Goal: Information Seeking & Learning: Check status

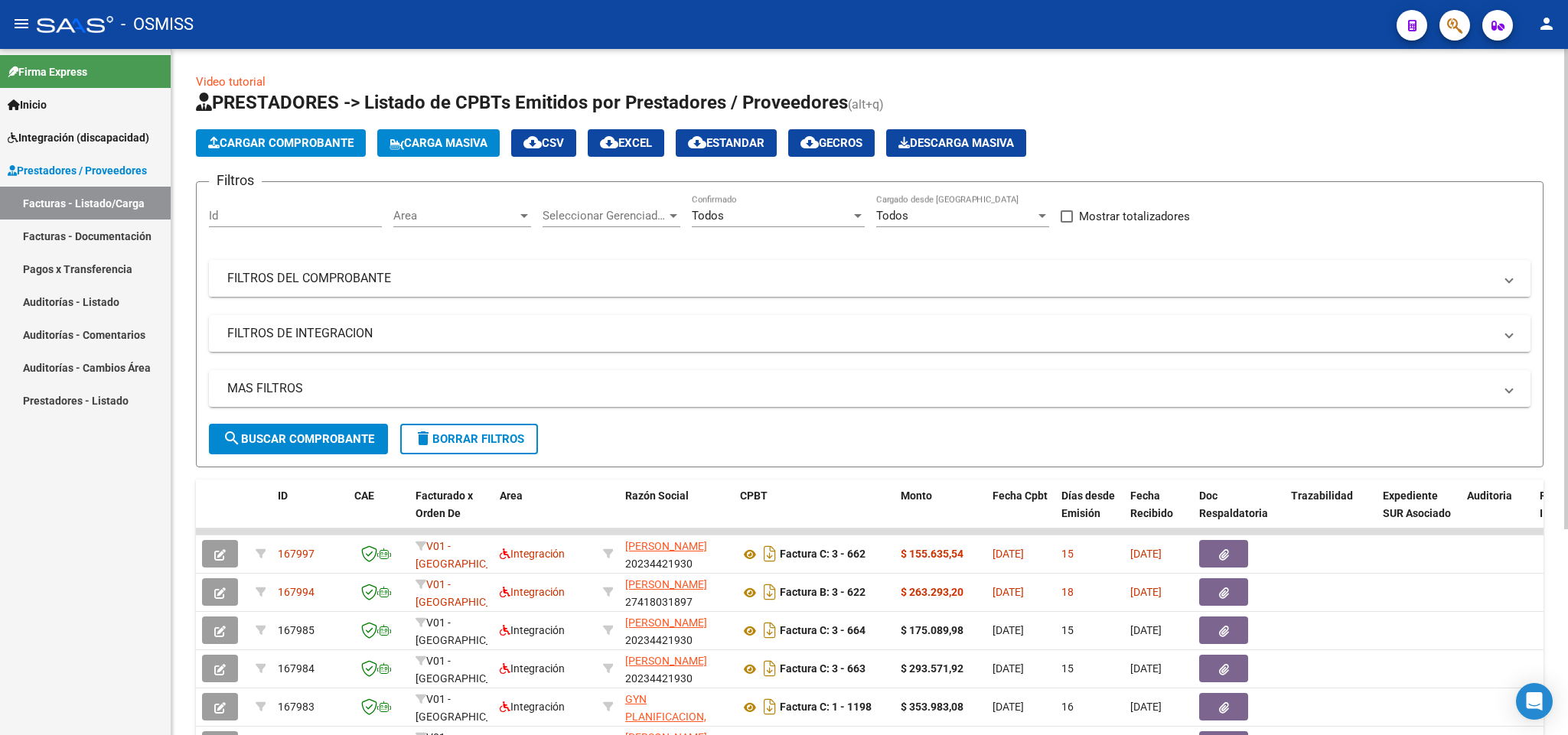
click at [334, 278] on mat-panel-title "FILTROS DEL COMPROBANTE" at bounding box center [860, 279] width 1266 height 17
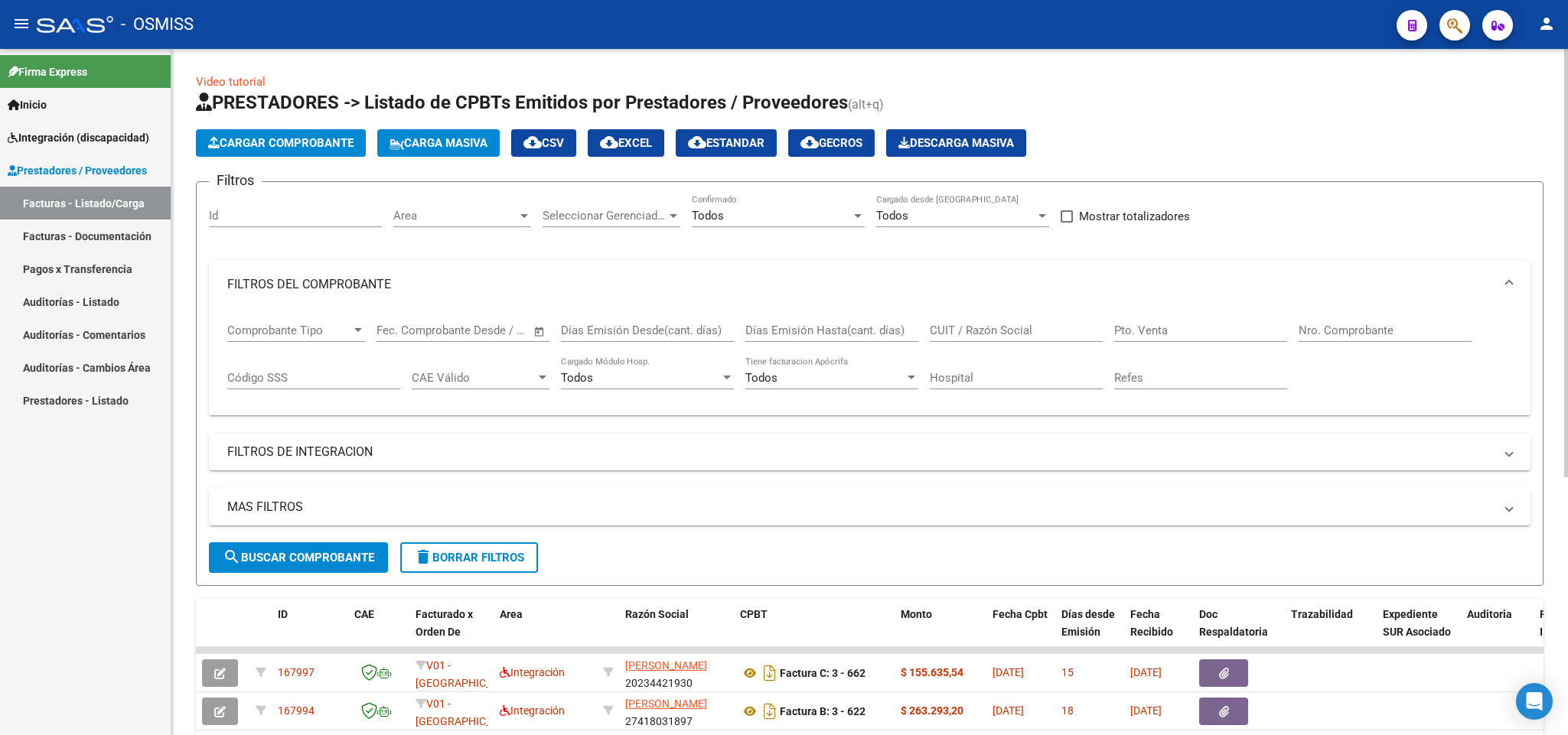
click at [989, 322] on div "CUIT / Razón Social" at bounding box center [1016, 325] width 173 height 33
paste input "27325847668"
type input "27325847668"
click at [283, 457] on mat-panel-title "FILTROS DE INTEGRACION" at bounding box center [860, 452] width 1266 height 17
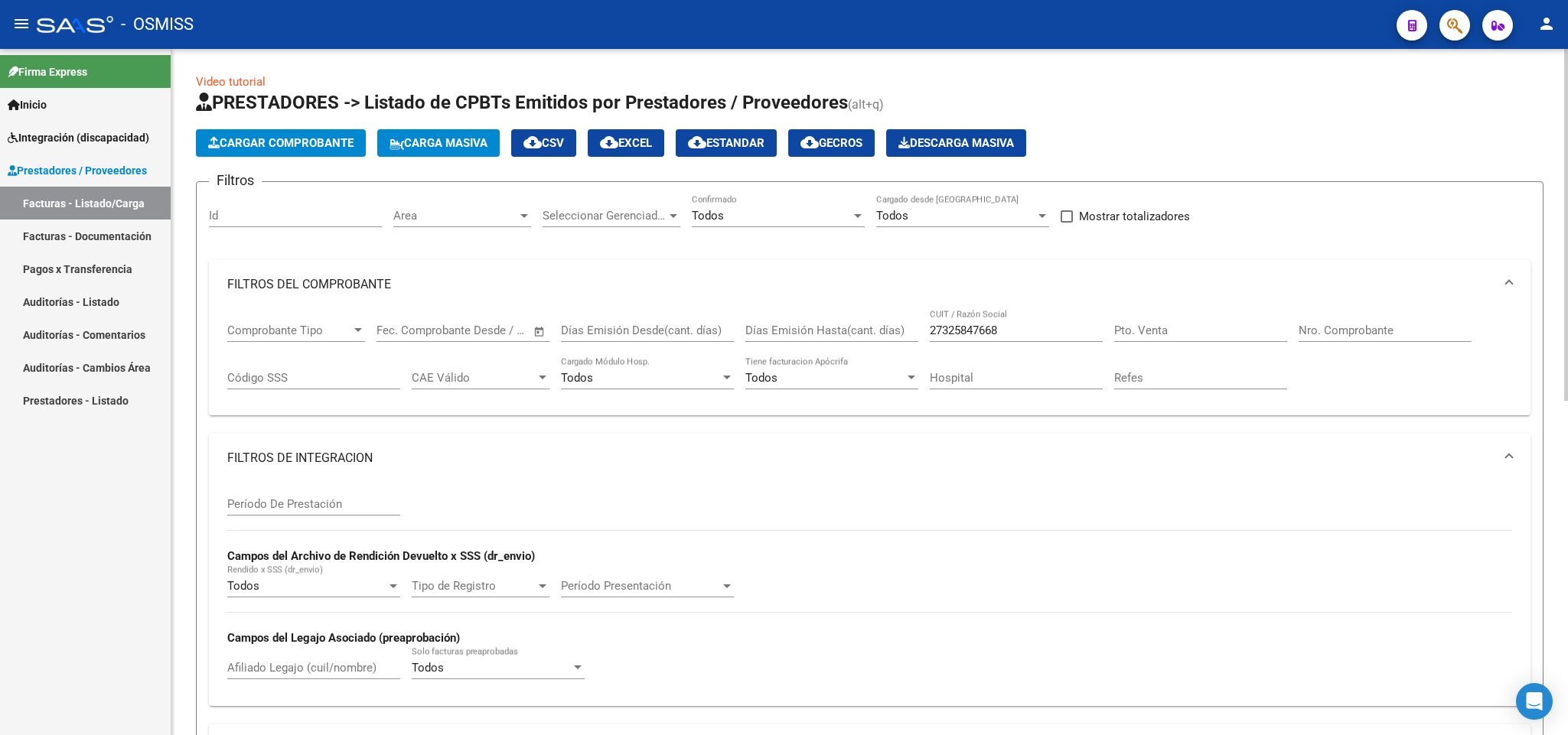
click at [310, 503] on input "Período De Prestación" at bounding box center [313, 504] width 173 height 14
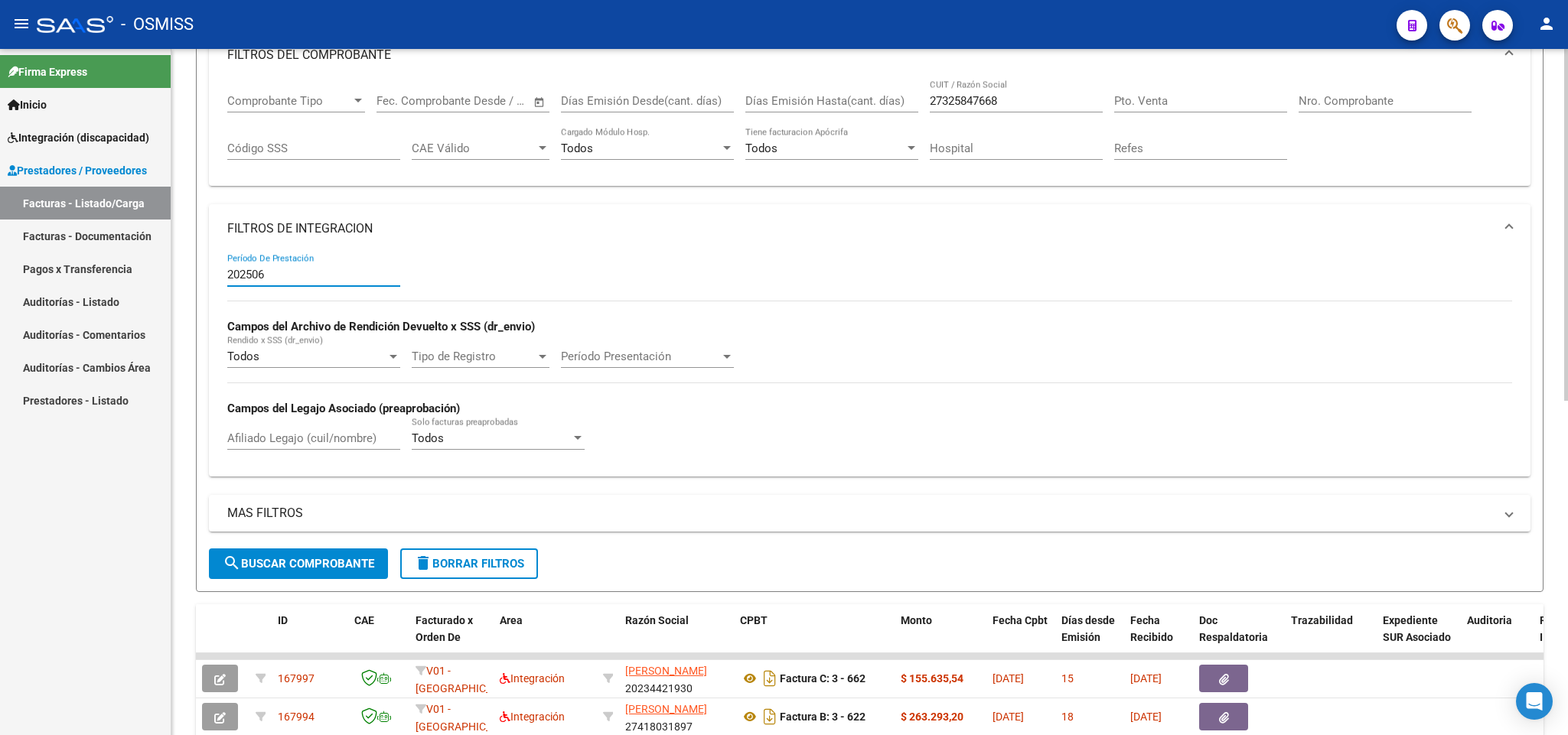
click at [348, 556] on button "search Buscar Comprobante" at bounding box center [298, 563] width 179 height 31
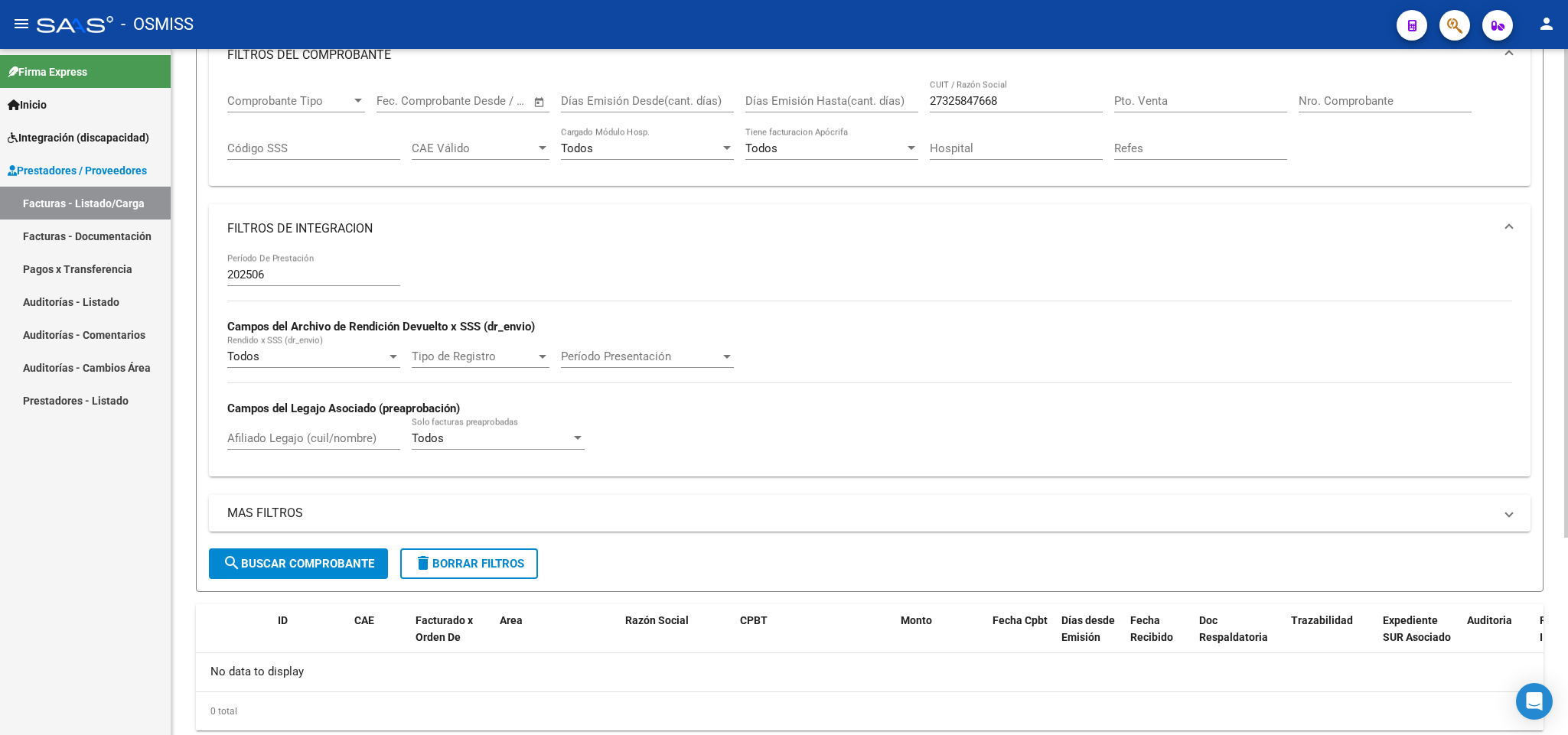
click at [292, 276] on input "202506" at bounding box center [313, 274] width 173 height 14
type input "202507"
drag, startPoint x: 1012, startPoint y: 98, endPoint x: 886, endPoint y: 98, distance: 126.0
click at [886, 98] on div "Comprobante Tipo Comprobante Tipo Fecha inicio – Fecha fin Fec. Comprobante Des…" at bounding box center [869, 127] width 1285 height 95
paste input "0344494550"
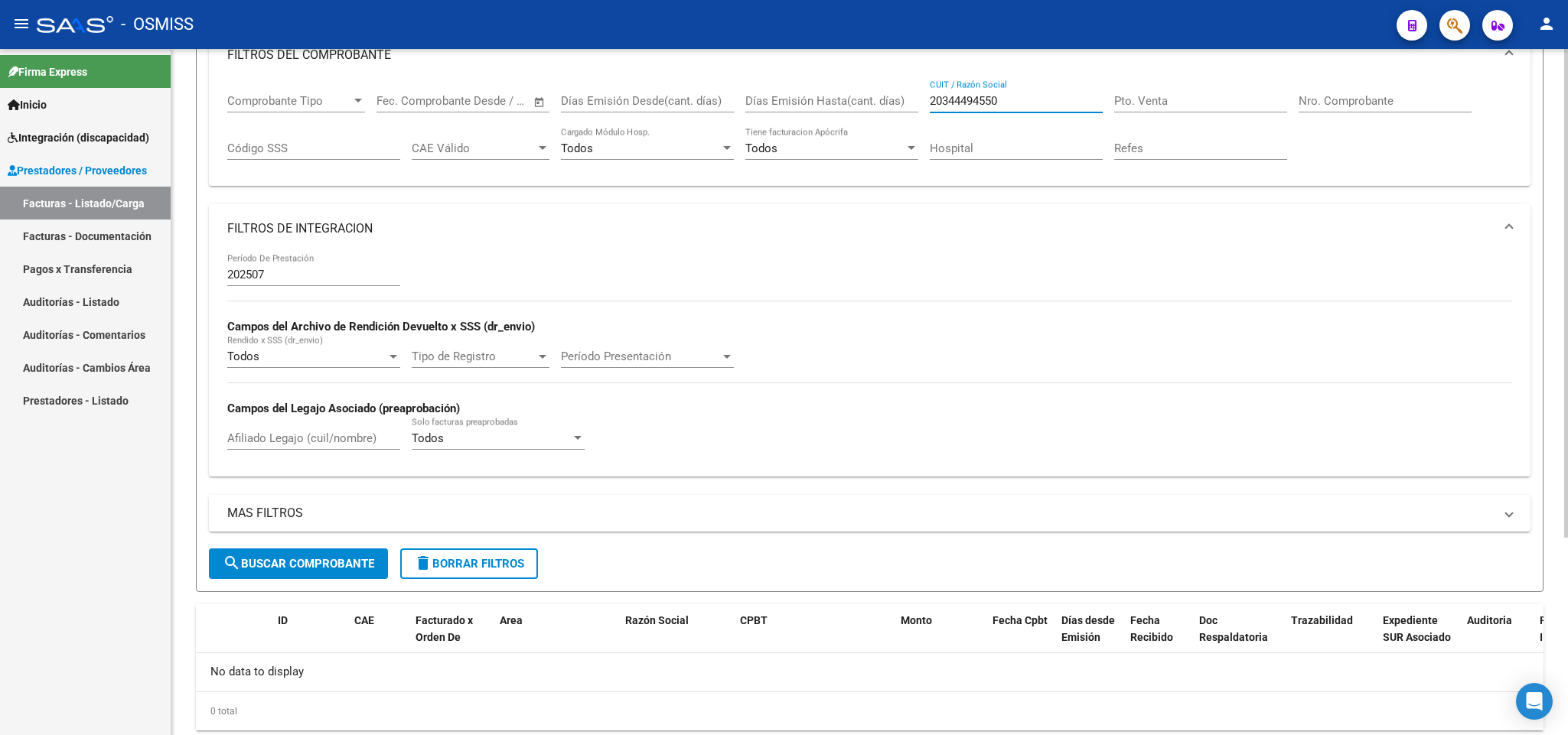
type input "20344494550"
click at [265, 450] on div "Afiliado Legajo (cuil/nombre)" at bounding box center [313, 433] width 173 height 33
type input "flores"
drag, startPoint x: 1021, startPoint y: 93, endPoint x: 850, endPoint y: 88, distance: 171.1
click at [850, 88] on div "Comprobante Tipo Comprobante Tipo Fecha inicio – Fecha fin Fec. Comprobante Des…" at bounding box center [869, 127] width 1285 height 95
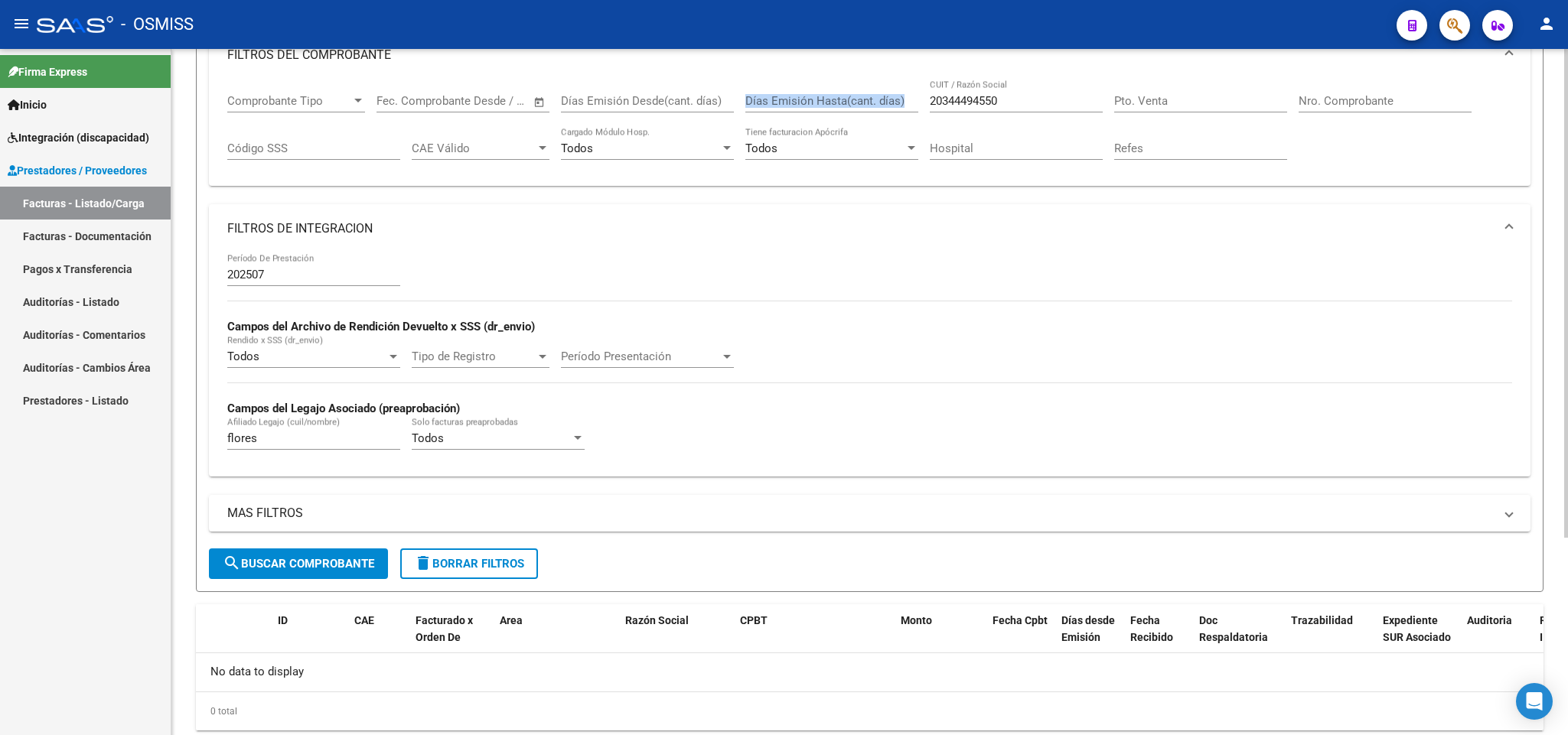
click at [1020, 93] on div "20344494550 CUIT / Razón Social" at bounding box center [1016, 96] width 173 height 33
drag, startPoint x: 1017, startPoint y: 101, endPoint x: 909, endPoint y: 99, distance: 108.0
click at [909, 99] on div "Comprobante Tipo Comprobante Tipo Fecha inicio – Fecha fin Fec. Comprobante Des…" at bounding box center [869, 127] width 1285 height 95
paste input "20344494550"
type input "20344494550"
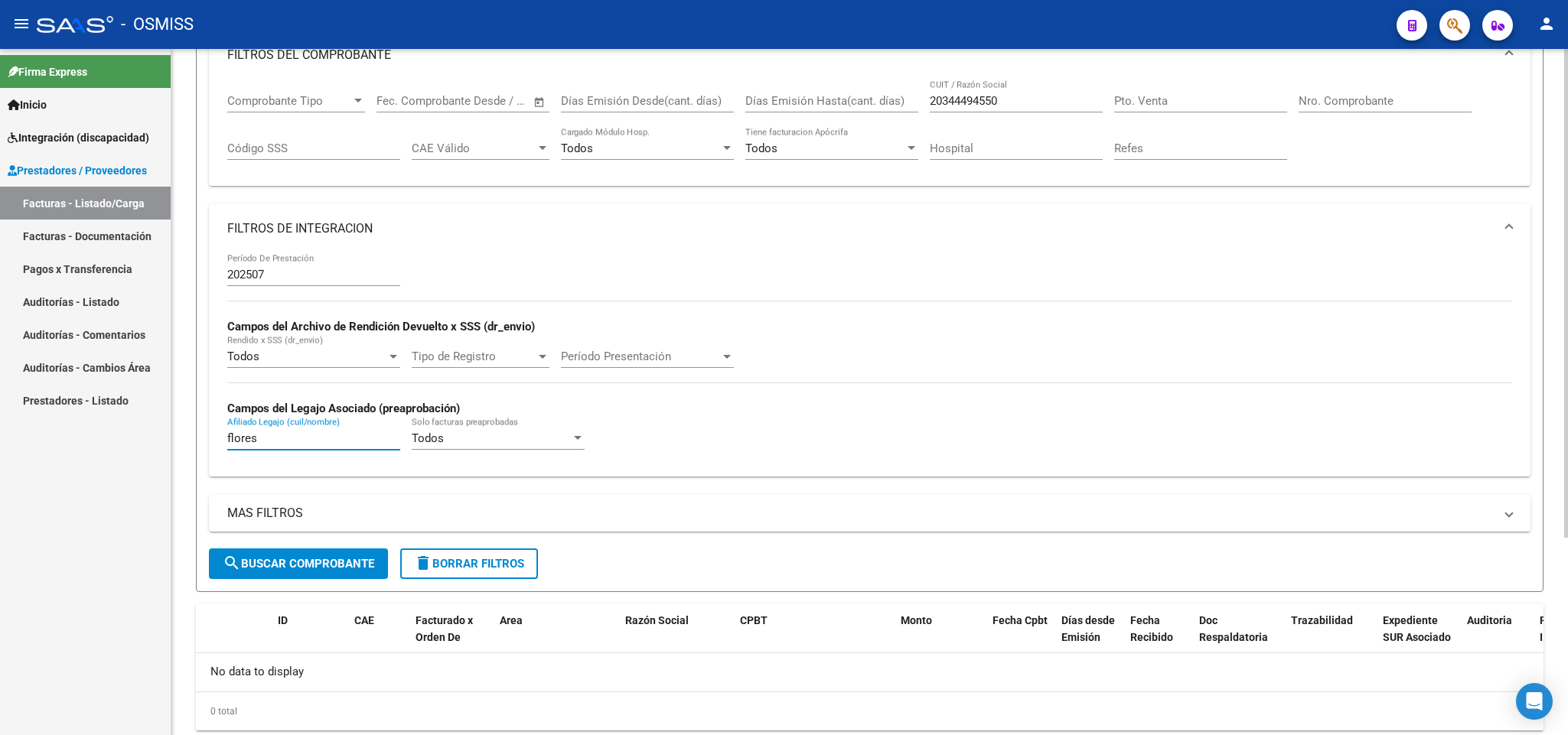
drag, startPoint x: 281, startPoint y: 437, endPoint x: 172, endPoint y: 436, distance: 109.0
click at [184, 440] on div "Video tutorial PRESTADORES -> Listado de CPBTs Emitidos por Prestadores / Prove…" at bounding box center [869, 299] width 1396 height 960
type input "a"
drag, startPoint x: 1015, startPoint y: 103, endPoint x: 827, endPoint y: 85, distance: 188.9
click at [829, 99] on div "Comprobante Tipo Comprobante Tipo Fecha inicio – Fecha fin Fec. Comprobante Des…" at bounding box center [869, 127] width 1285 height 95
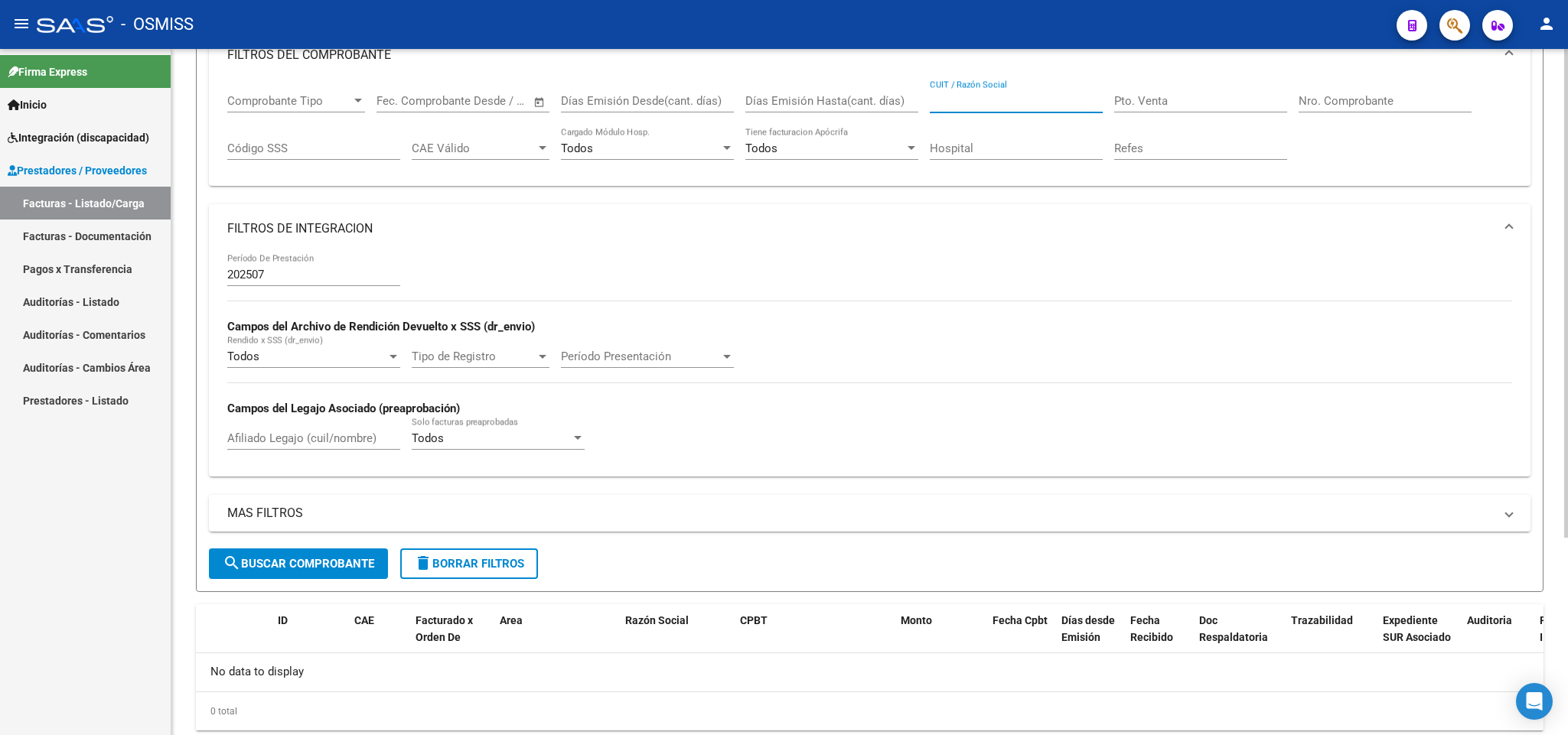
paste input "20344494550"
type input "20344494550"
drag, startPoint x: 1010, startPoint y: 98, endPoint x: 843, endPoint y: 98, distance: 167.0
click at [843, 98] on div "Comprobante Tipo Comprobante Tipo Fecha inicio – Fecha fin Fec. Comprobante Des…" at bounding box center [869, 127] width 1285 height 95
paste input "20344494550"
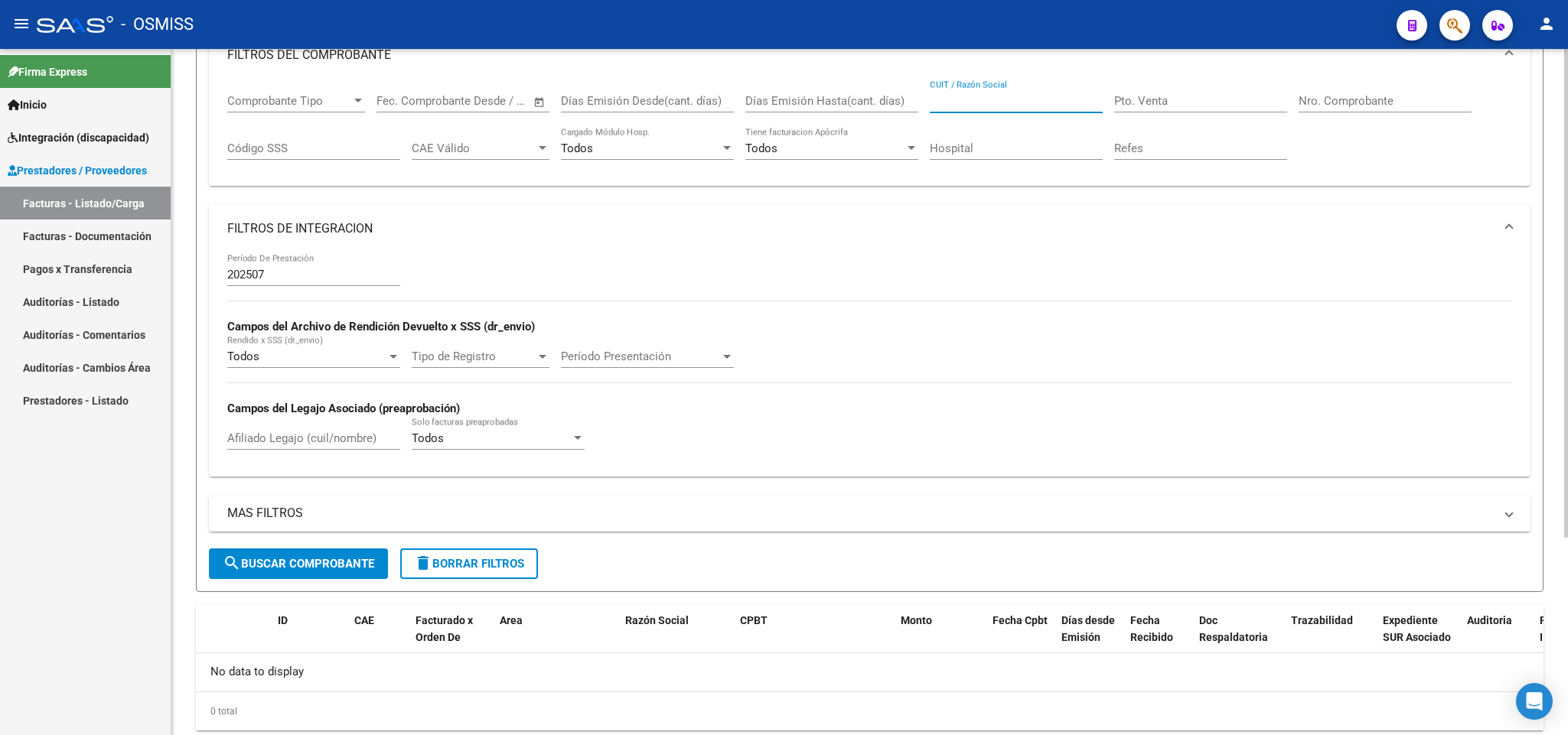
type input "20344494550"
drag, startPoint x: 1029, startPoint y: 93, endPoint x: 944, endPoint y: 93, distance: 85.0
click at [944, 93] on div "20344494550 CUIT / Razón Social" at bounding box center [1016, 96] width 173 height 33
drag, startPoint x: 1012, startPoint y: 94, endPoint x: 893, endPoint y: 95, distance: 119.0
click at [893, 95] on div "Comprobante Tipo Comprobante Tipo Fecha inicio – Fecha fin Fec. Comprobante Des…" at bounding box center [869, 127] width 1285 height 95
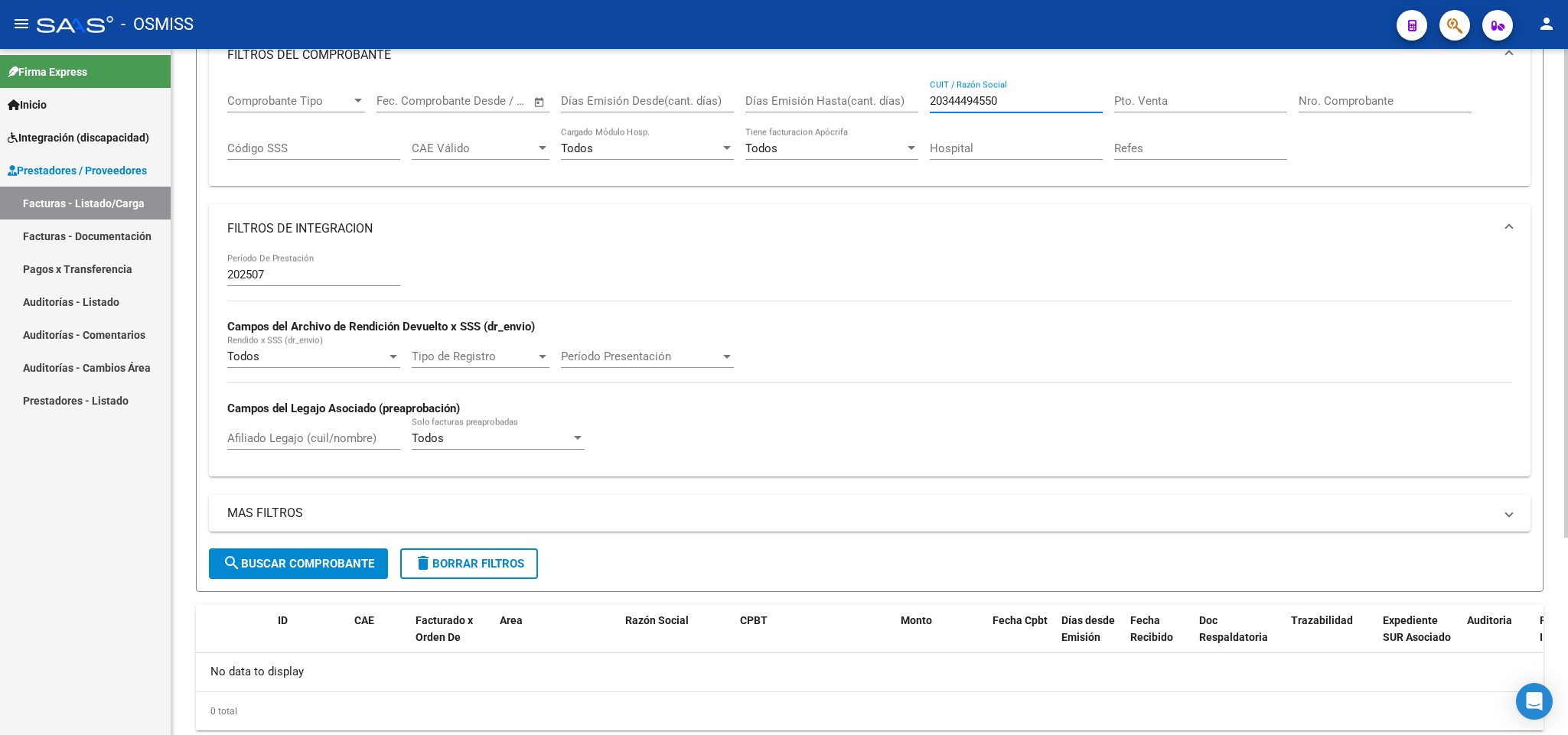
drag, startPoint x: 1054, startPoint y: 101, endPoint x: 882, endPoint y: 92, distance: 172.2
click at [882, 92] on div "Comprobante Tipo Comprobante Tipo Fecha inicio – Fecha fin Fec. Comprobante Des…" at bounding box center [869, 127] width 1285 height 95
paste input "20344494550"
type input "20344494550"
click at [337, 450] on div "Afiliado Legajo (cuil/nombre)" at bounding box center [313, 433] width 173 height 33
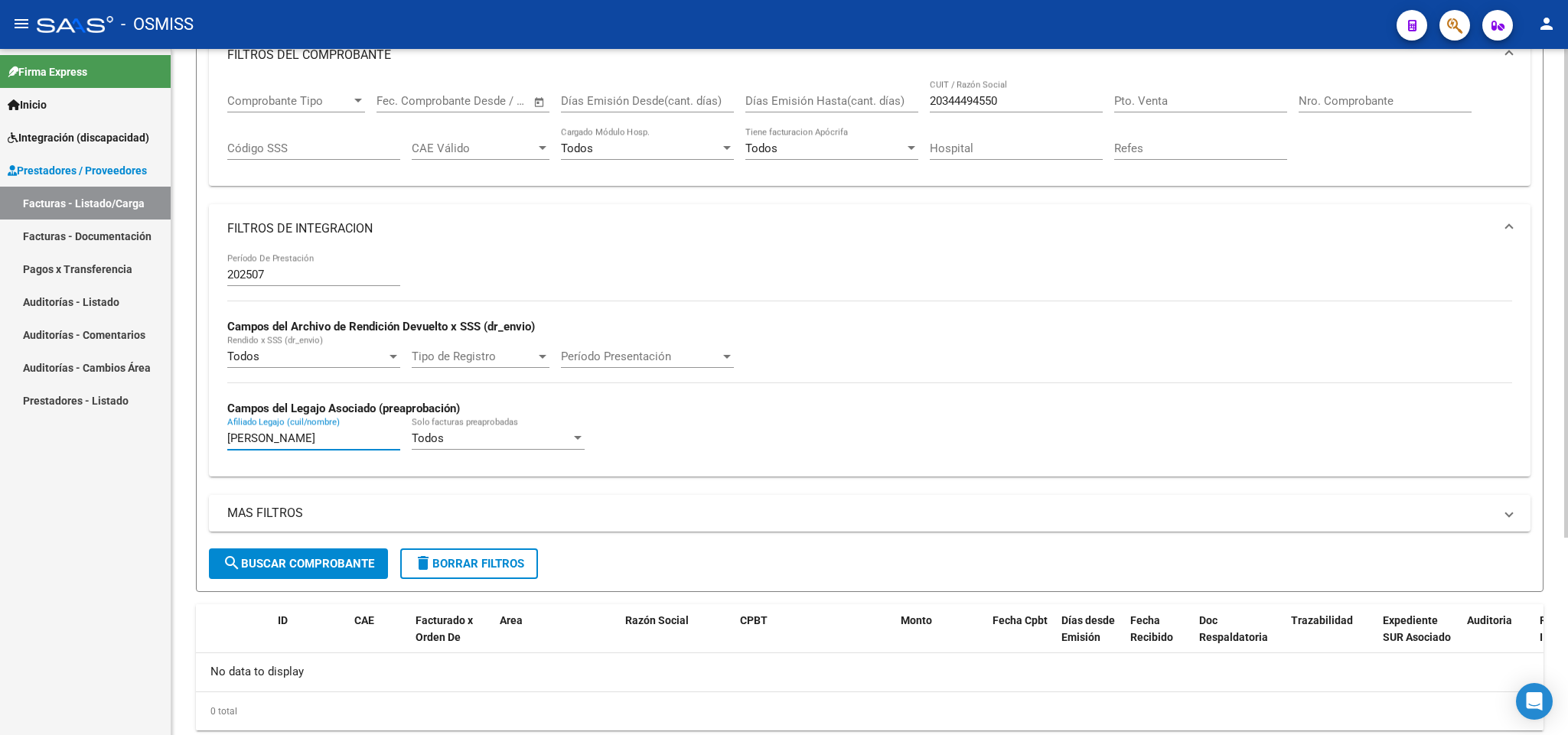
type input "[PERSON_NAME]"
click at [468, 567] on span "delete Borrar Filtros" at bounding box center [468, 563] width 111 height 14
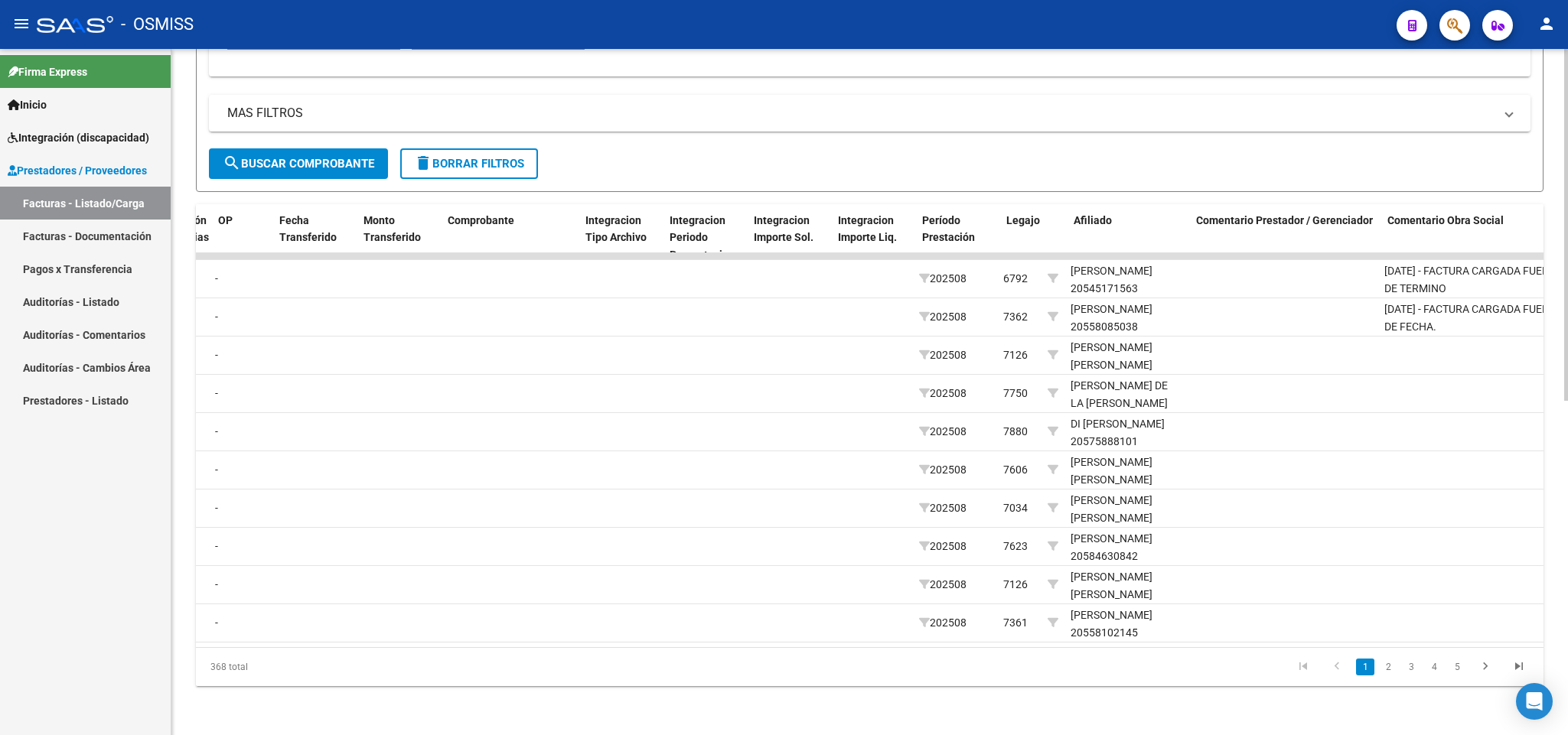
scroll to position [0, 0]
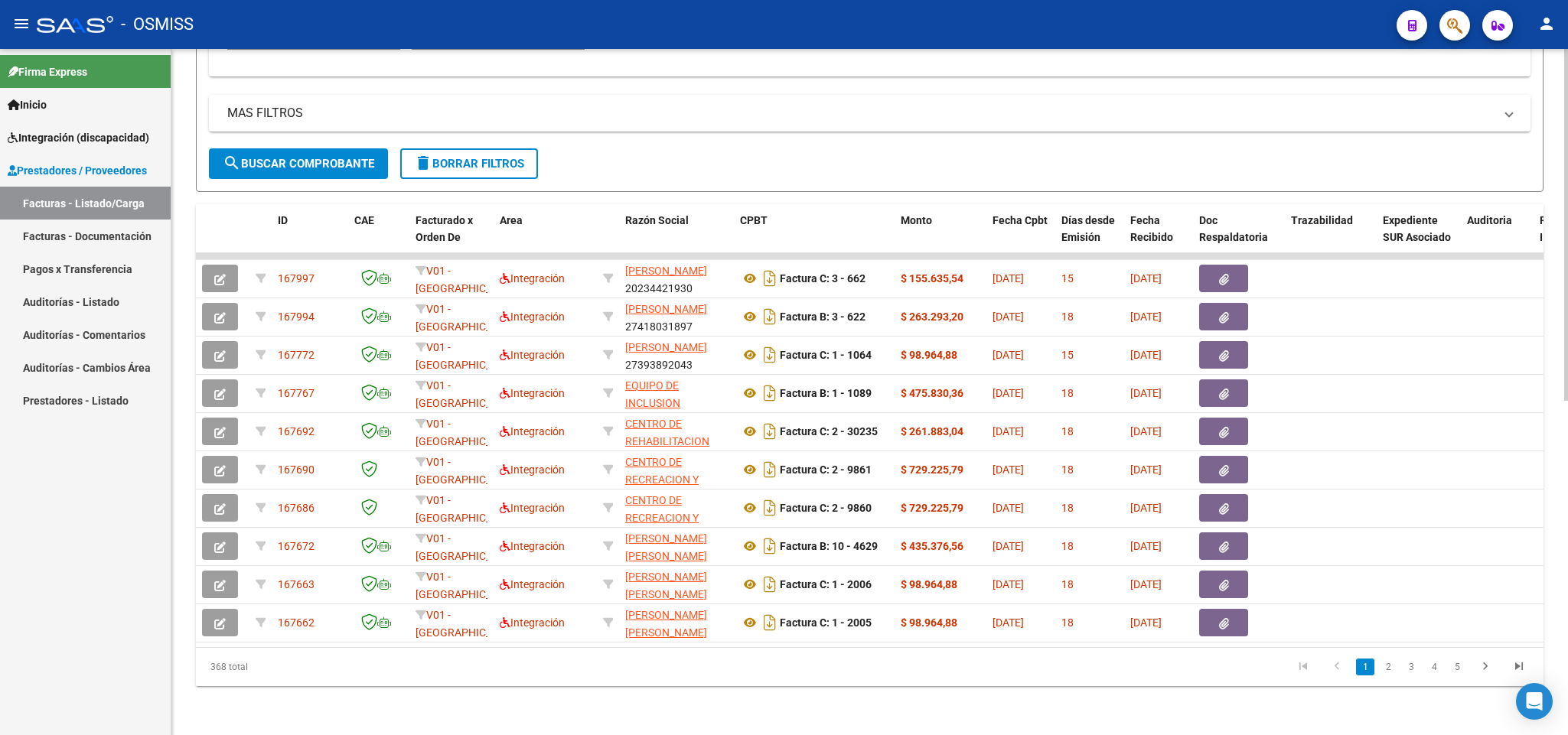
click at [474, 157] on span "delete Borrar Filtros" at bounding box center [468, 164] width 111 height 14
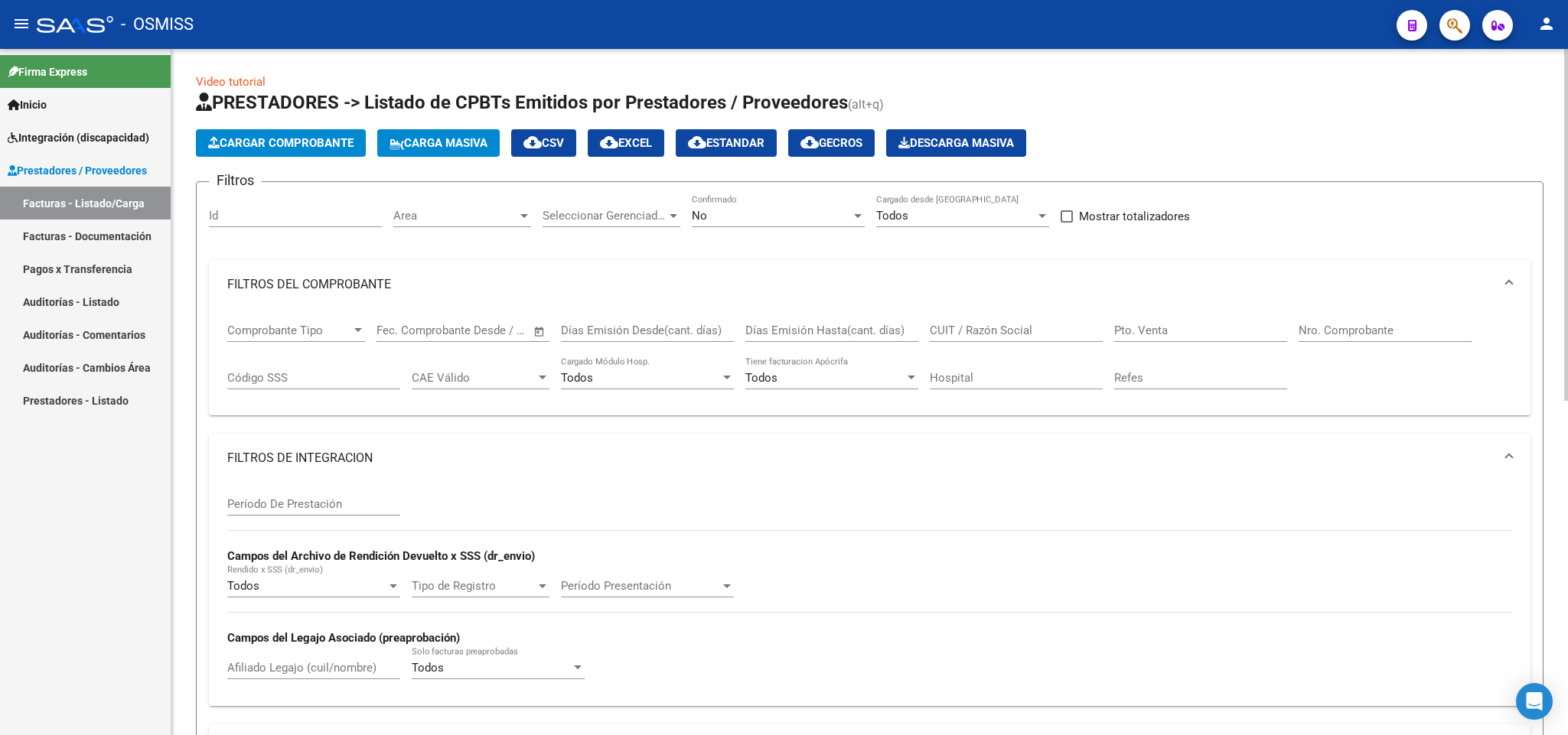
click at [336, 663] on div "Afiliado Legajo (cuil/nombre)" at bounding box center [313, 663] width 173 height 33
type input "CHOCO"
click at [937, 554] on div "Período De Prestación Campos del Archivo de Rendición Devuelto x SSS (dr_envio)…" at bounding box center [869, 587] width 1285 height 210
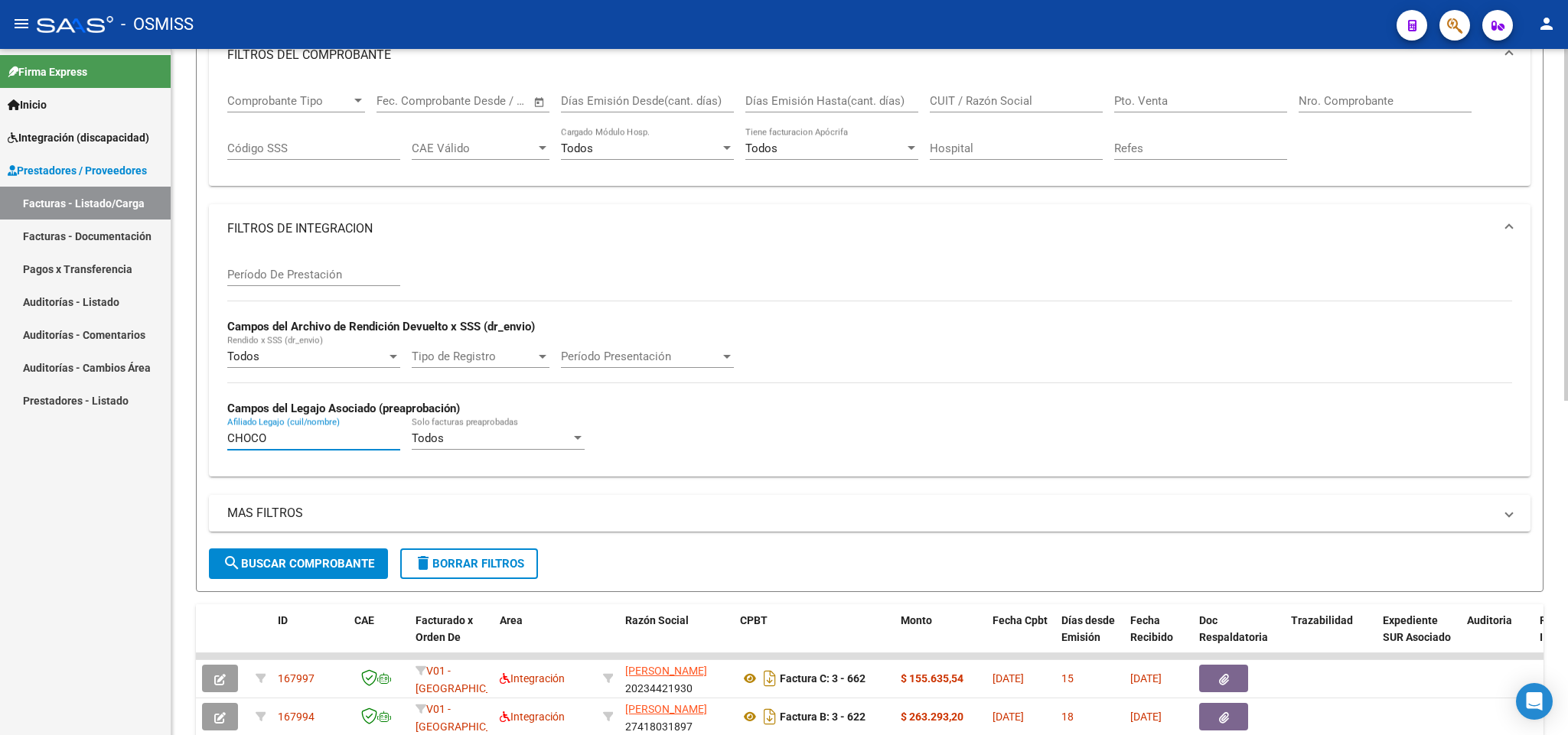
click at [290, 440] on input "CHOCO" at bounding box center [313, 438] width 173 height 14
drag, startPoint x: 978, startPoint y: 101, endPoint x: 976, endPoint y: 90, distance: 11.2
click at [978, 98] on input "CUIT / Razón Social" at bounding box center [1016, 100] width 173 height 14
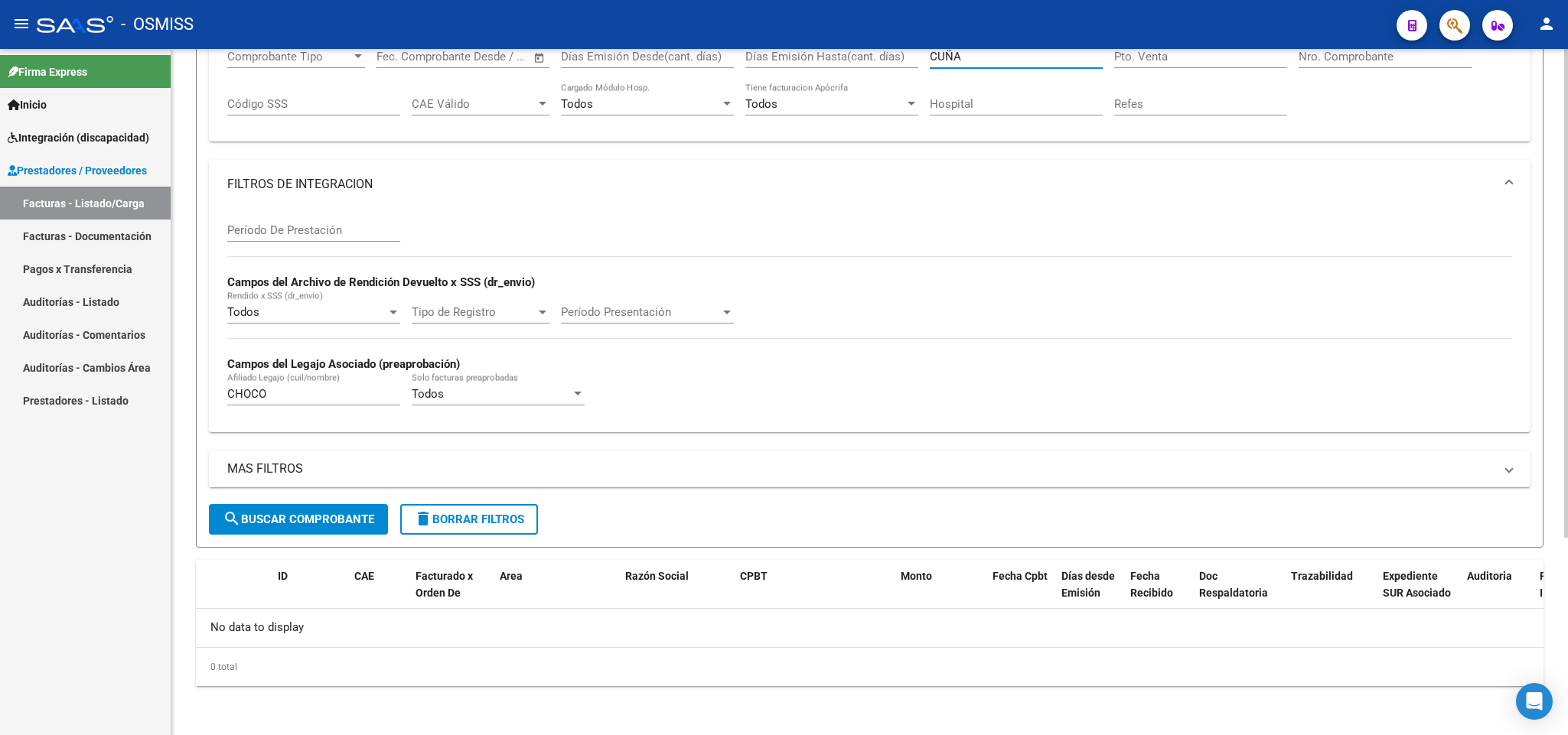
scroll to position [0, 0]
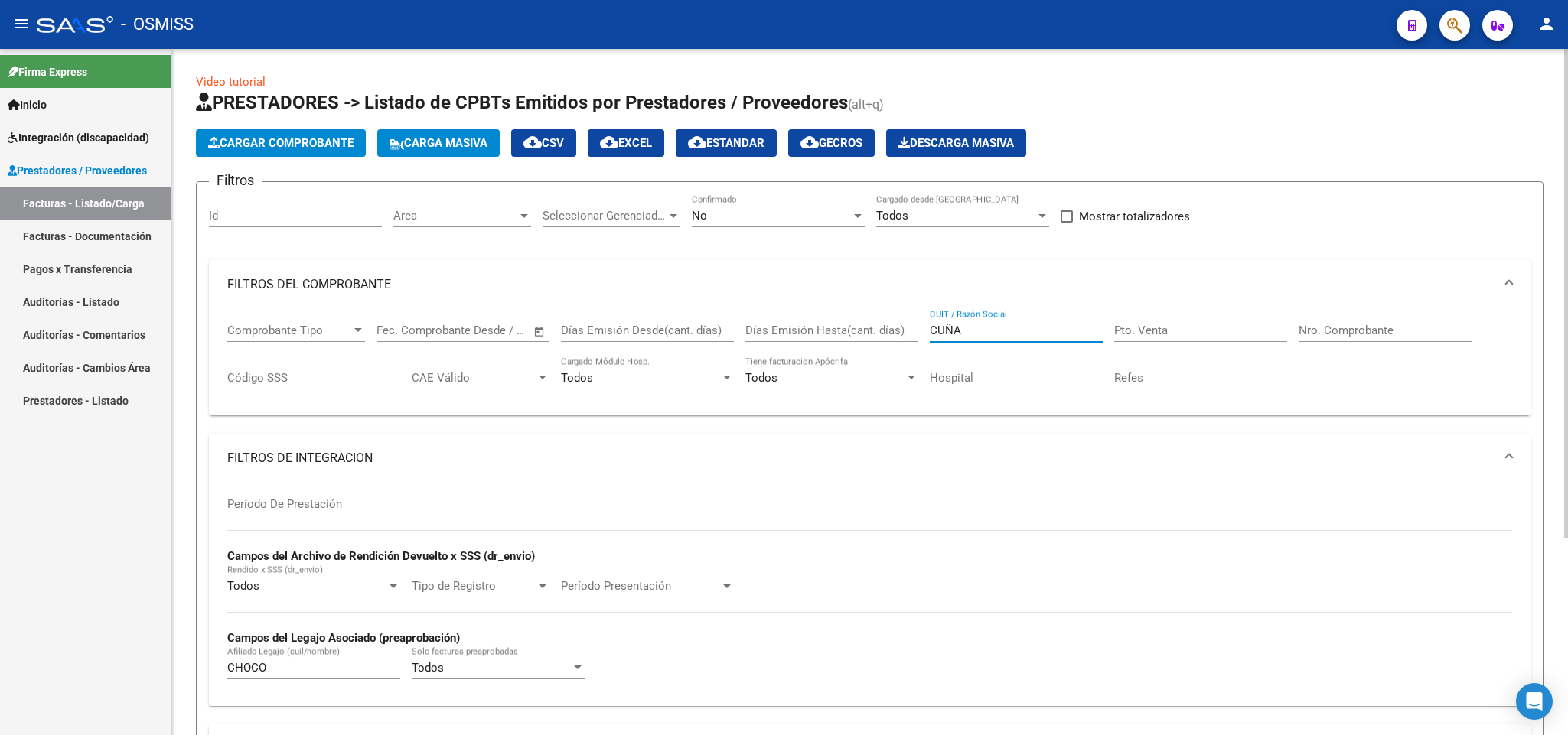
type input "CUÑA"
click at [353, 510] on input "Período De Prestación" at bounding box center [313, 504] width 173 height 14
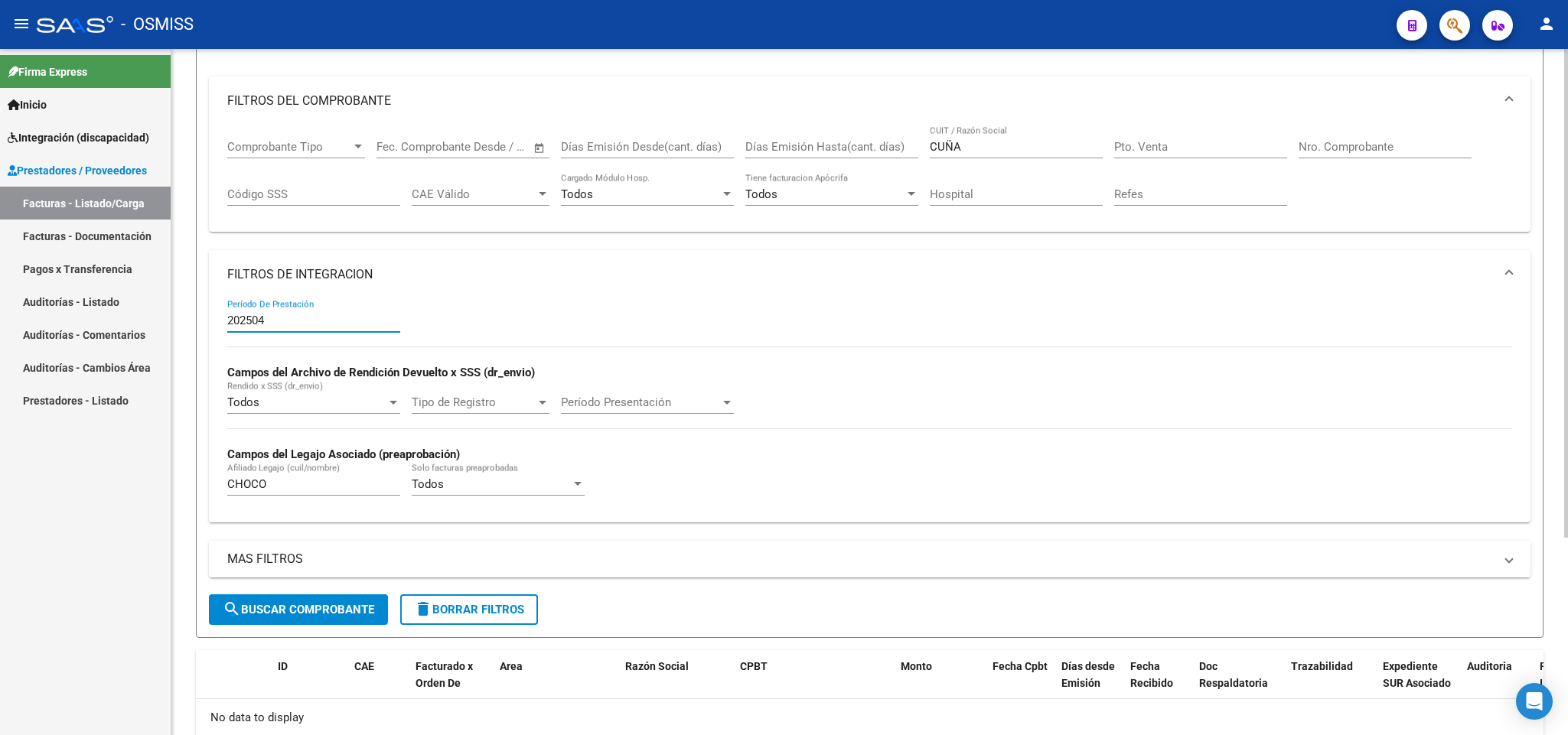
scroll to position [46, 0]
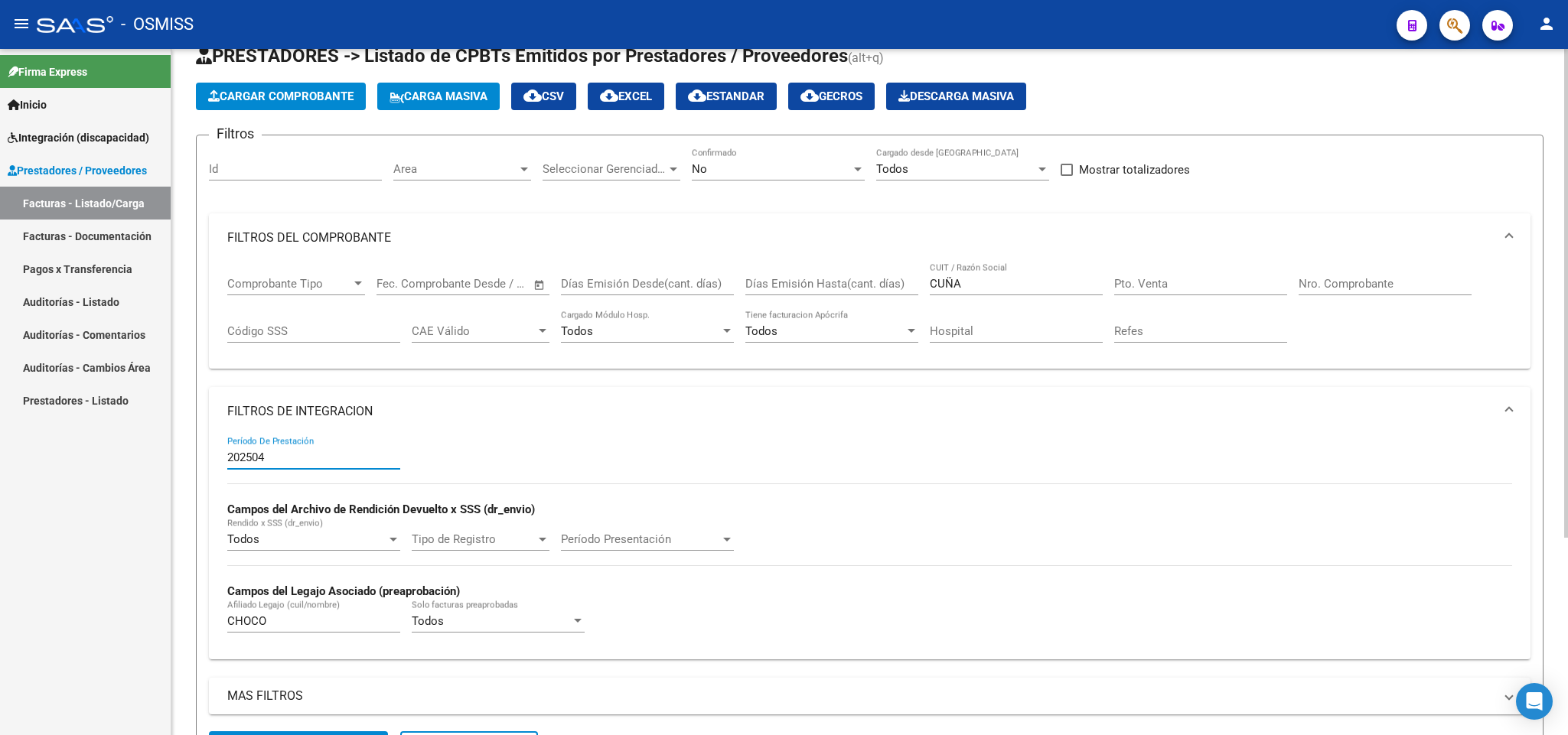
type input "202504"
drag, startPoint x: 1015, startPoint y: 285, endPoint x: 889, endPoint y: 285, distance: 126.0
click at [889, 285] on div "Comprobante Tipo Comprobante Tipo Fecha inicio – Fecha fin Fec. Comprobante Des…" at bounding box center [869, 309] width 1285 height 95
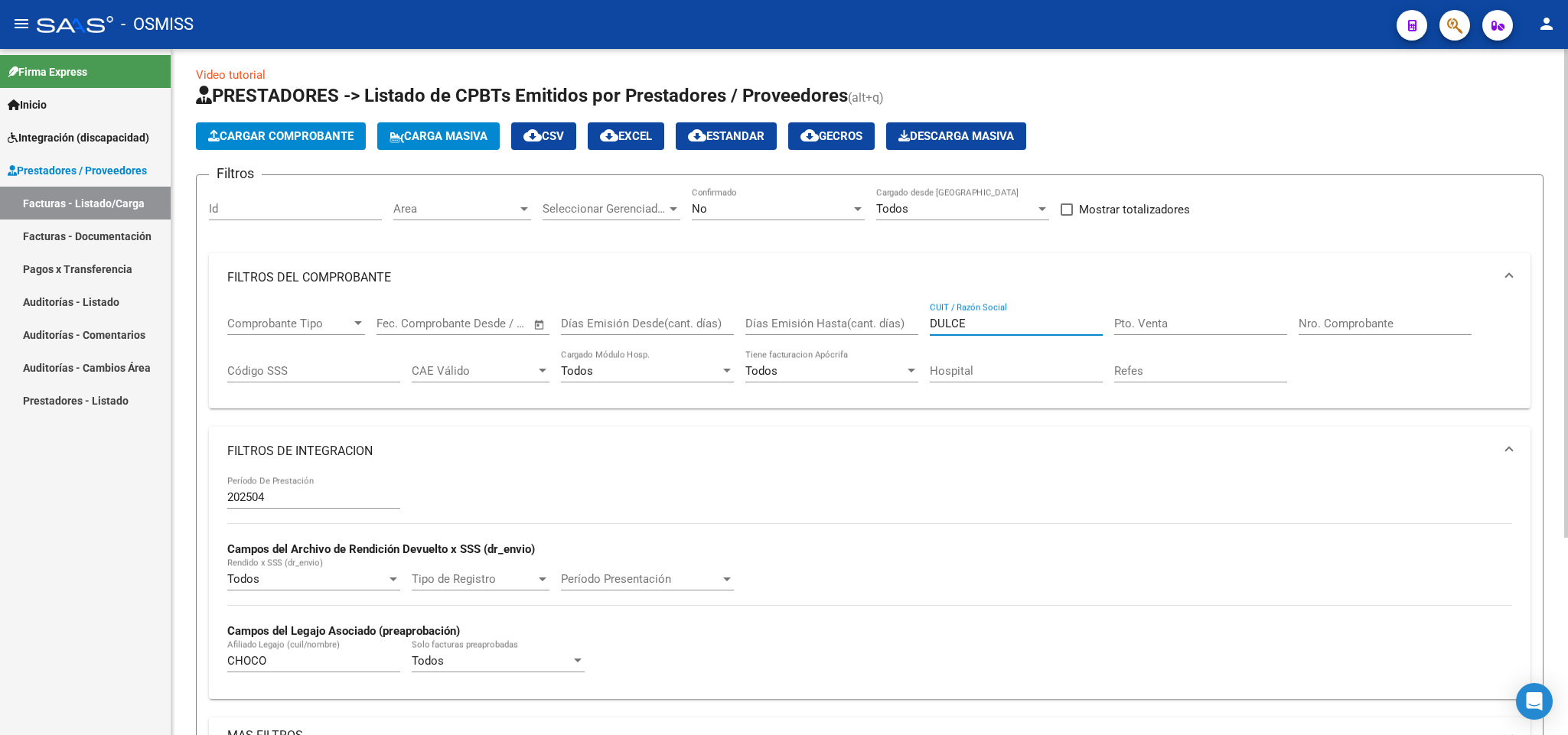
scroll to position [0, 0]
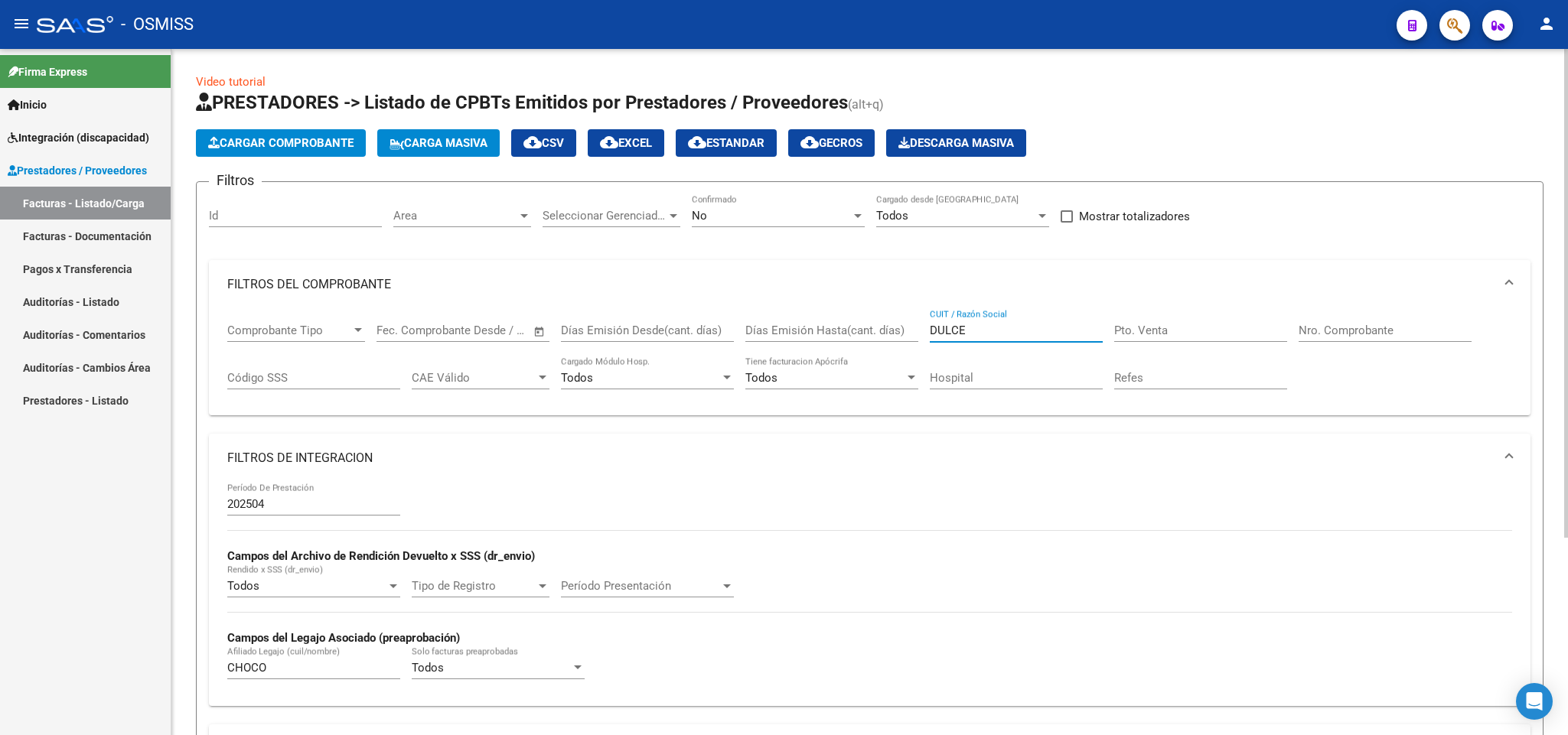
type input "DULCE"
click at [738, 216] on div "No" at bounding box center [771, 216] width 159 height 14
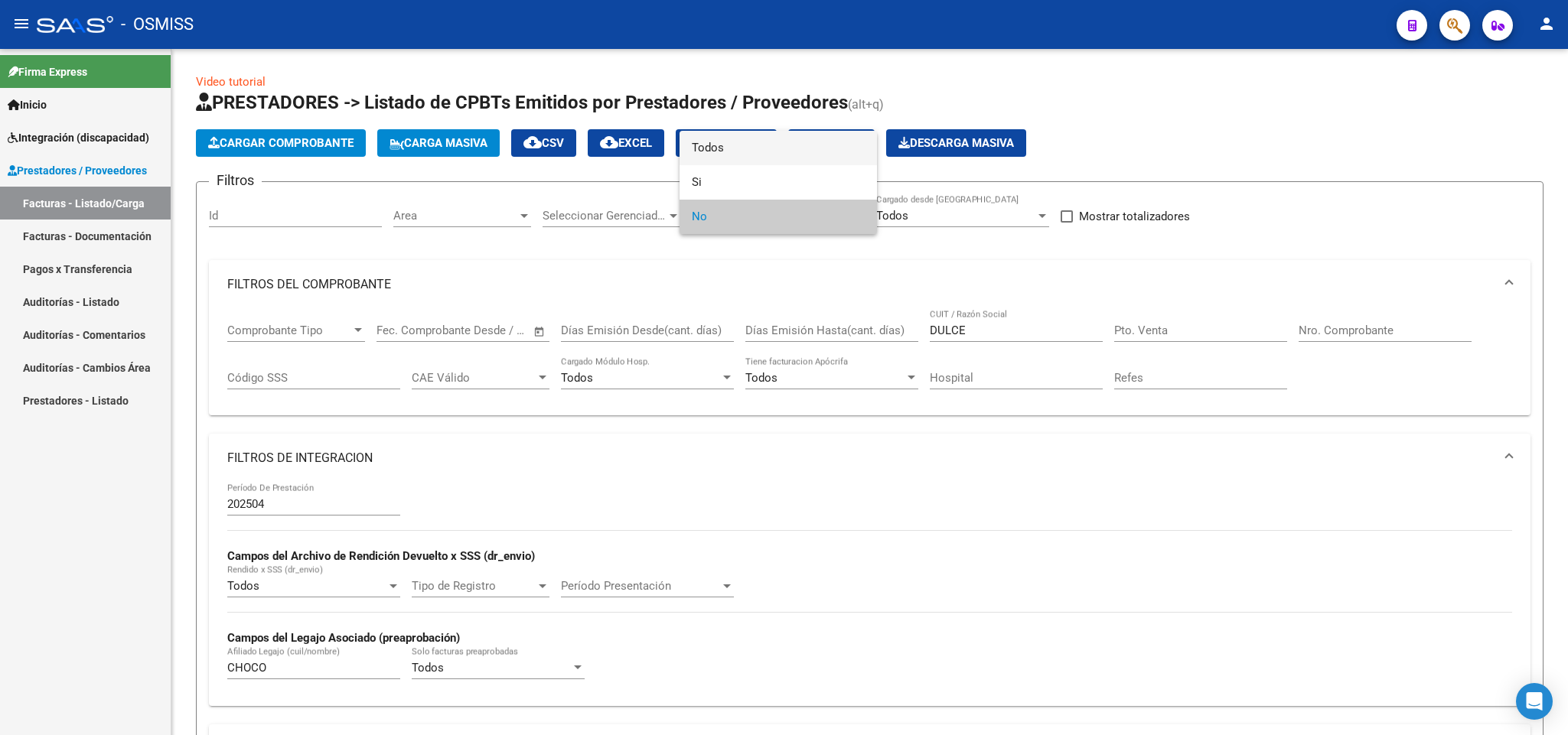
click at [769, 145] on span "Todos" at bounding box center [778, 148] width 173 height 34
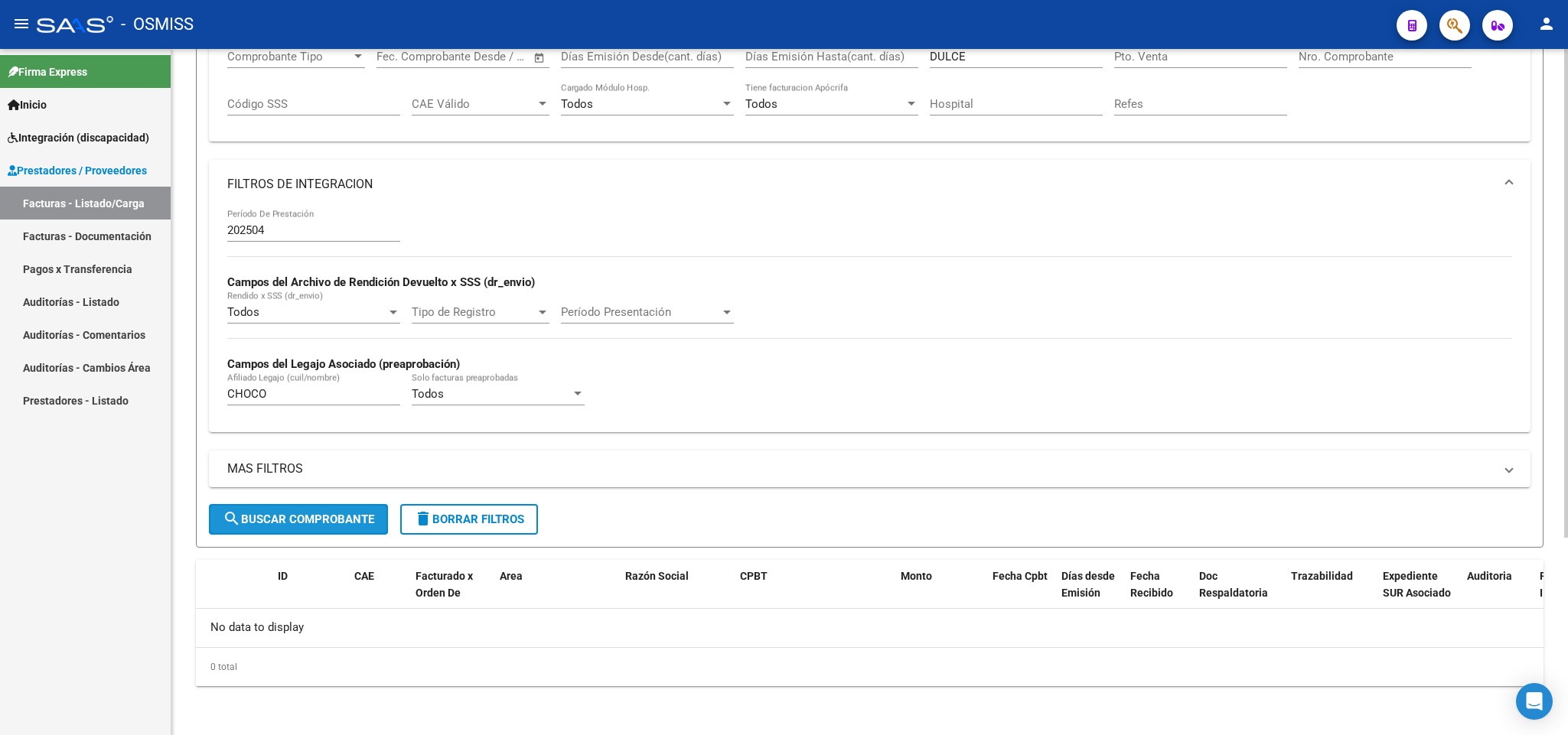
click at [294, 518] on span "search Buscar Comprobante" at bounding box center [298, 519] width 152 height 14
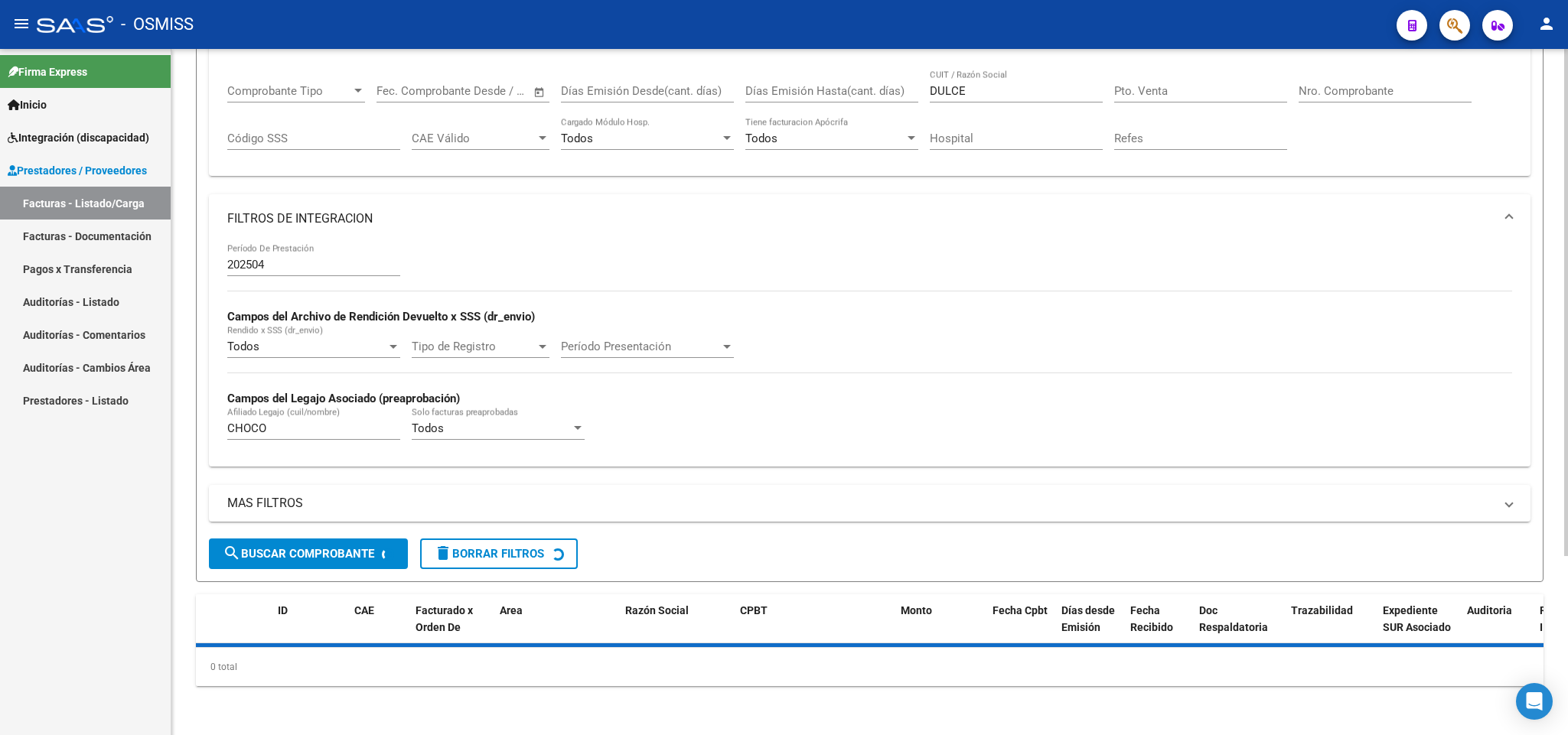
scroll to position [276, 0]
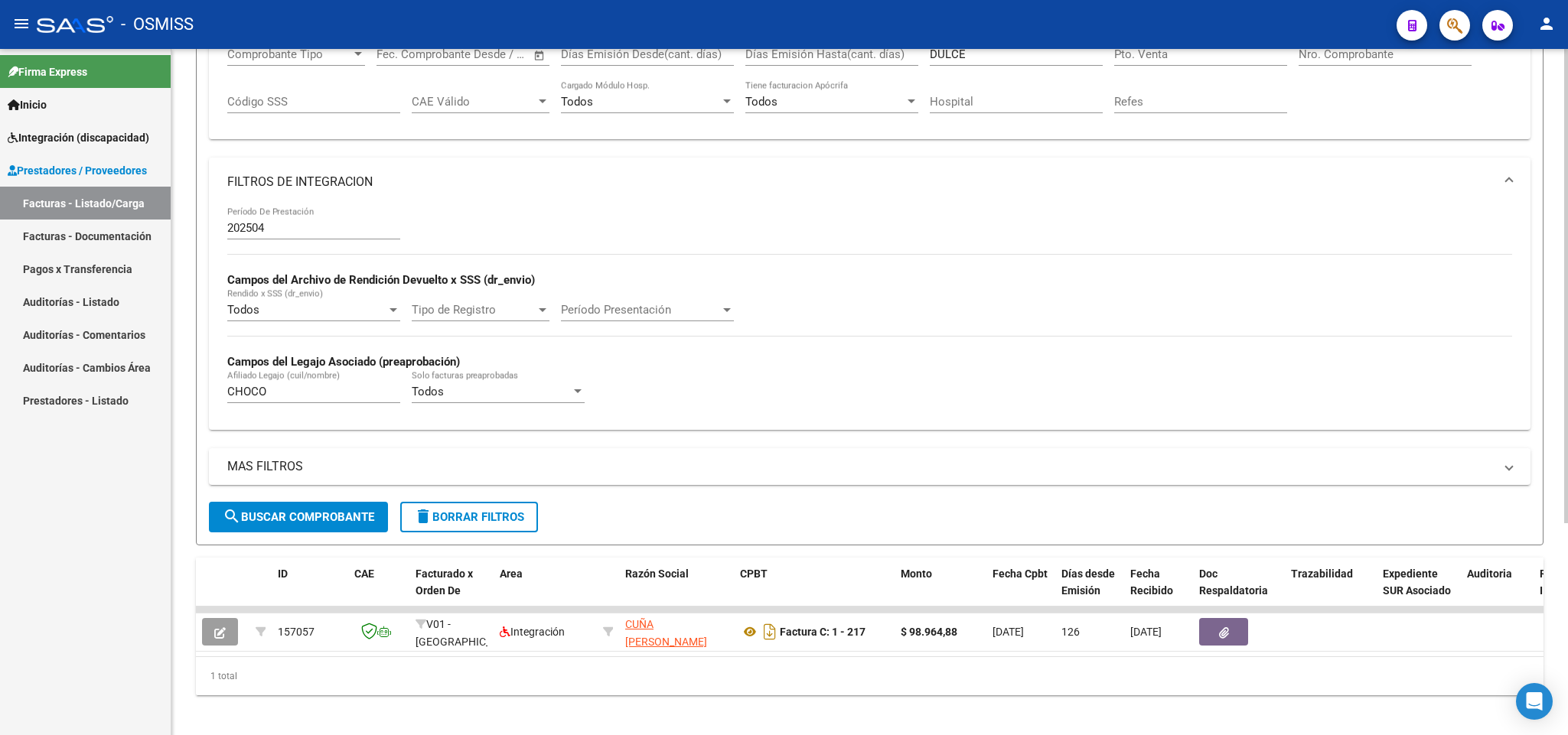
click at [304, 223] on input "202504" at bounding box center [313, 228] width 173 height 14
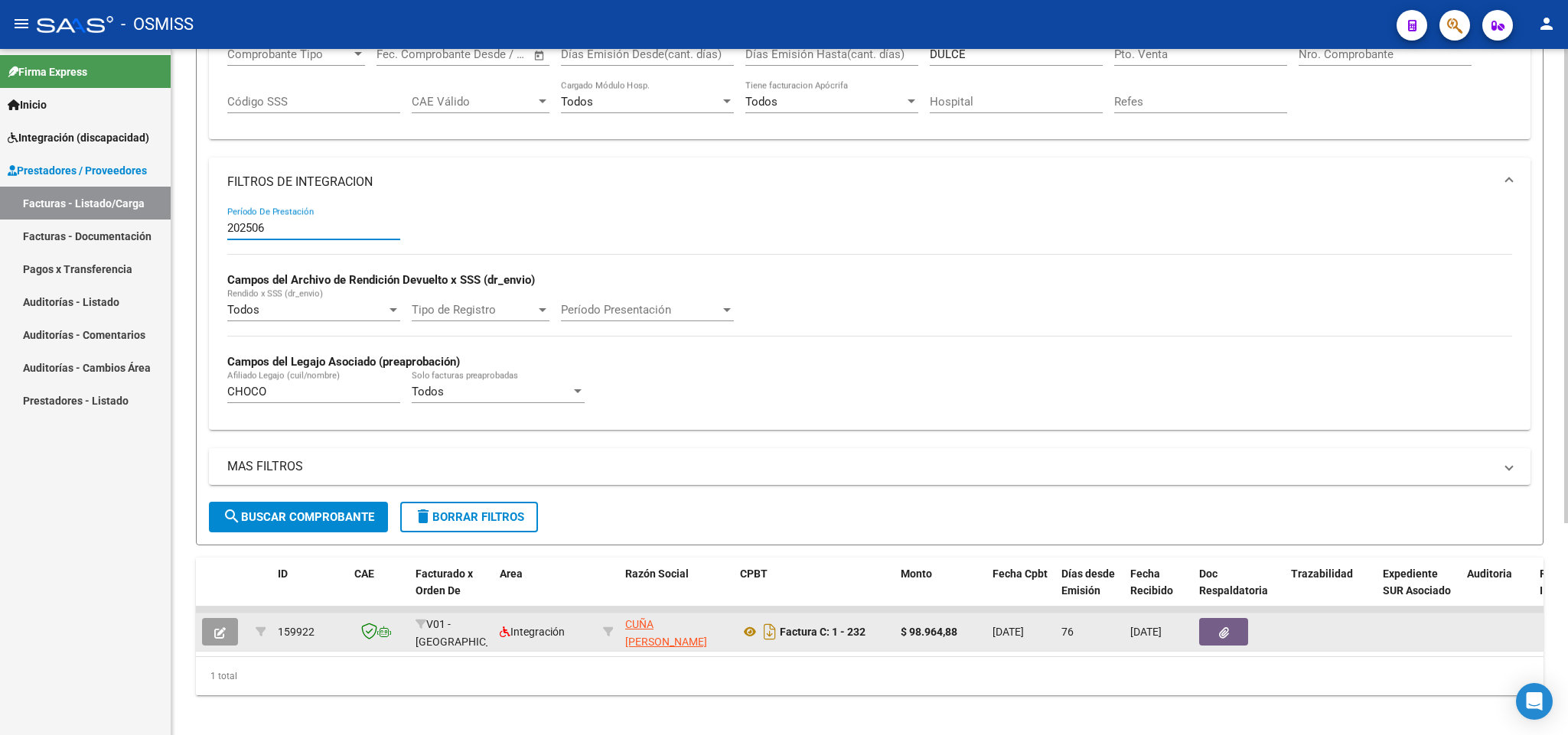
type input "202506"
click at [209, 637] on button "button" at bounding box center [219, 632] width 36 height 28
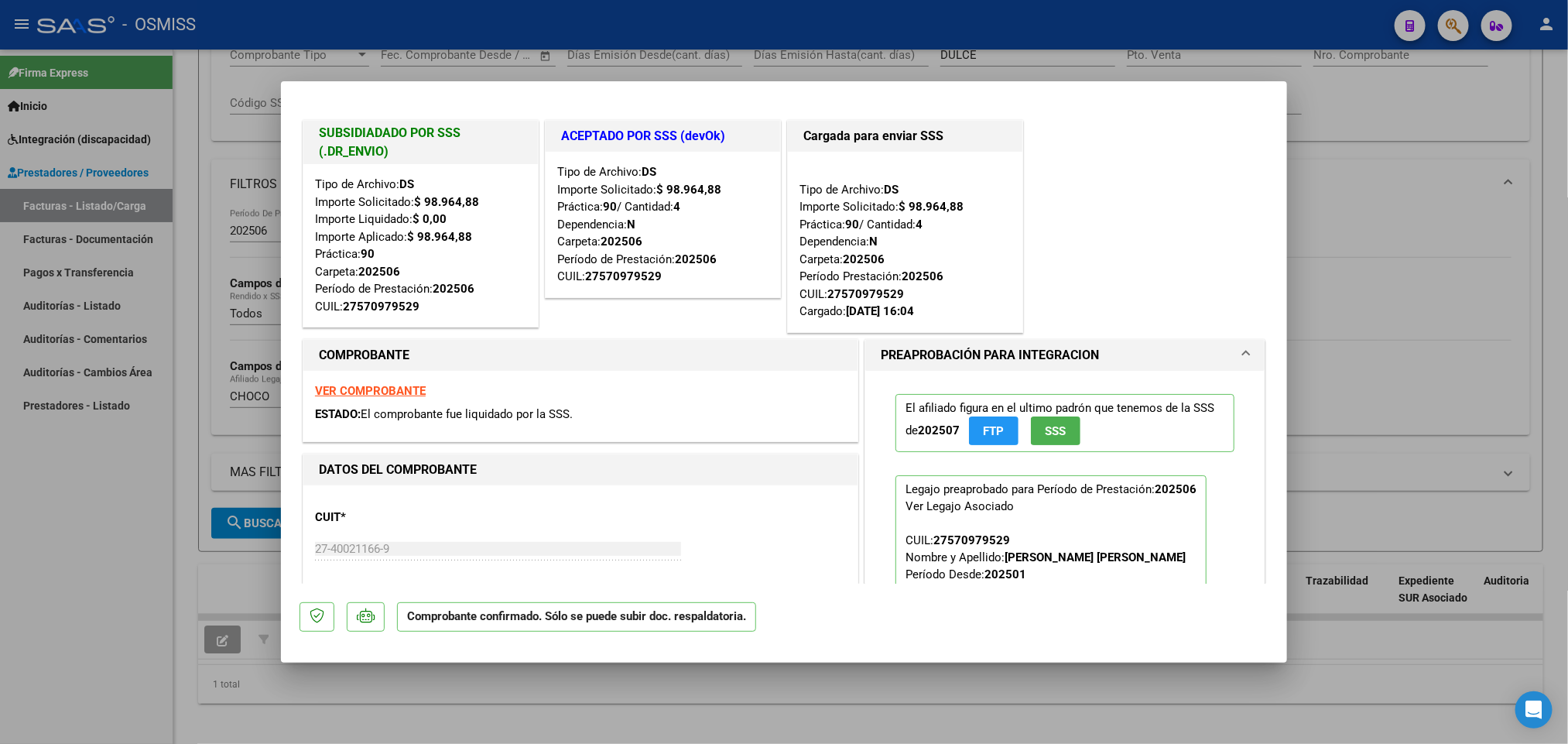
click at [120, 574] on div at bounding box center [784, 372] width 1568 height 744
type input "$ 0,00"
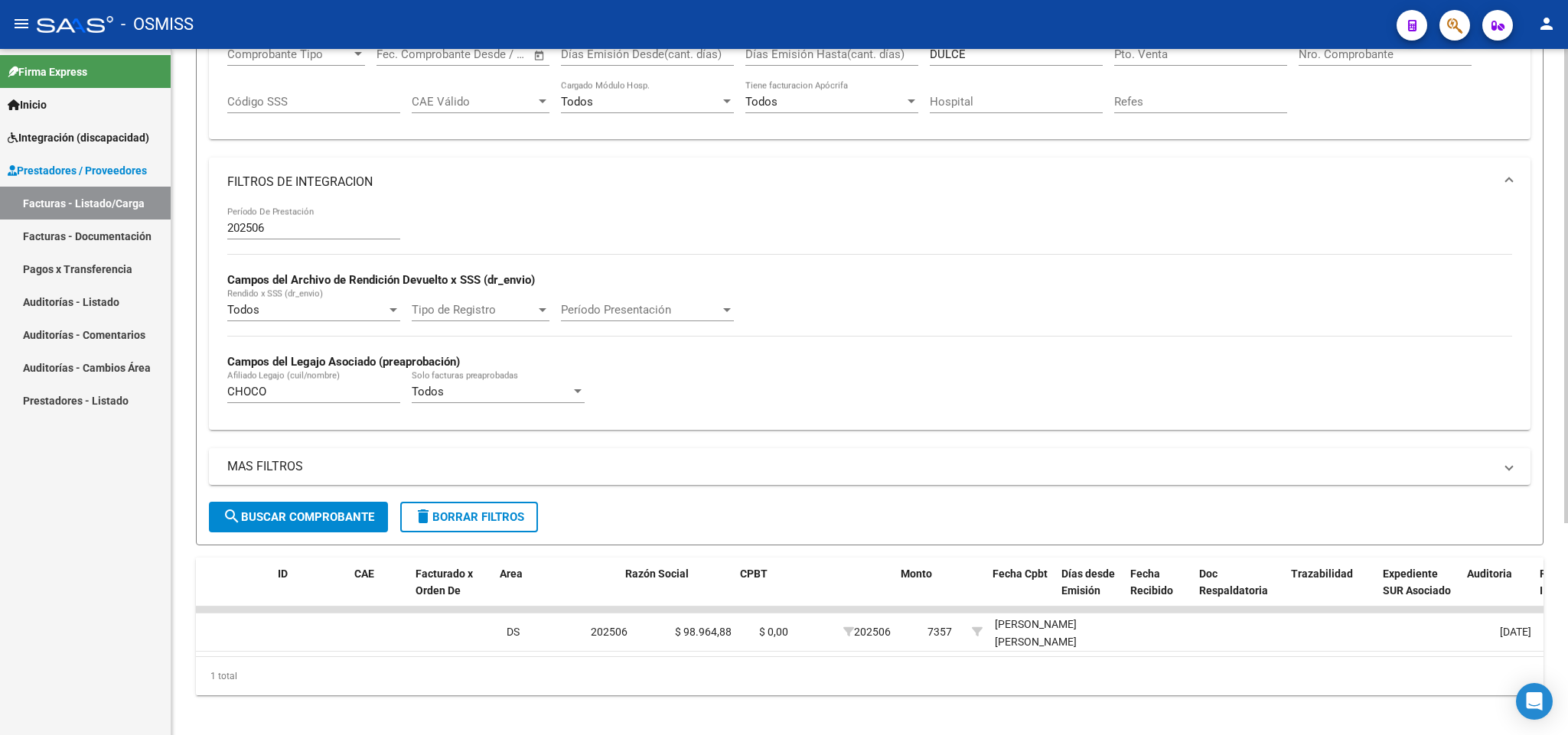
scroll to position [0, 0]
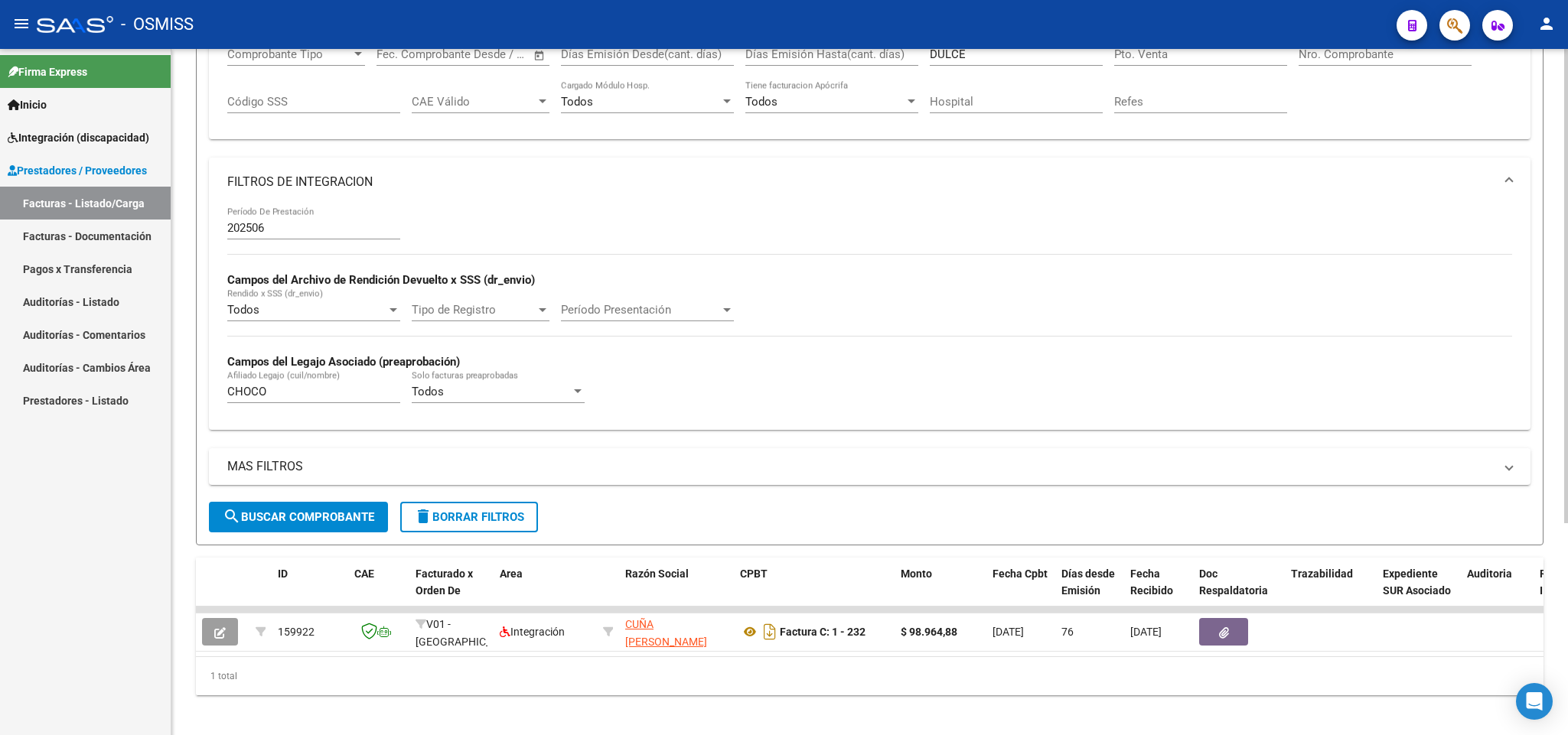
click at [326, 234] on input "202506" at bounding box center [313, 228] width 173 height 14
type input "202507"
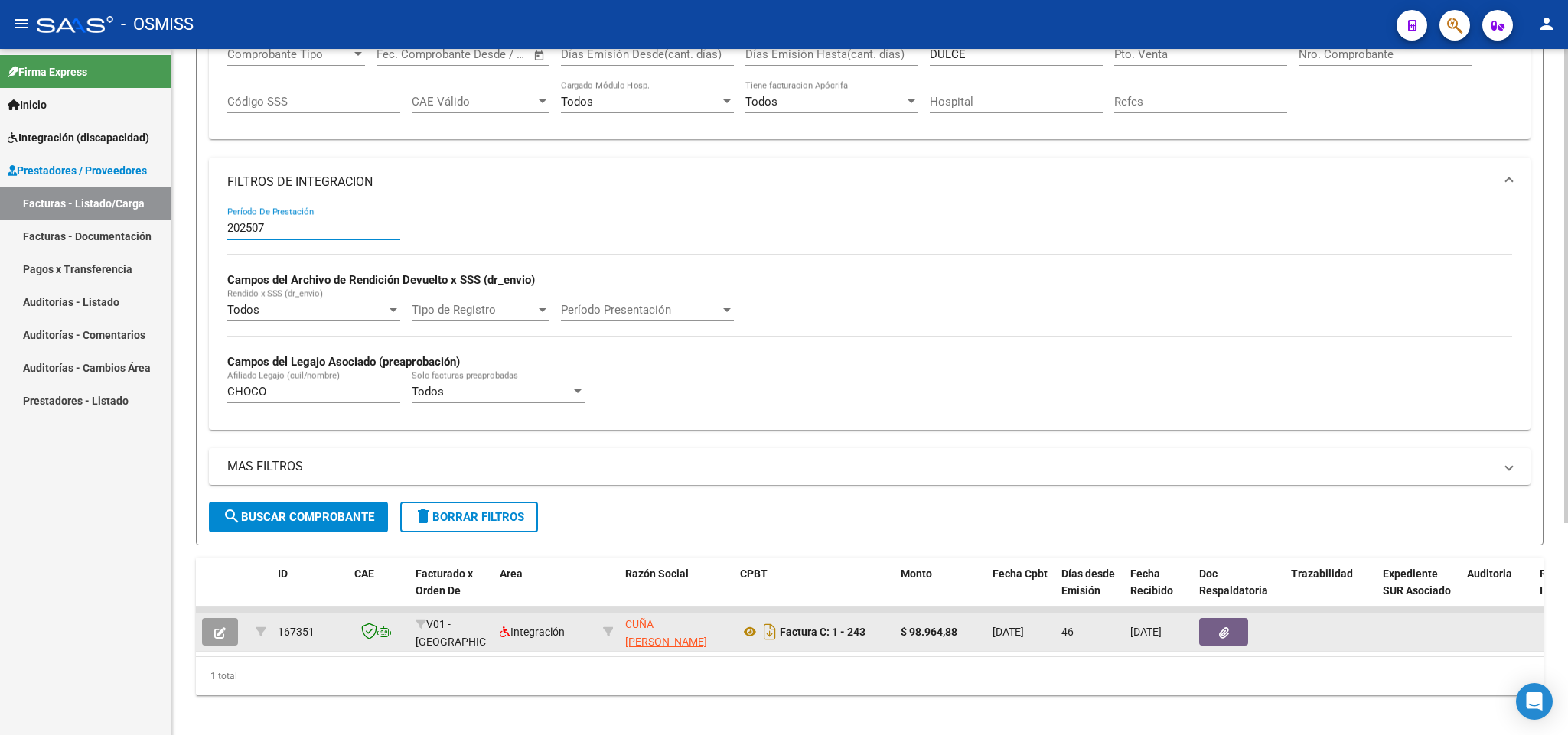
click at [203, 636] on button "button" at bounding box center [219, 632] width 36 height 28
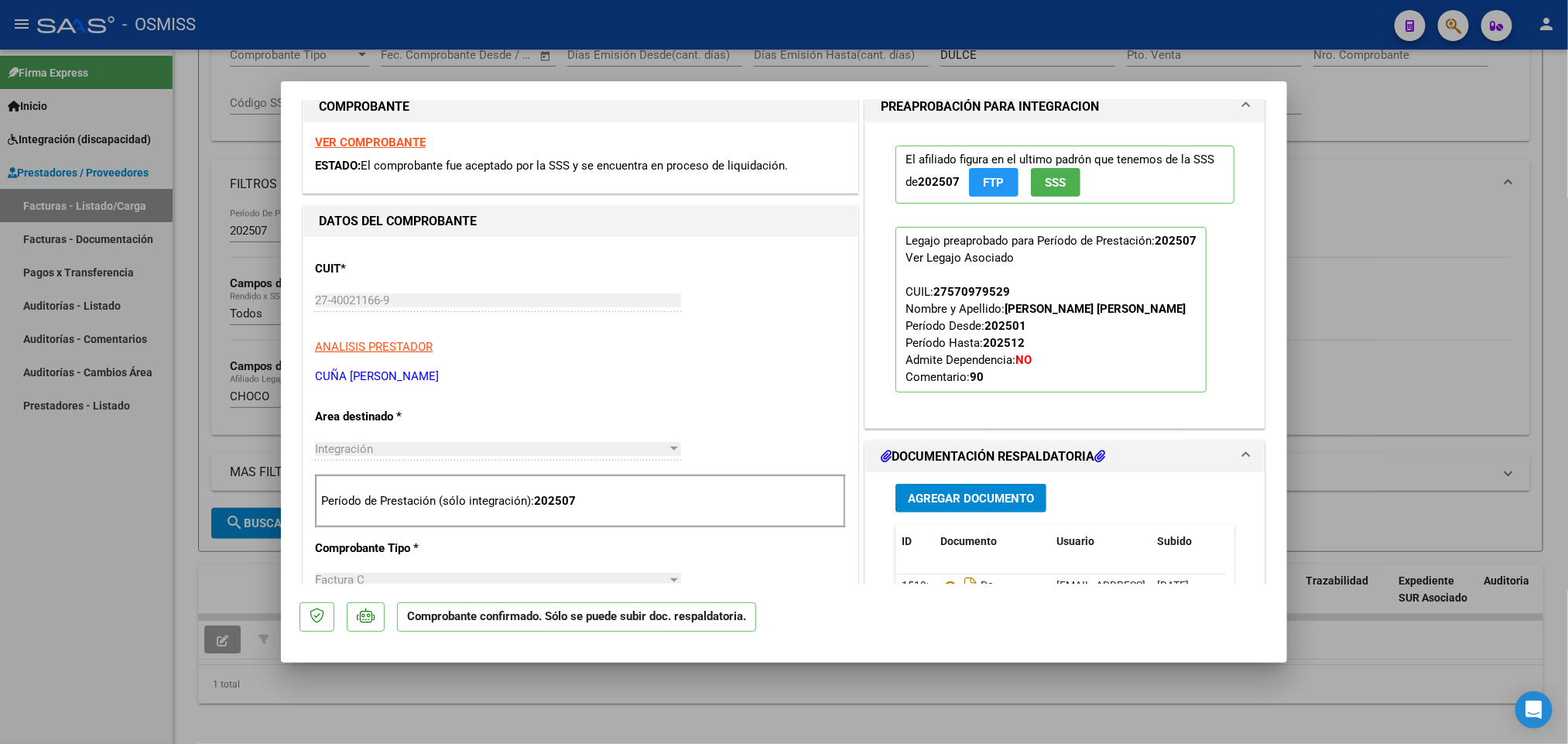
scroll to position [580, 0]
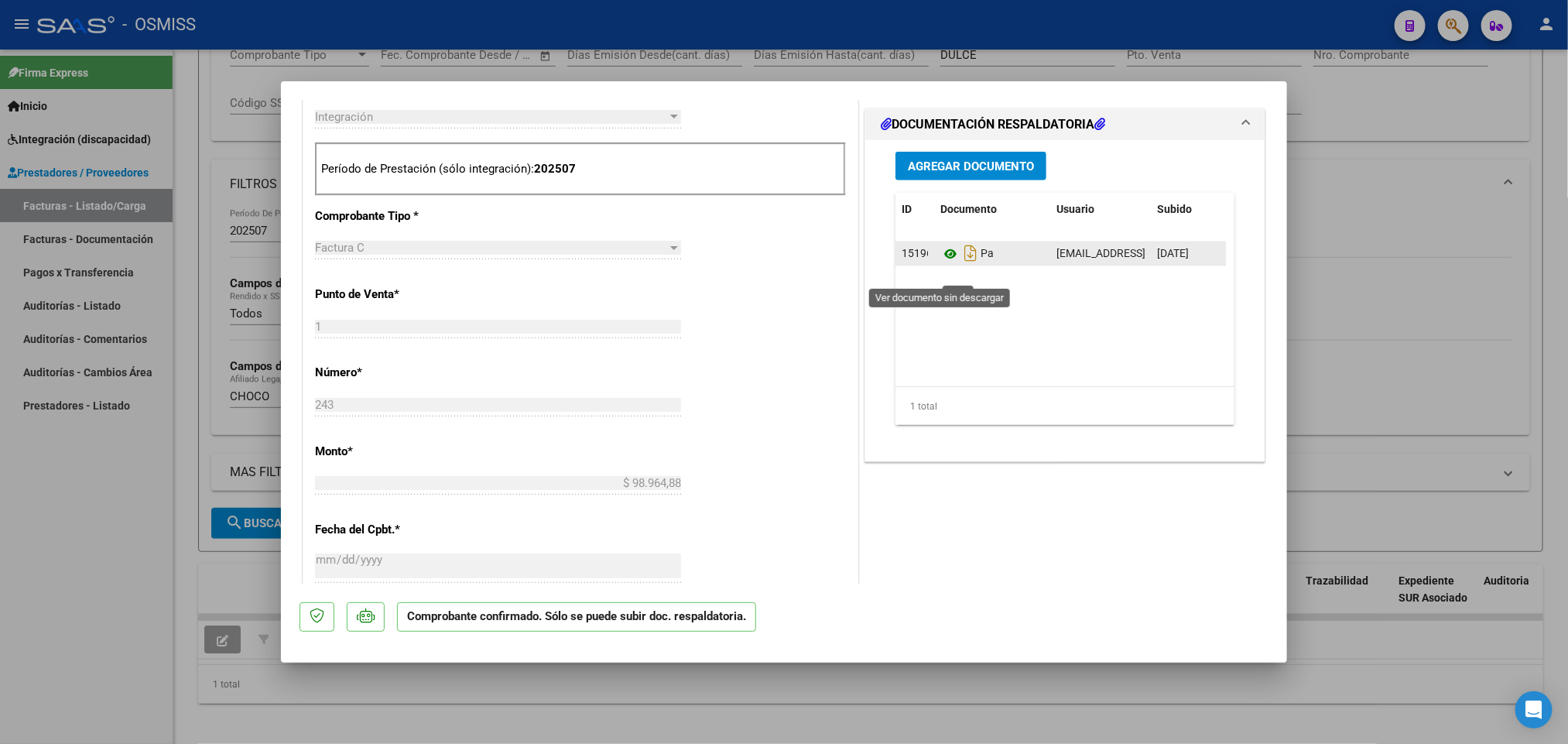
click at [940, 263] on icon at bounding box center [949, 254] width 20 height 19
click at [173, 565] on div at bounding box center [784, 372] width 1568 height 744
type input "$ 0,00"
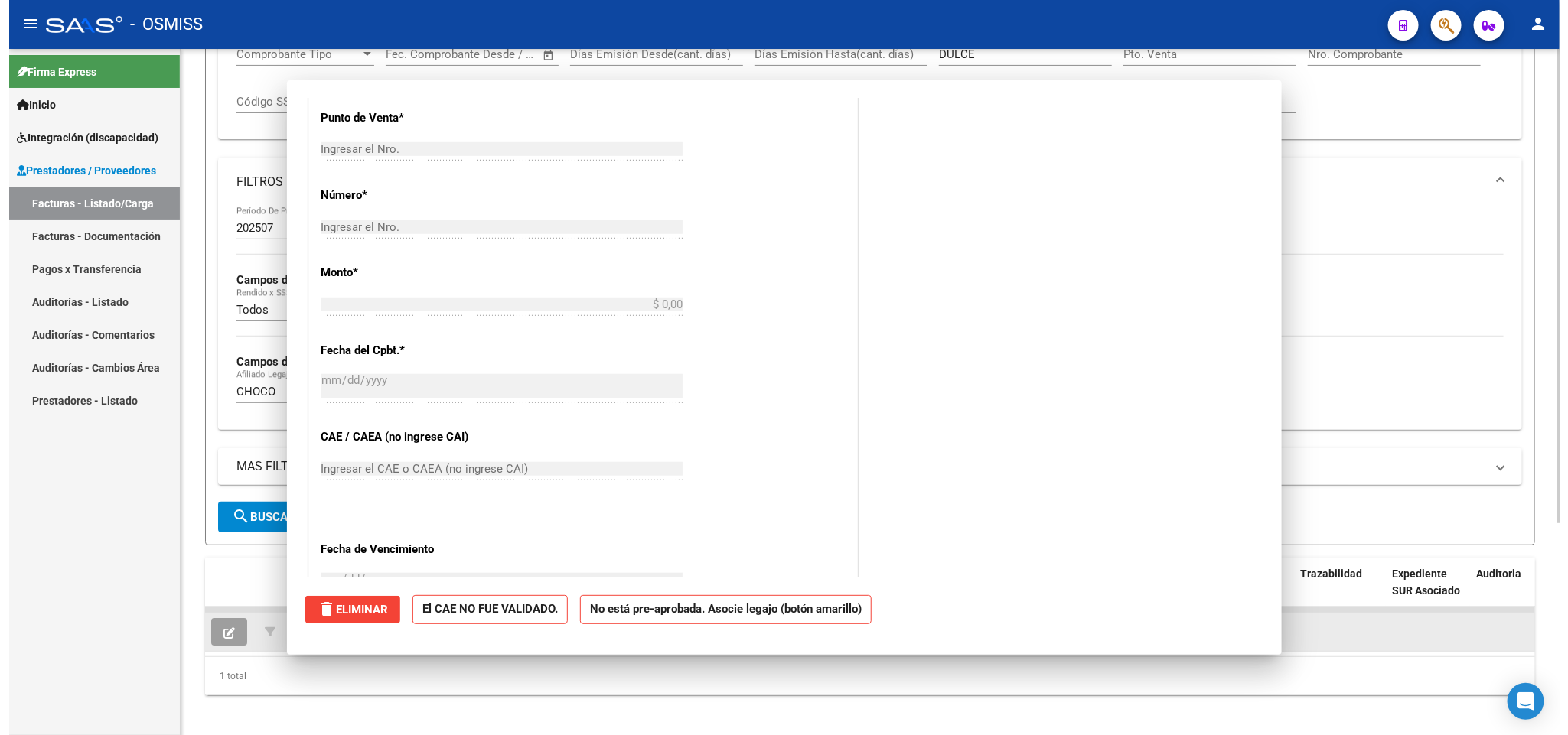
scroll to position [345, 0]
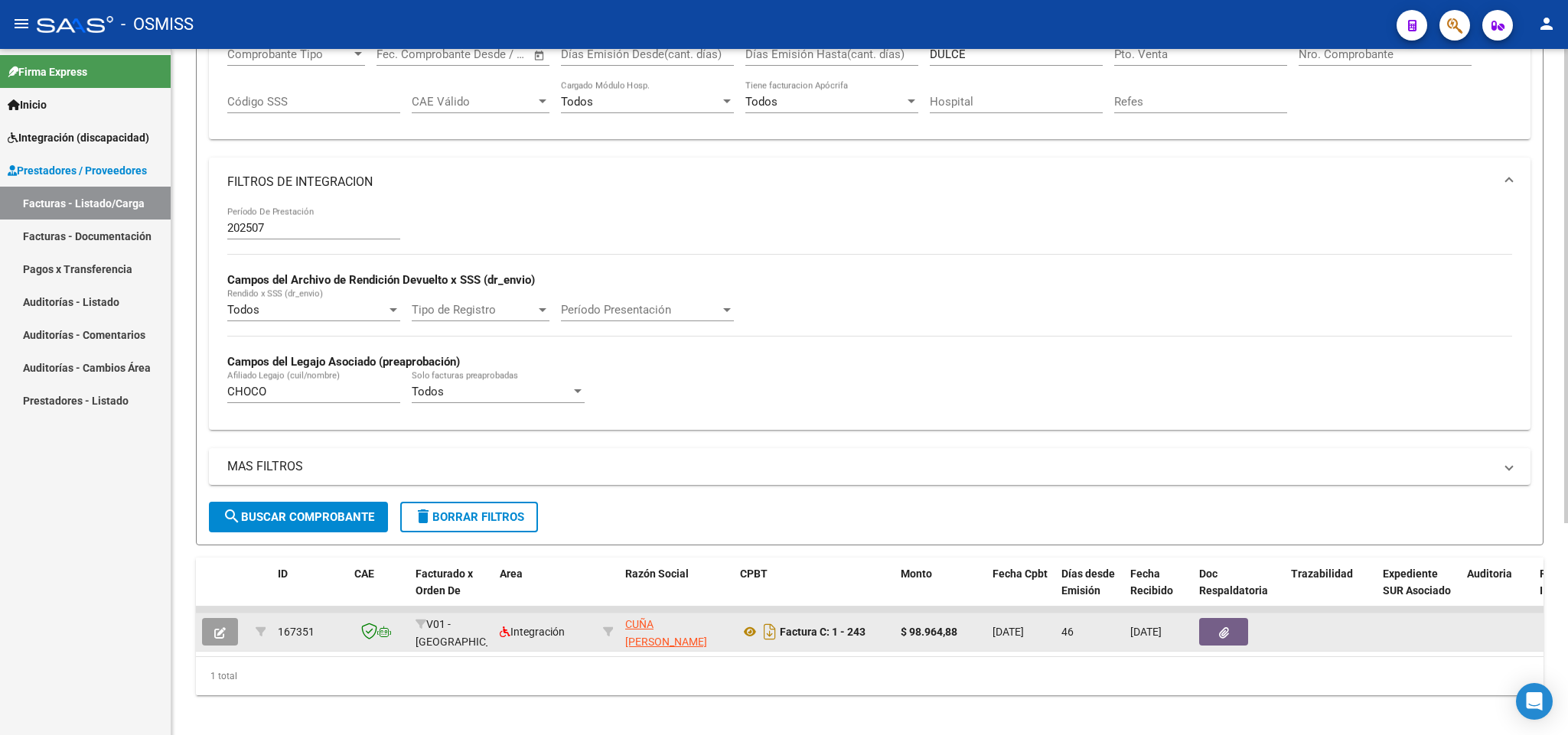
click at [203, 637] on button "button" at bounding box center [219, 632] width 36 height 28
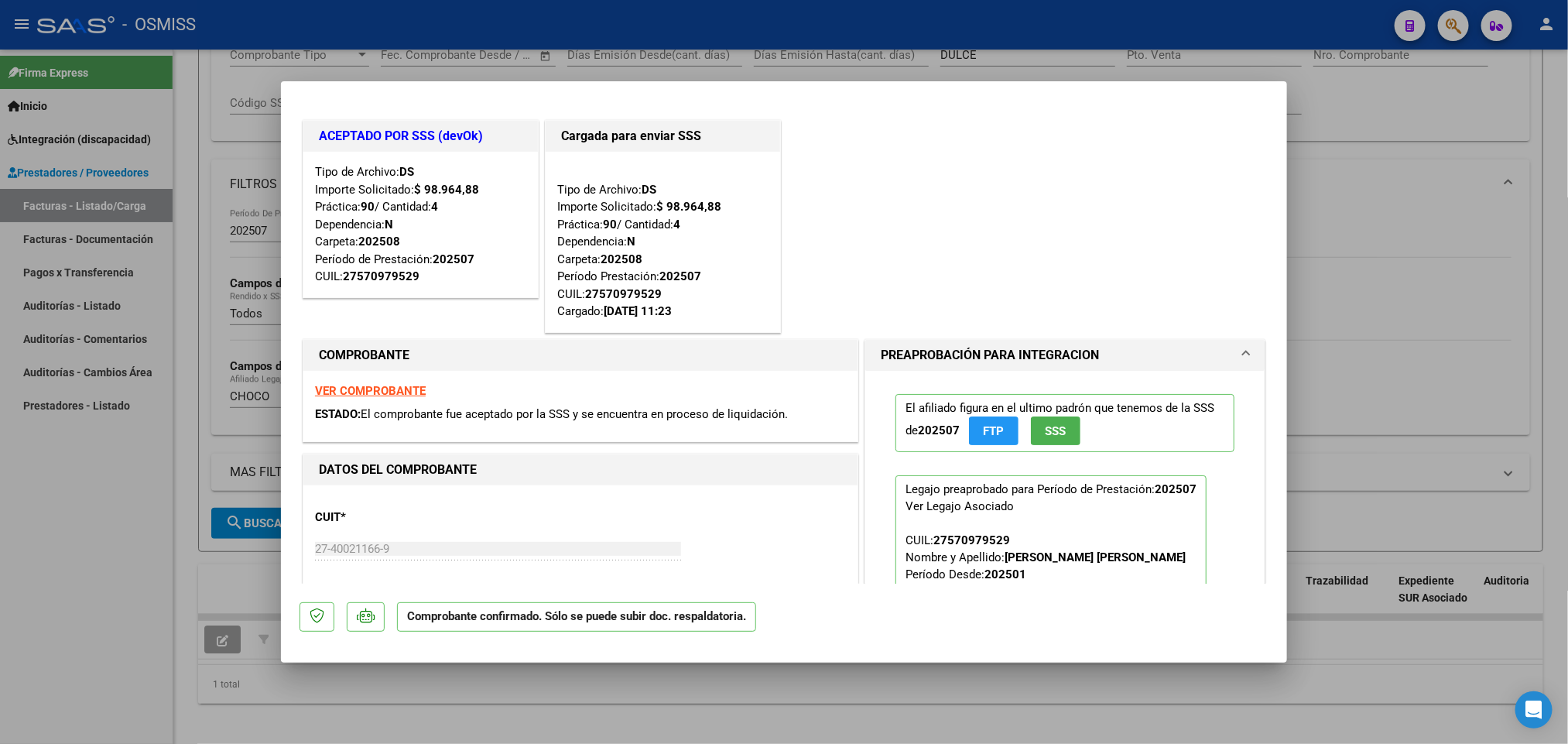
drag, startPoint x: 344, startPoint y: 681, endPoint x: 831, endPoint y: 681, distance: 487.0
click at [831, 681] on div at bounding box center [784, 372] width 1568 height 744
type input "$ 0,00"
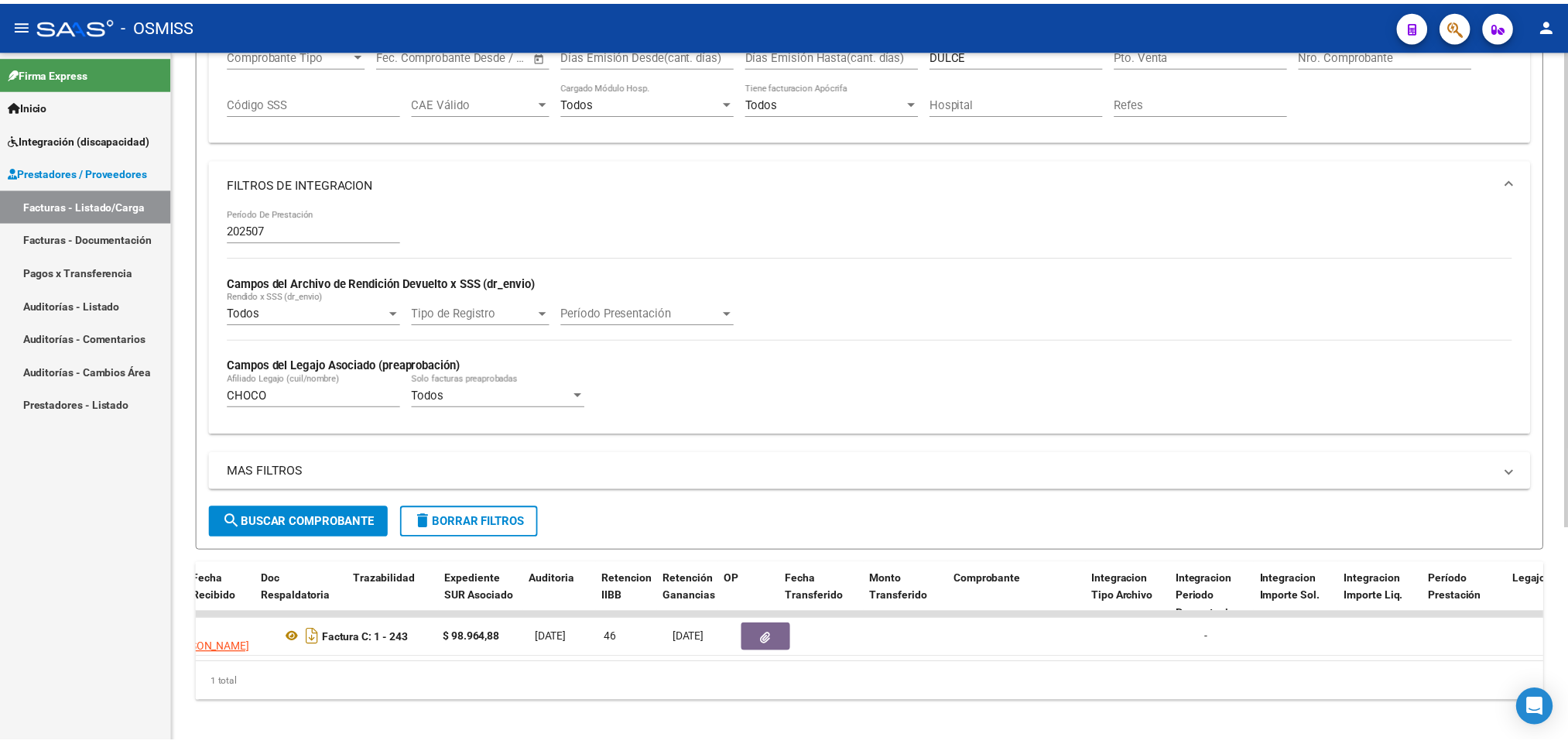
scroll to position [0, 0]
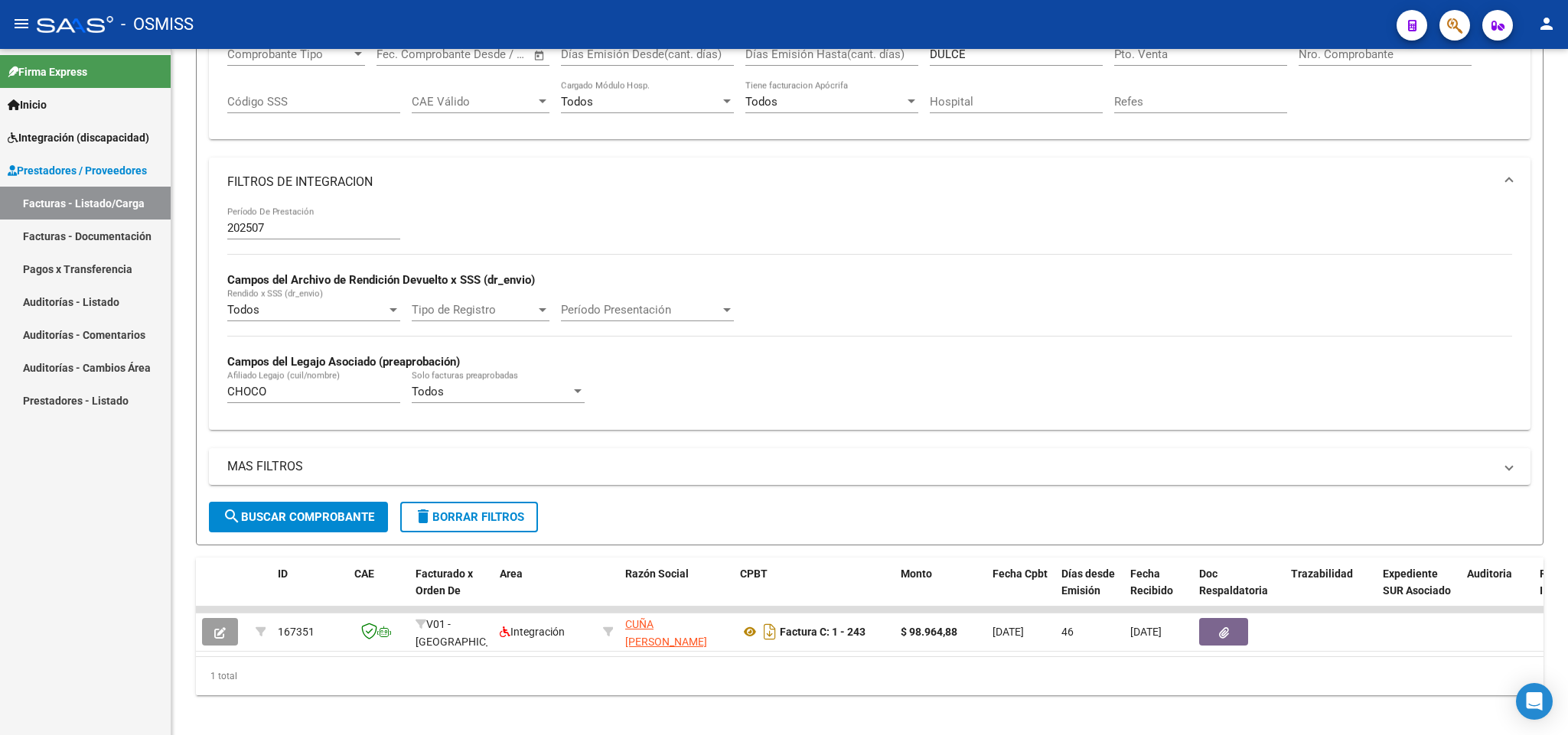
click at [54, 632] on div "Firma Express Inicio Instructivos Contacto OS Integración (discapacidad) Legajo…" at bounding box center [86, 392] width 171 height 686
click at [296, 230] on input "202507" at bounding box center [313, 228] width 173 height 14
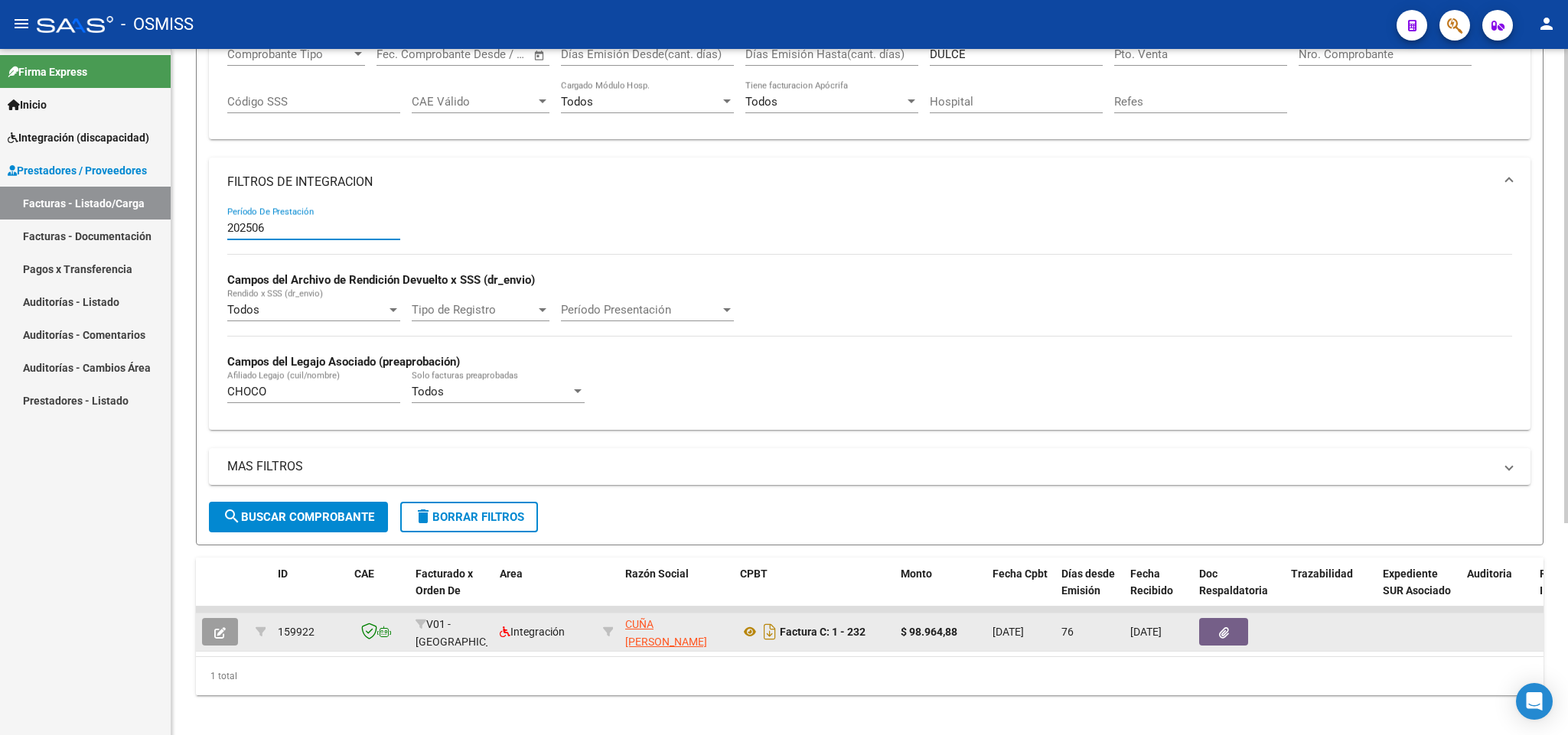
type input "202506"
click at [221, 637] on icon "button" at bounding box center [219, 633] width 11 height 11
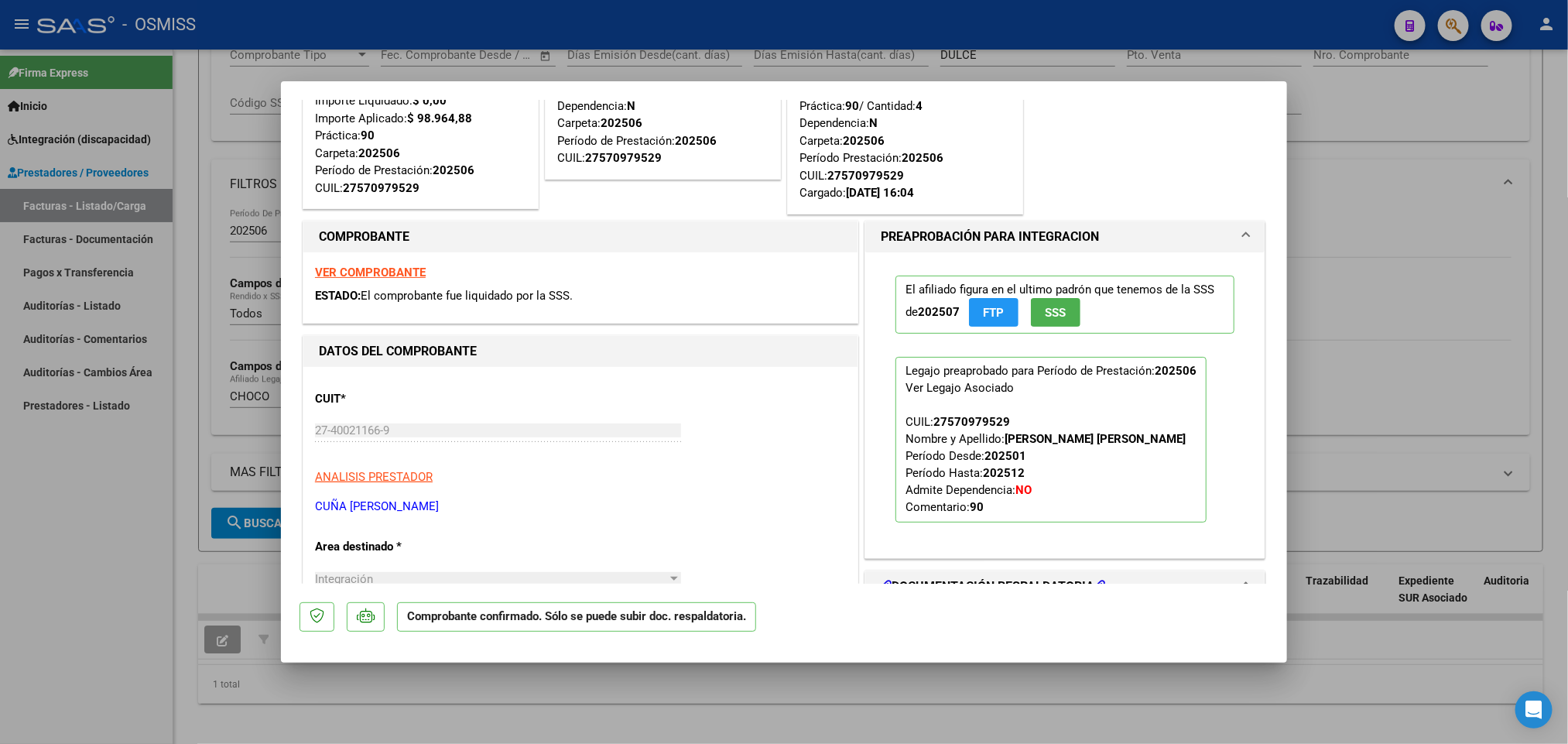
scroll to position [116, 0]
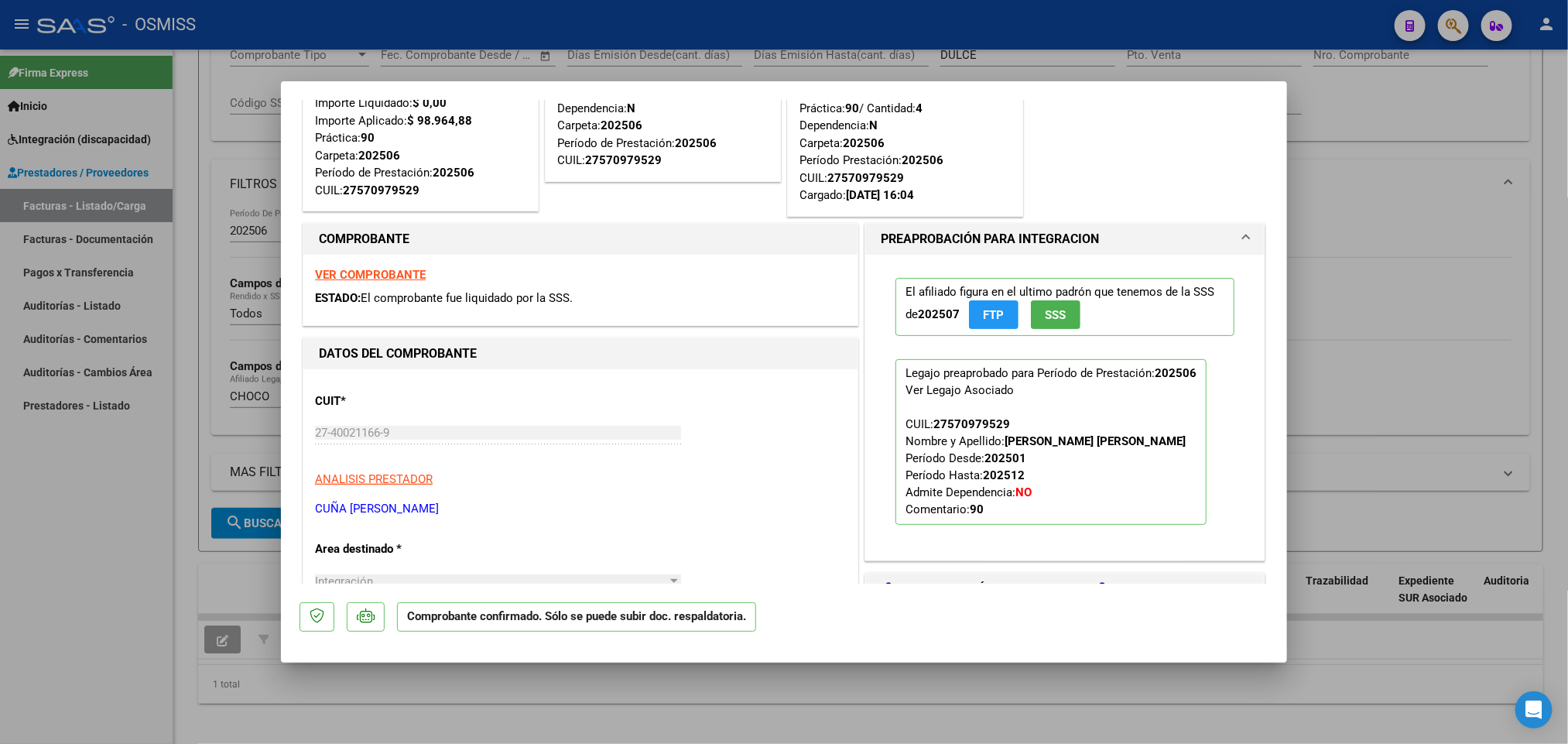
click at [60, 609] on div at bounding box center [784, 372] width 1568 height 744
type input "$ 0,00"
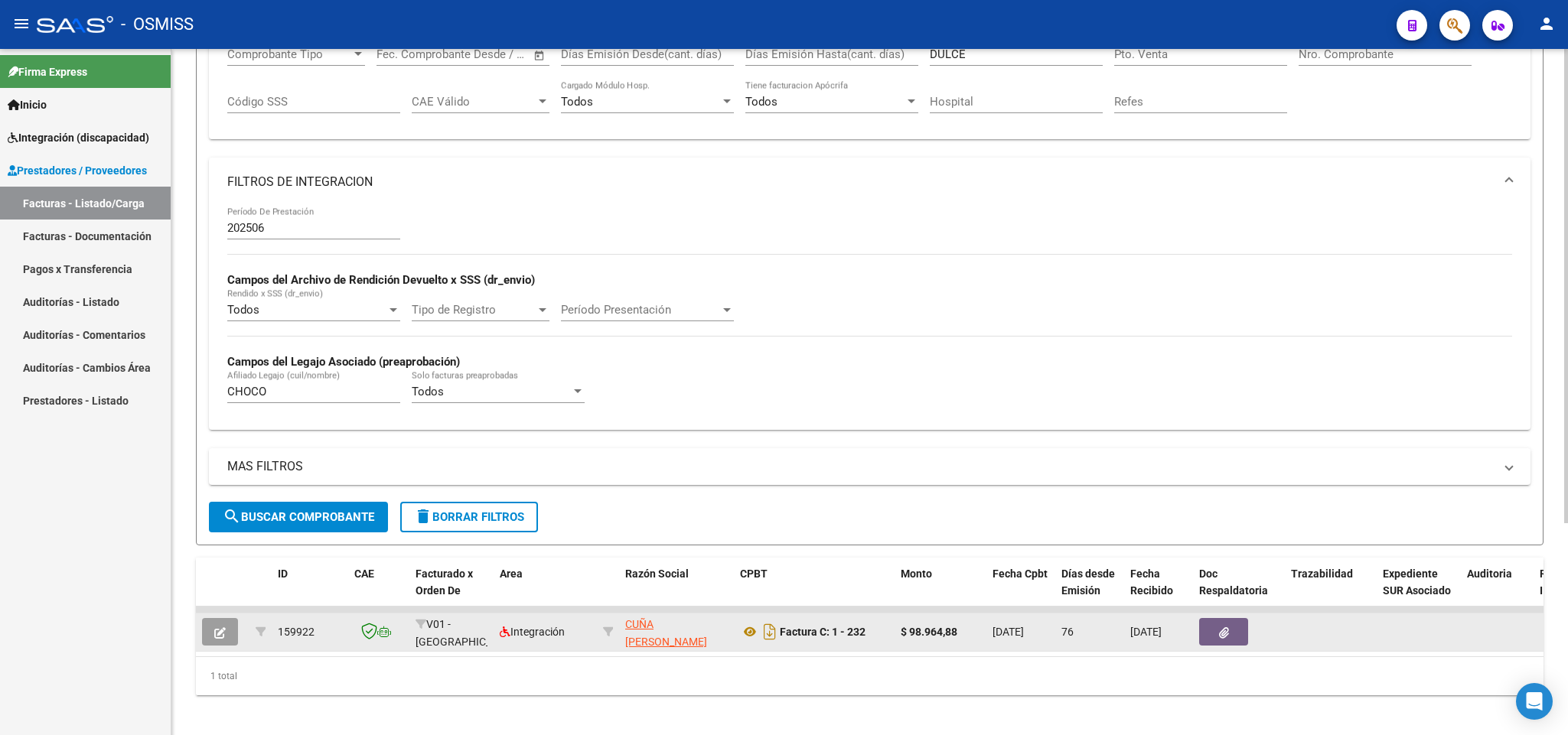
click at [223, 638] on icon "button" at bounding box center [219, 633] width 11 height 11
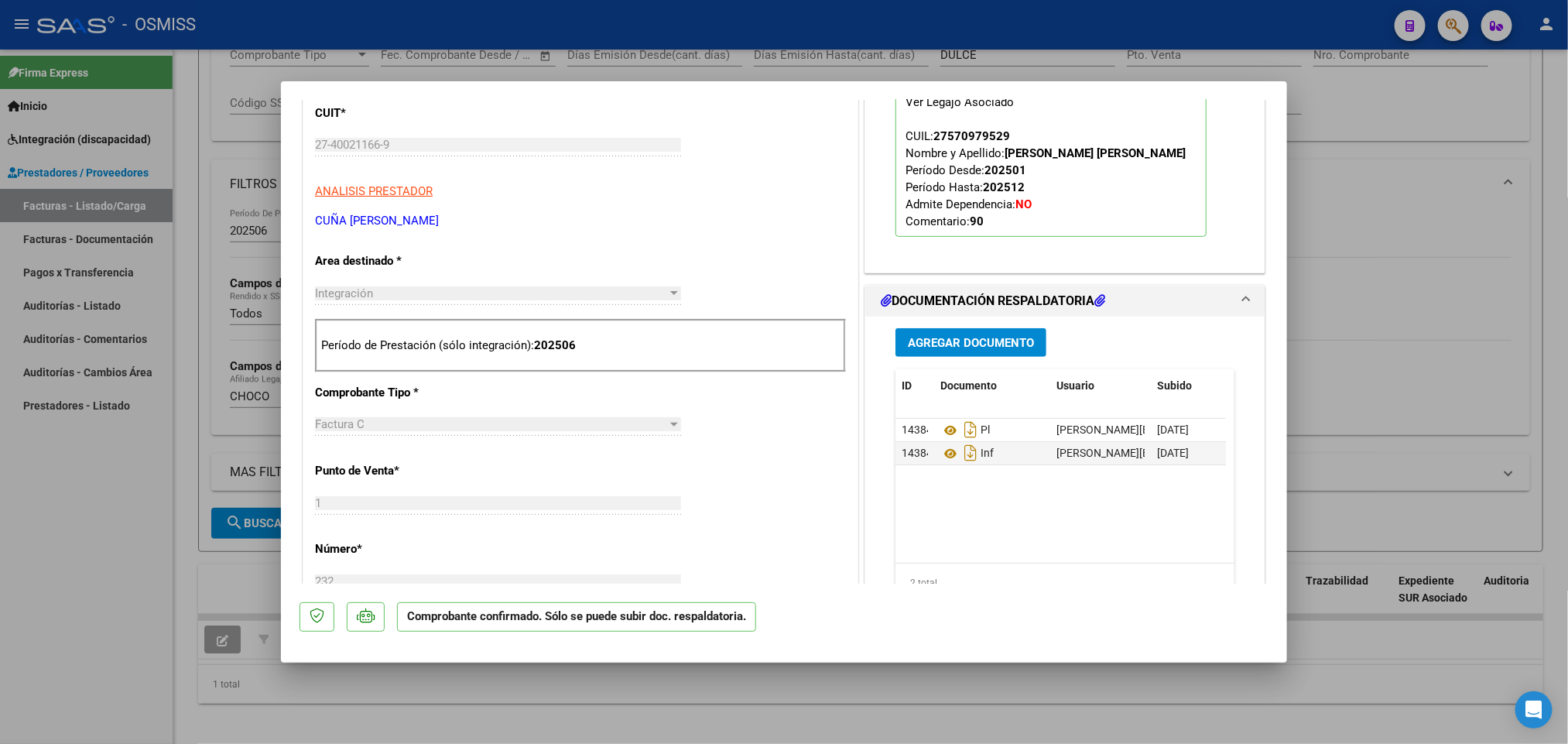
scroll to position [580, 0]
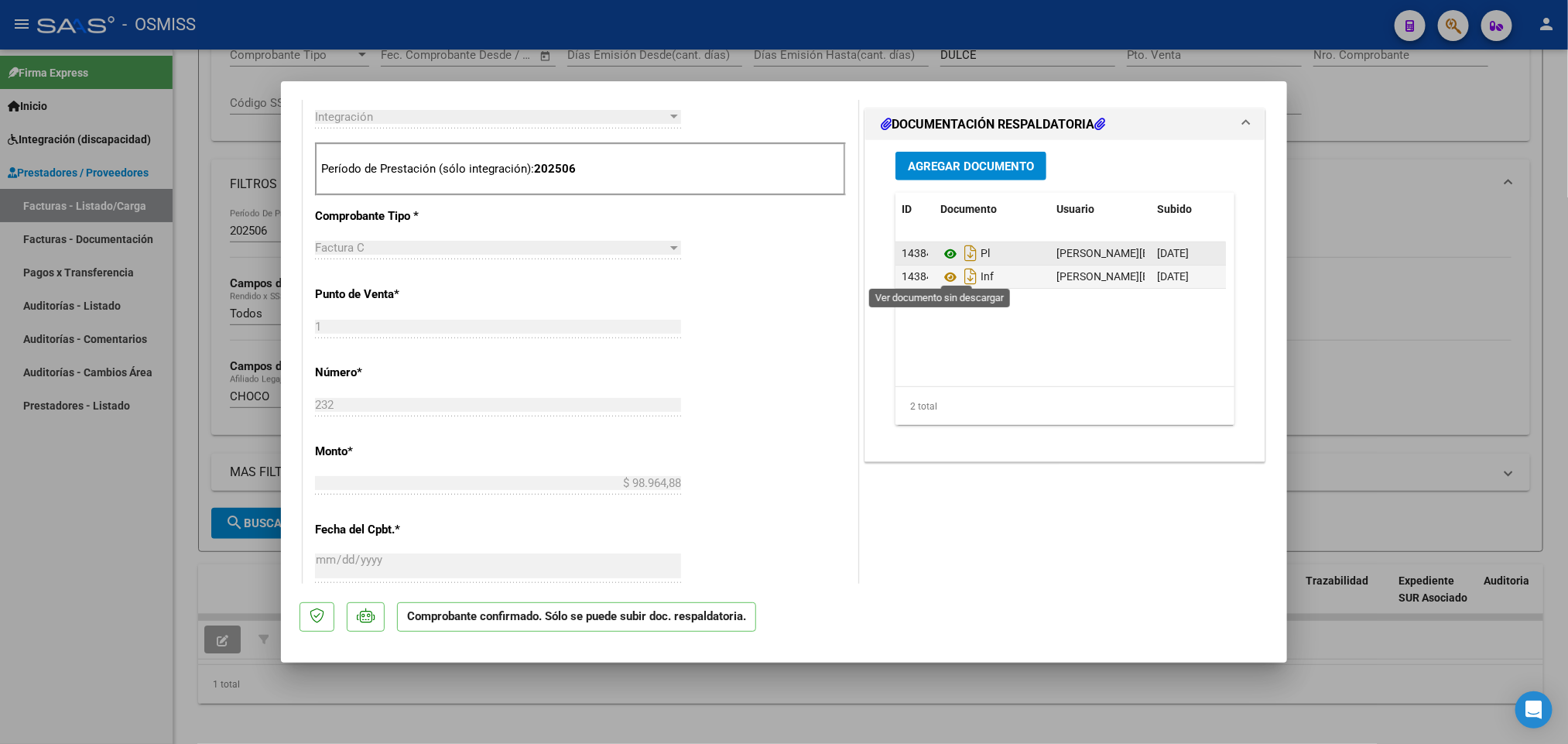
click at [941, 263] on icon at bounding box center [949, 254] width 20 height 19
click at [72, 607] on div at bounding box center [784, 372] width 1568 height 744
type input "$ 0,00"
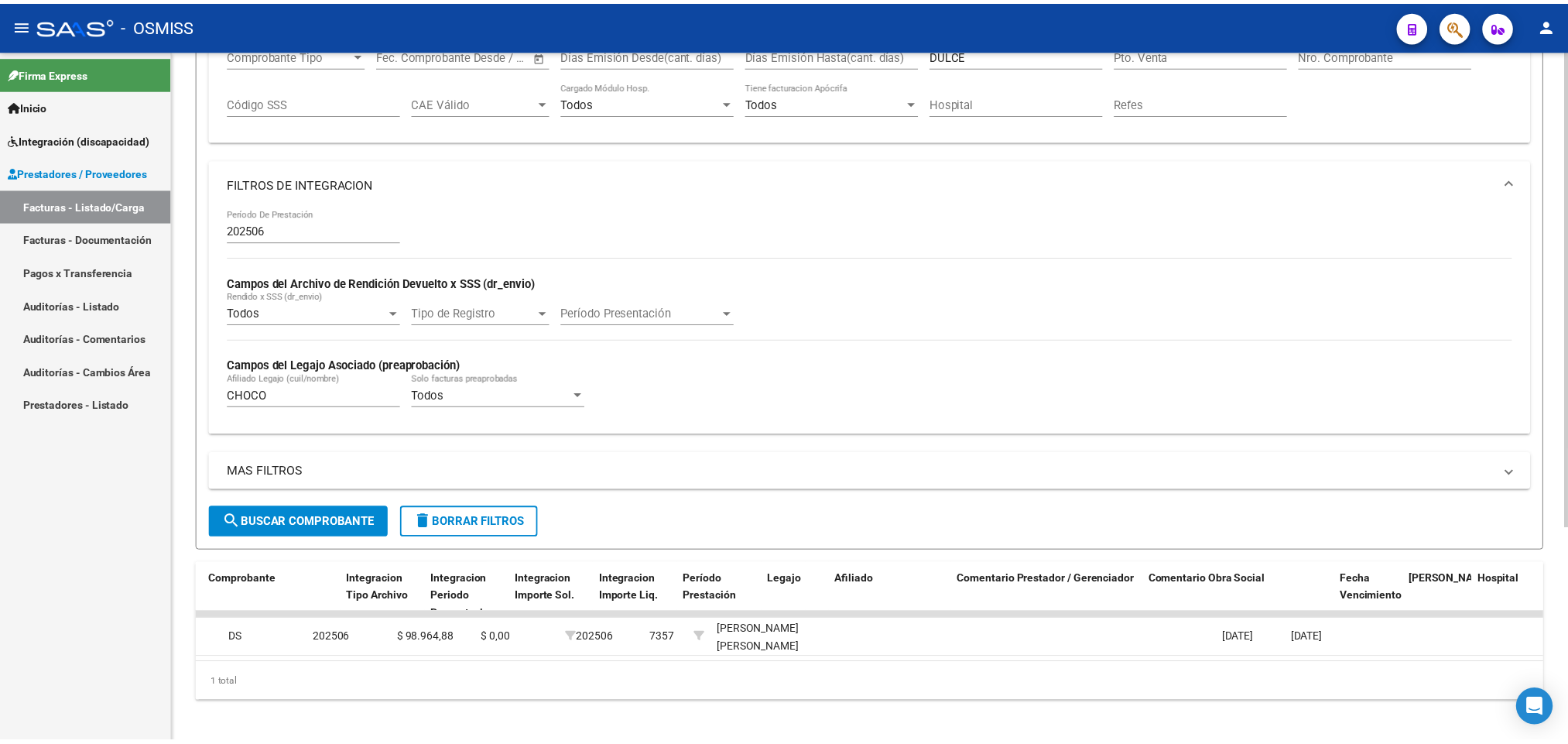
scroll to position [0, 0]
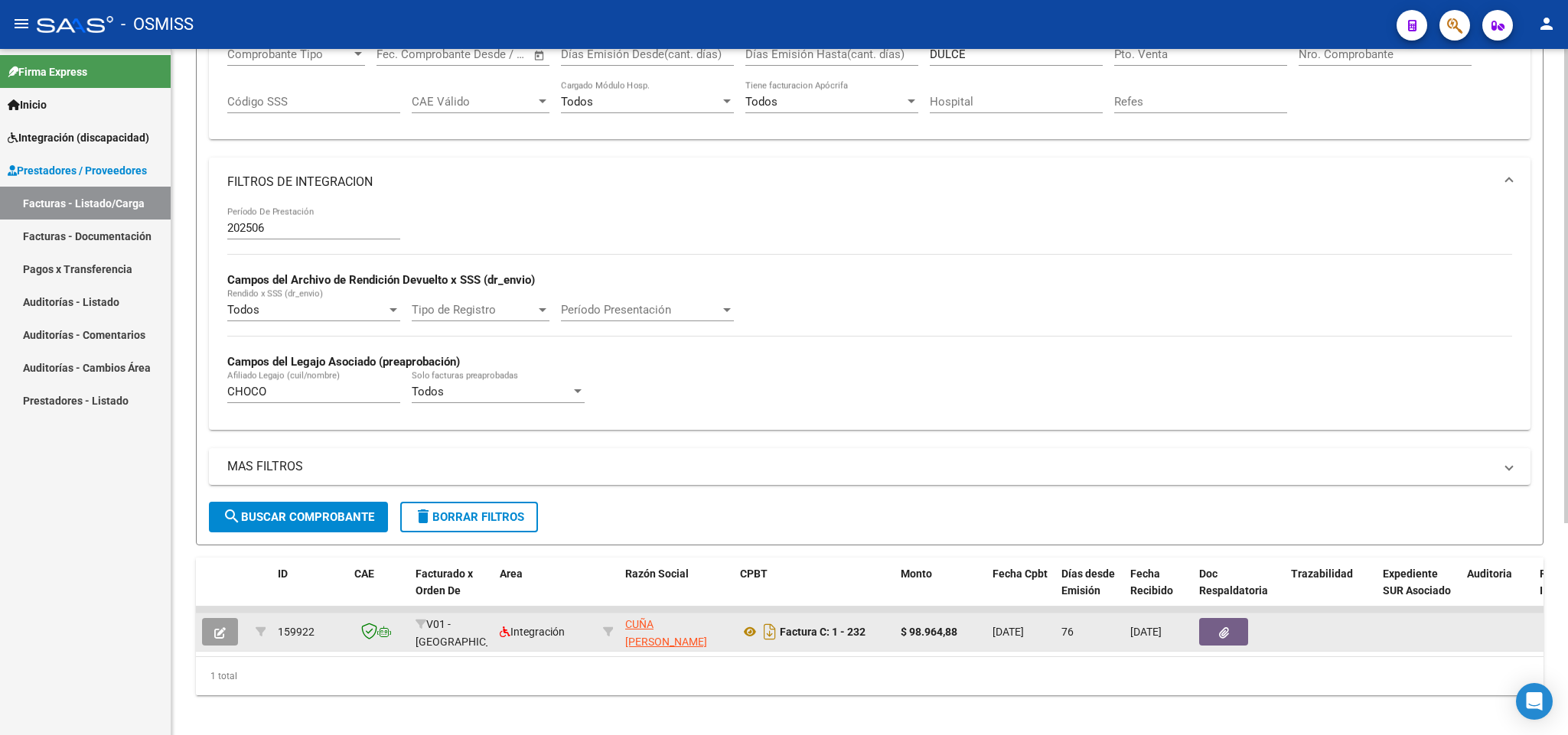
click at [223, 636] on icon "button" at bounding box center [219, 633] width 11 height 11
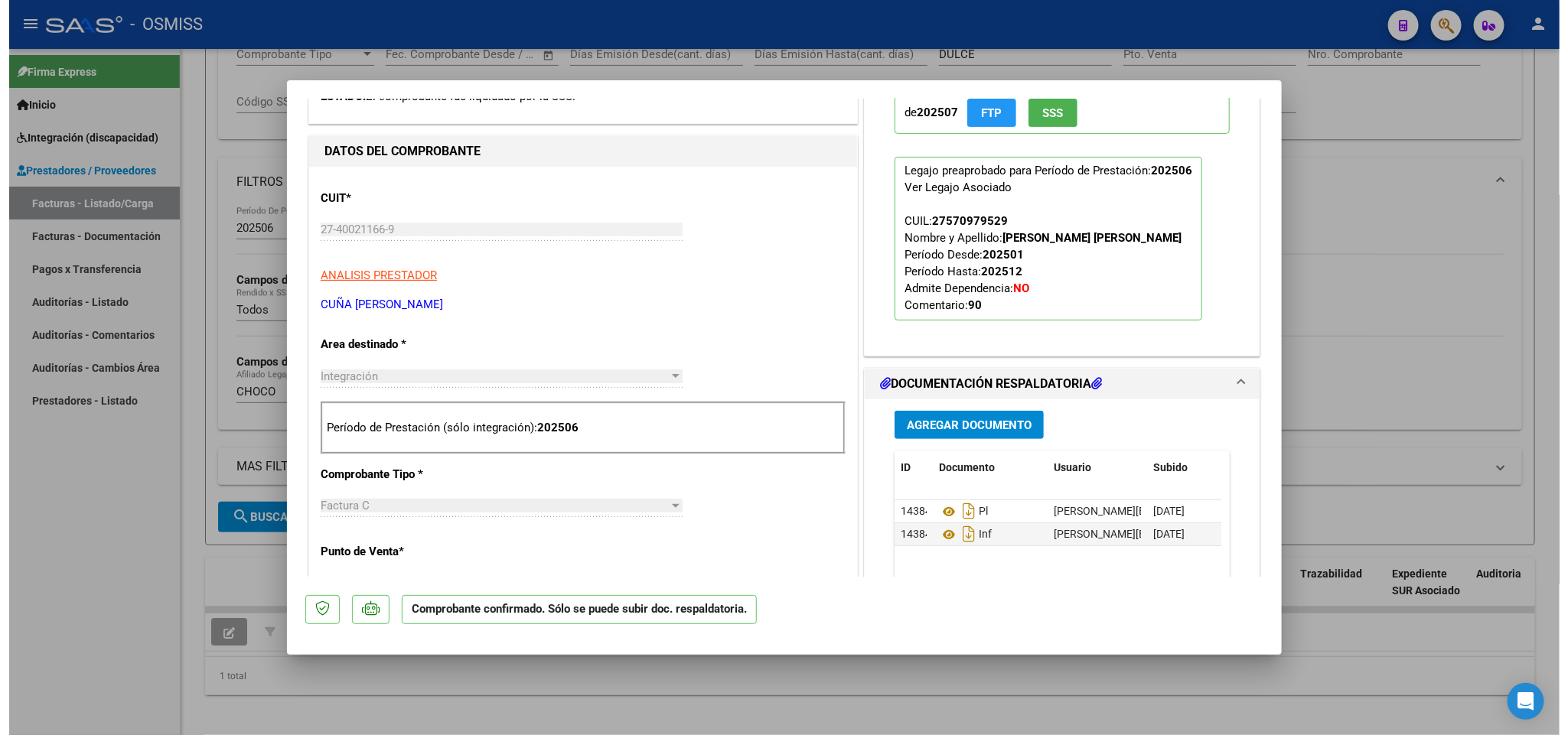
scroll to position [459, 0]
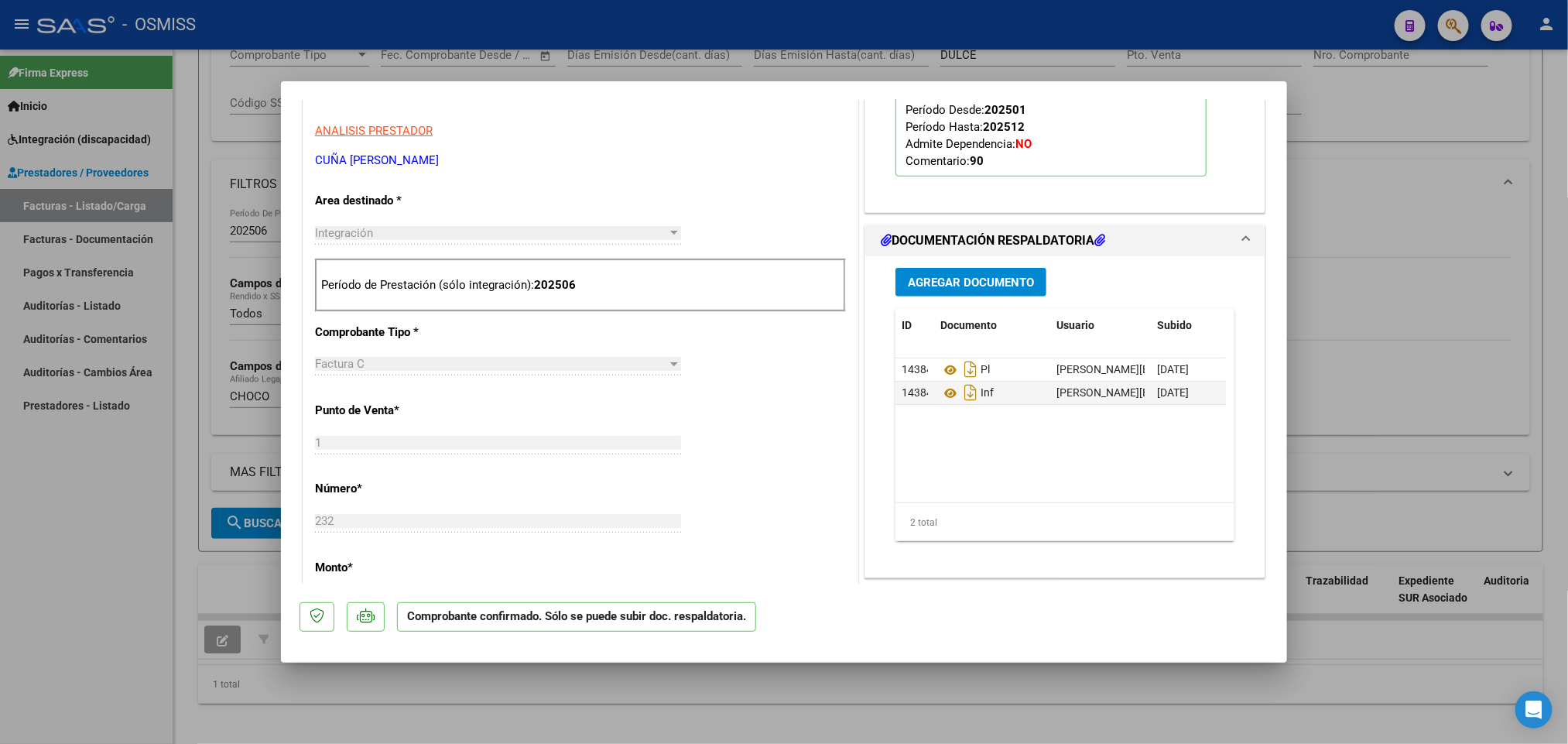
click at [114, 553] on div at bounding box center [784, 372] width 1568 height 744
type input "$ 0,00"
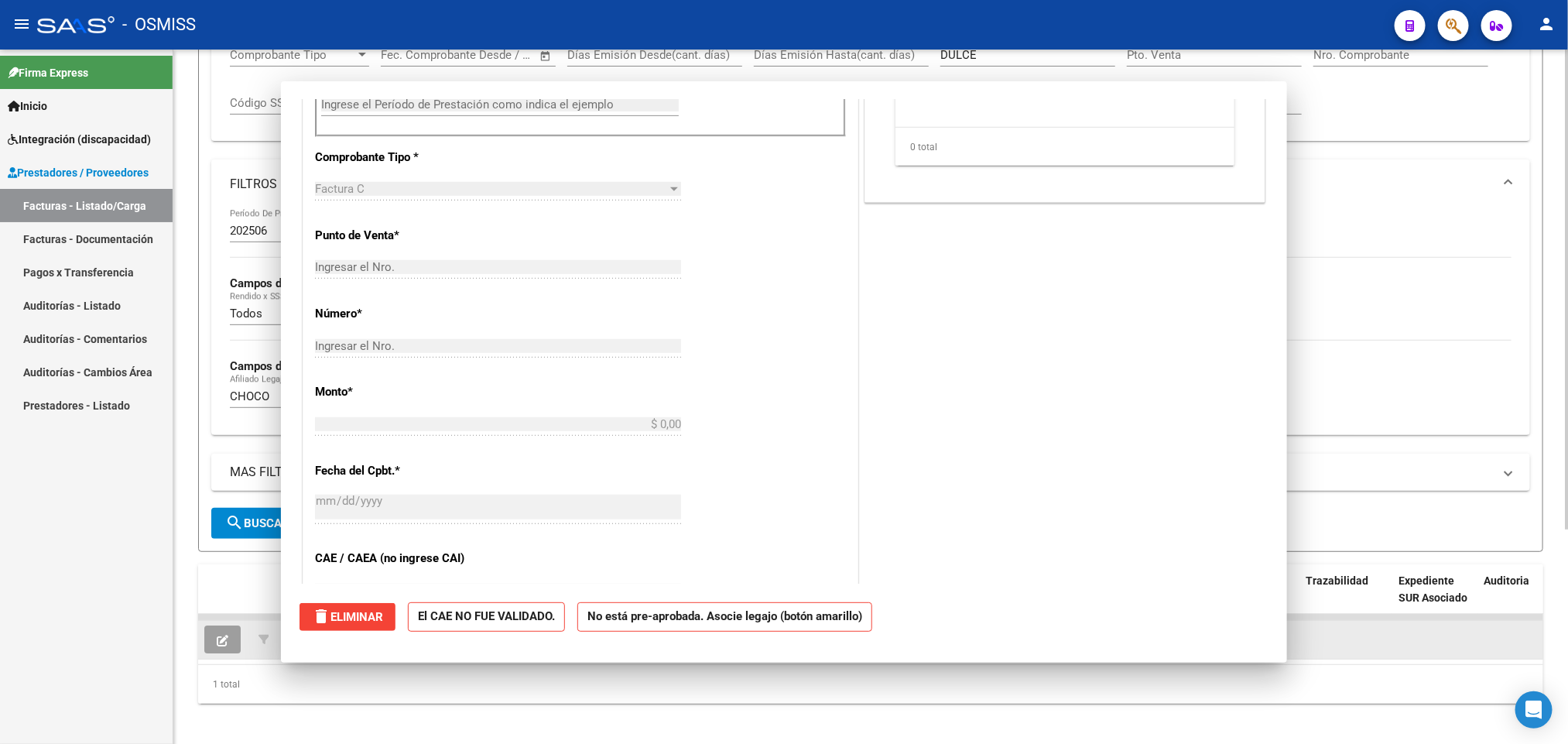
scroll to position [0, 0]
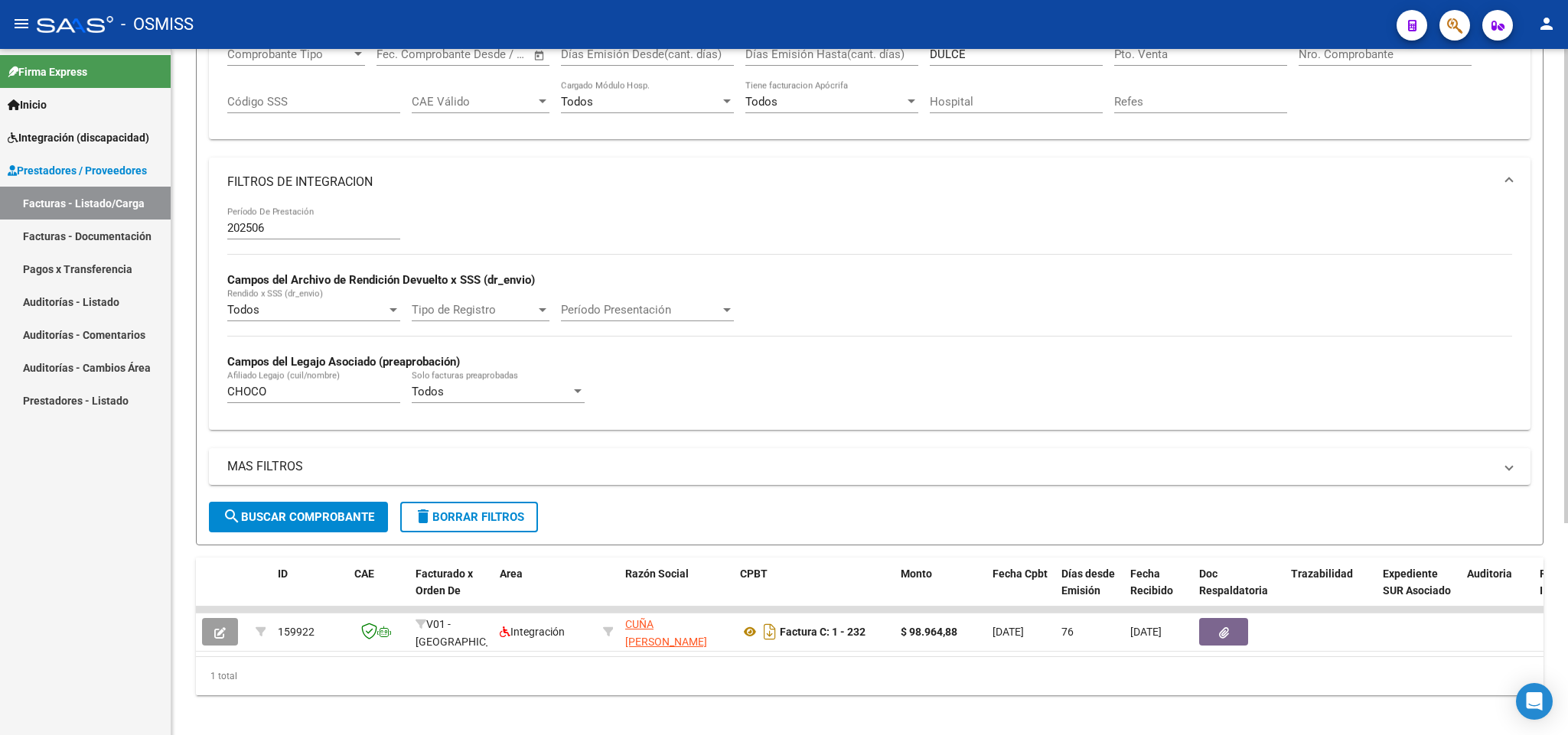
click at [323, 230] on input "202506" at bounding box center [313, 228] width 173 height 14
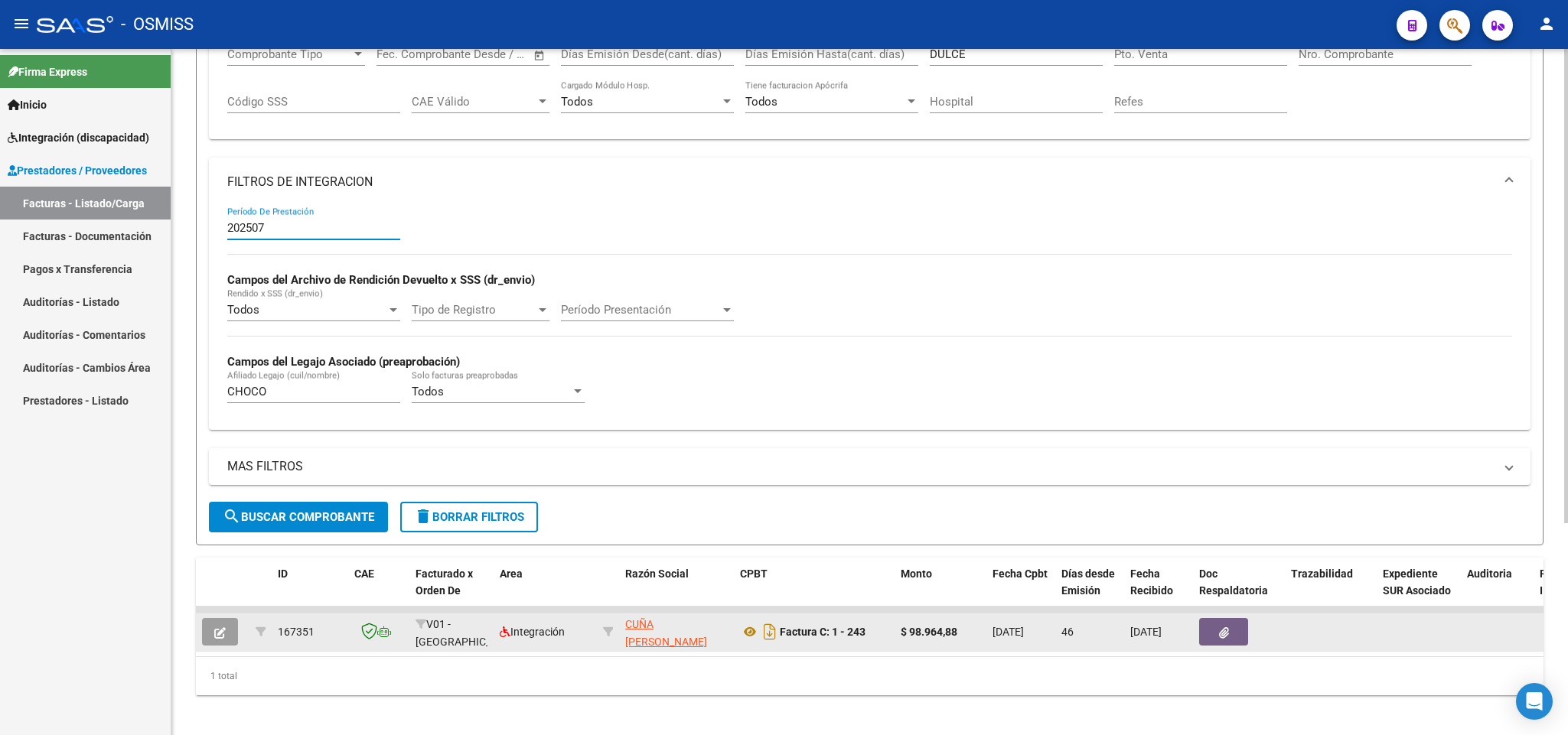
type input "202507"
click at [216, 636] on icon "button" at bounding box center [219, 633] width 11 height 11
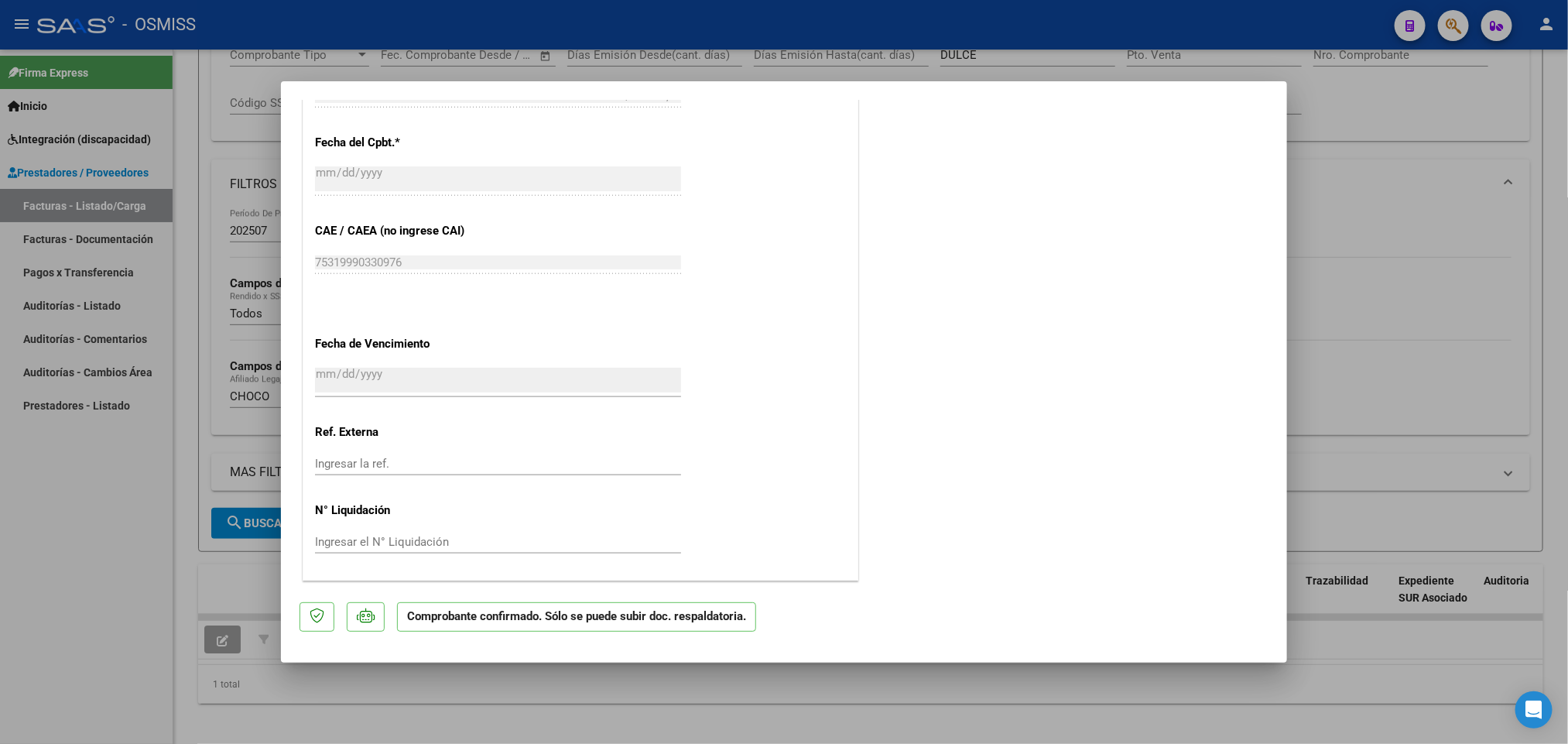
scroll to position [391, 0]
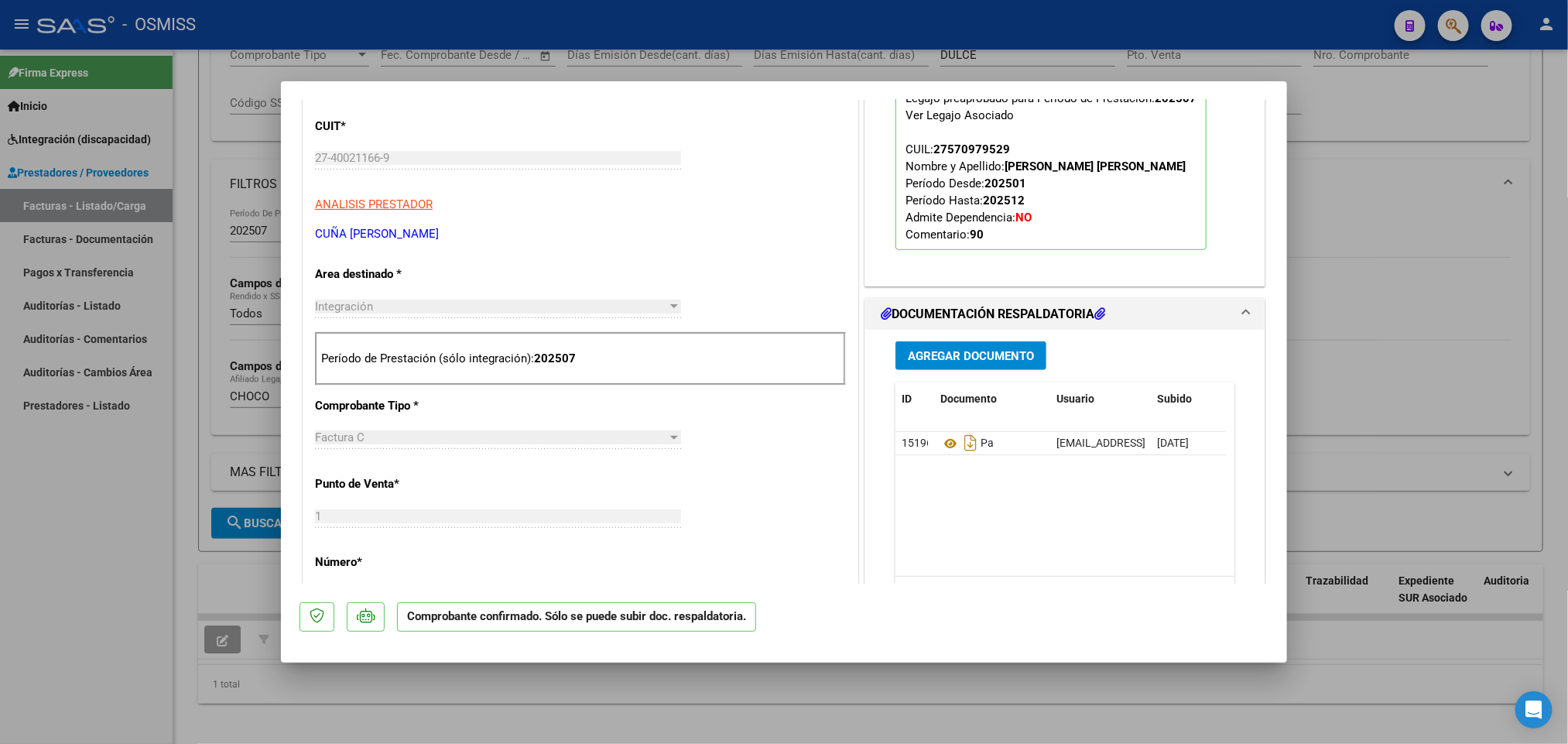
click at [114, 614] on div at bounding box center [784, 372] width 1568 height 744
type input "$ 0,00"
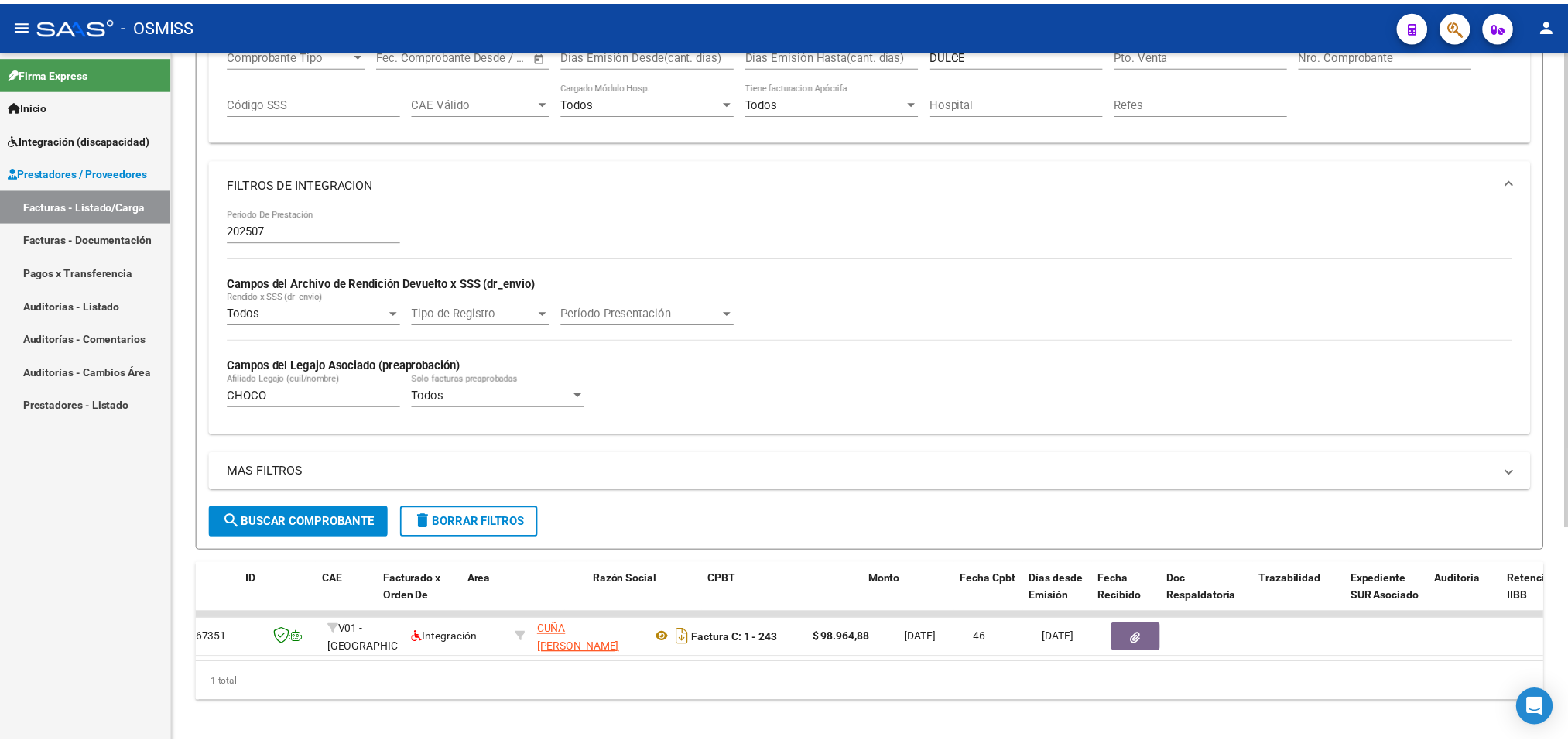
scroll to position [0, 0]
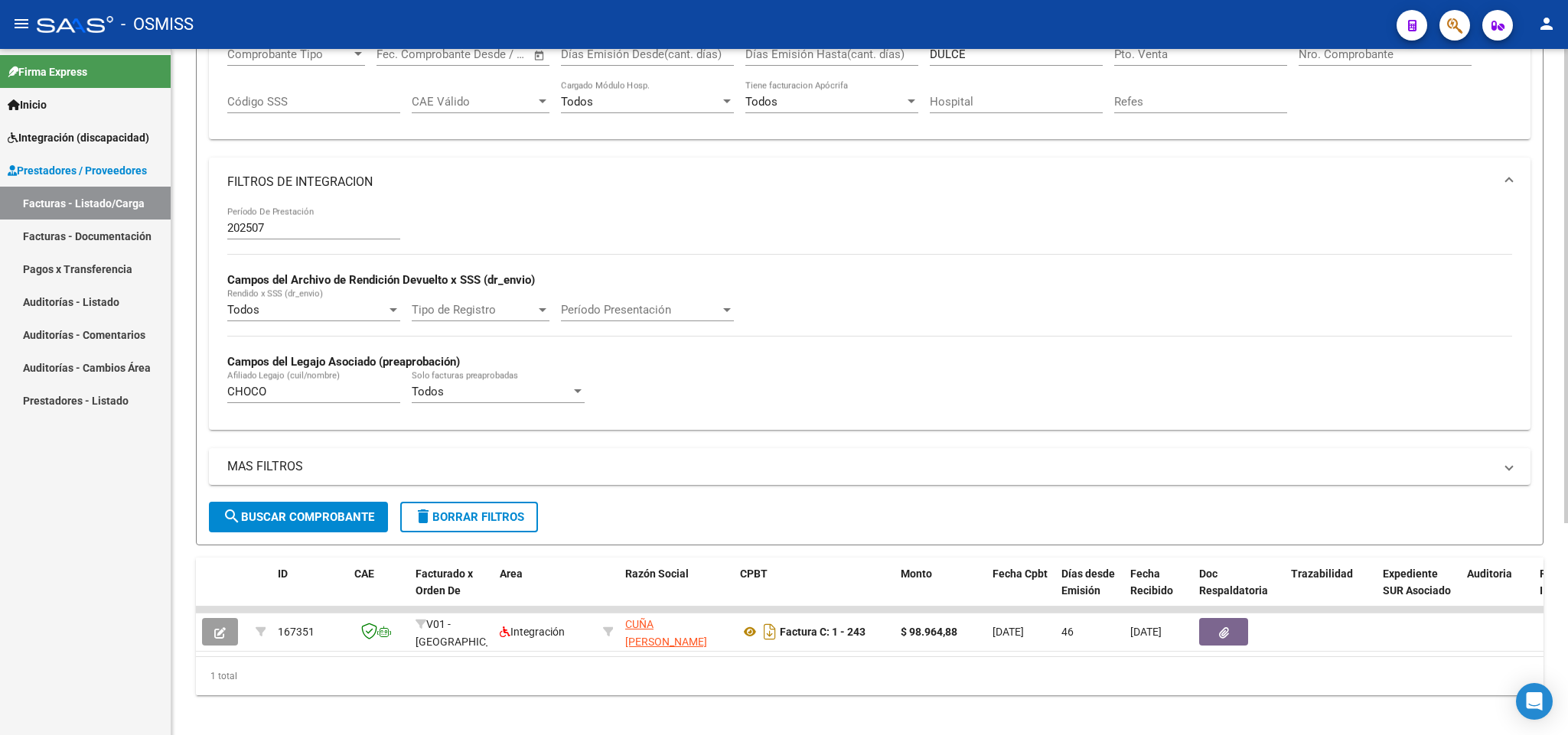
click at [320, 226] on input "202507" at bounding box center [313, 228] width 173 height 14
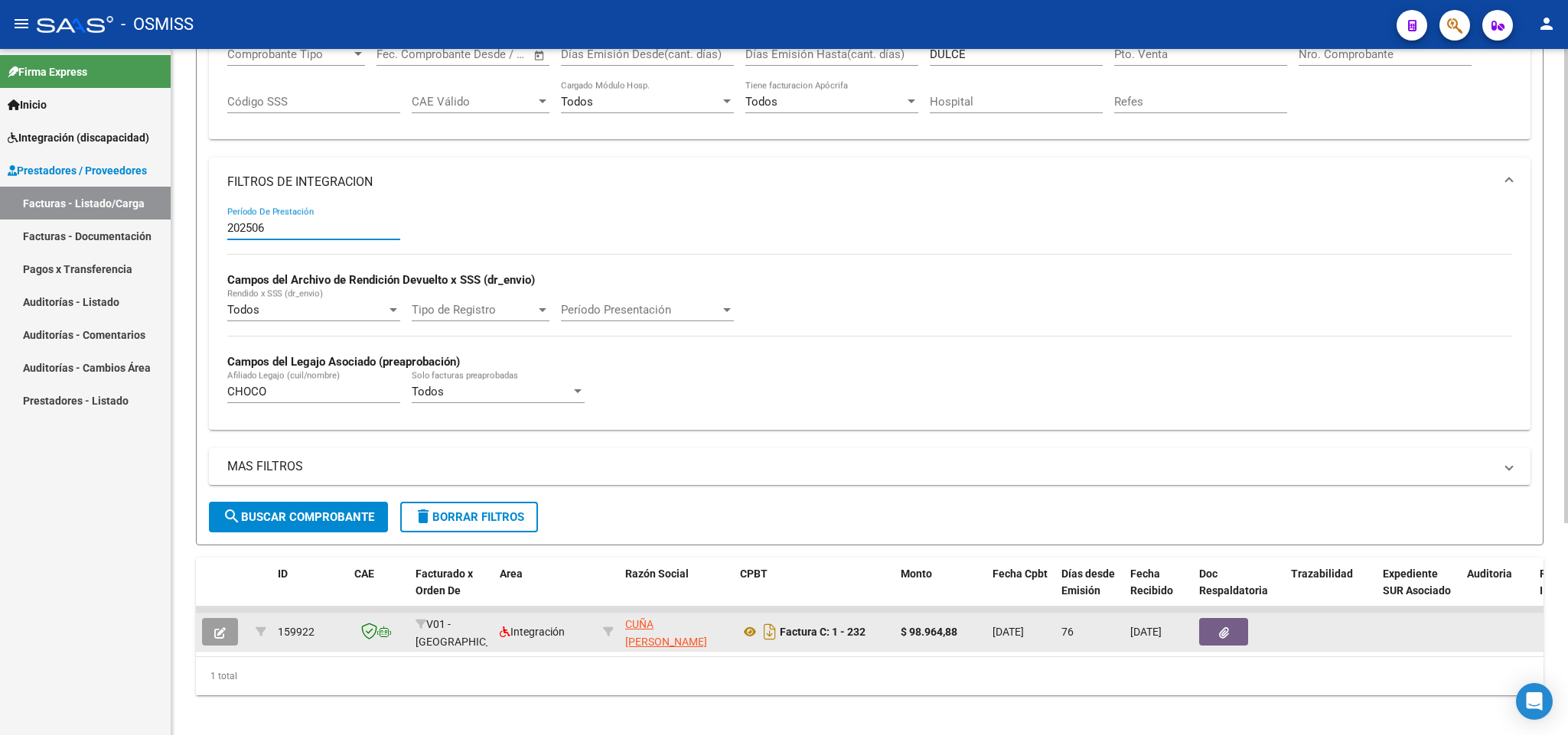
type input "202506"
click at [207, 638] on button "button" at bounding box center [219, 632] width 36 height 28
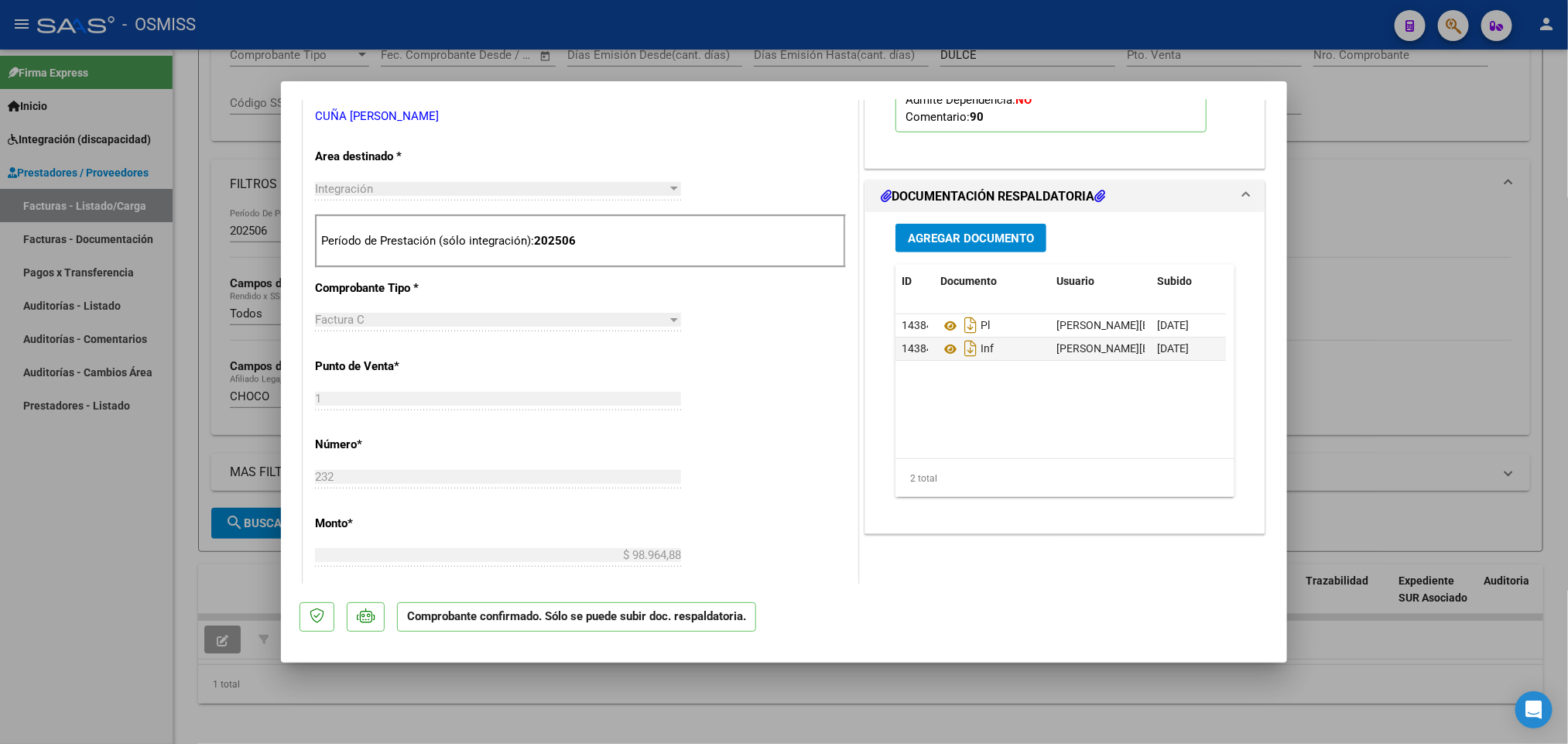
scroll to position [507, 0]
click at [155, 575] on div at bounding box center [784, 372] width 1568 height 744
type input "$ 0,00"
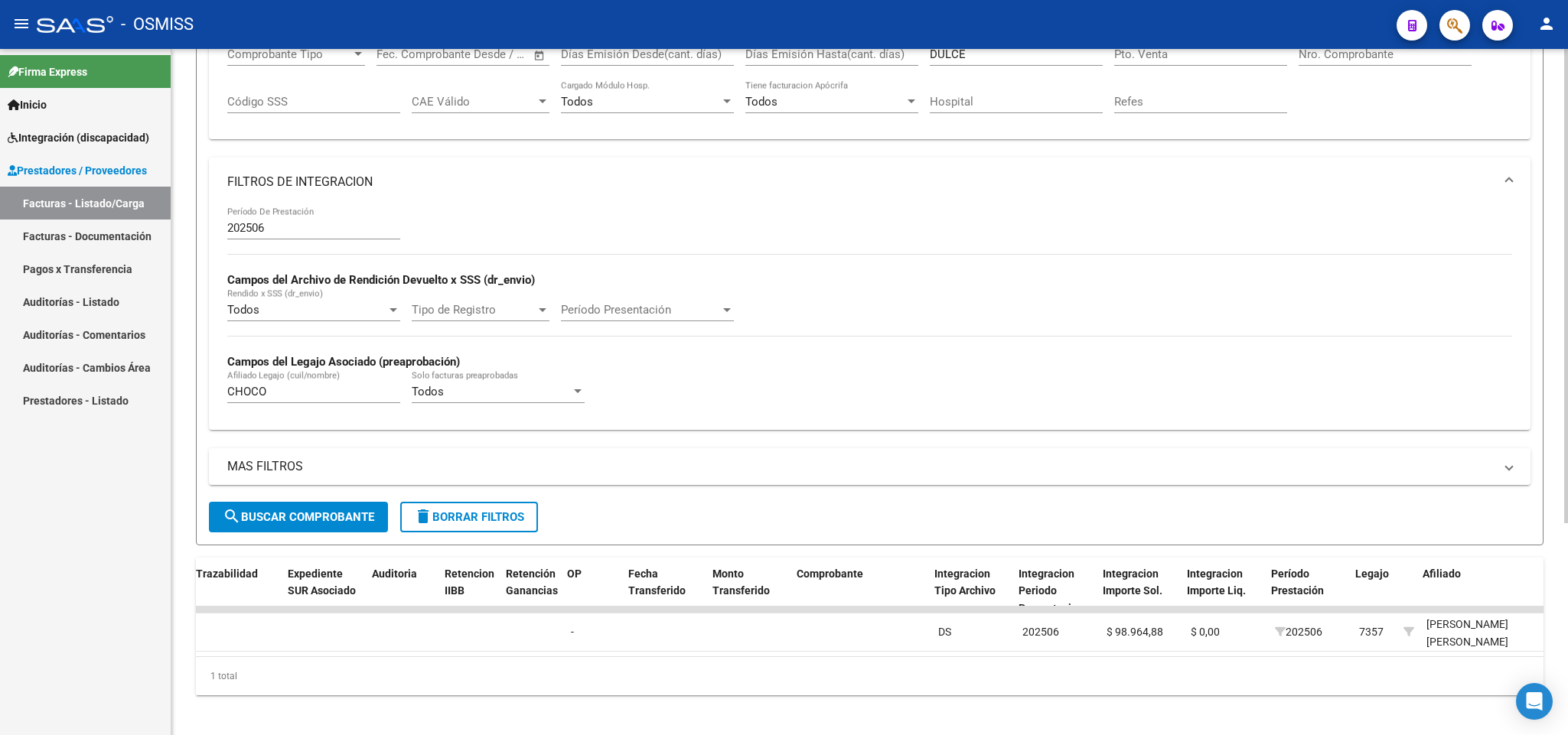
scroll to position [0, 1095]
click at [74, 597] on div "Firma Express Inicio Instructivos Contacto OS Integración (discapacidad) Legajo…" at bounding box center [86, 392] width 171 height 686
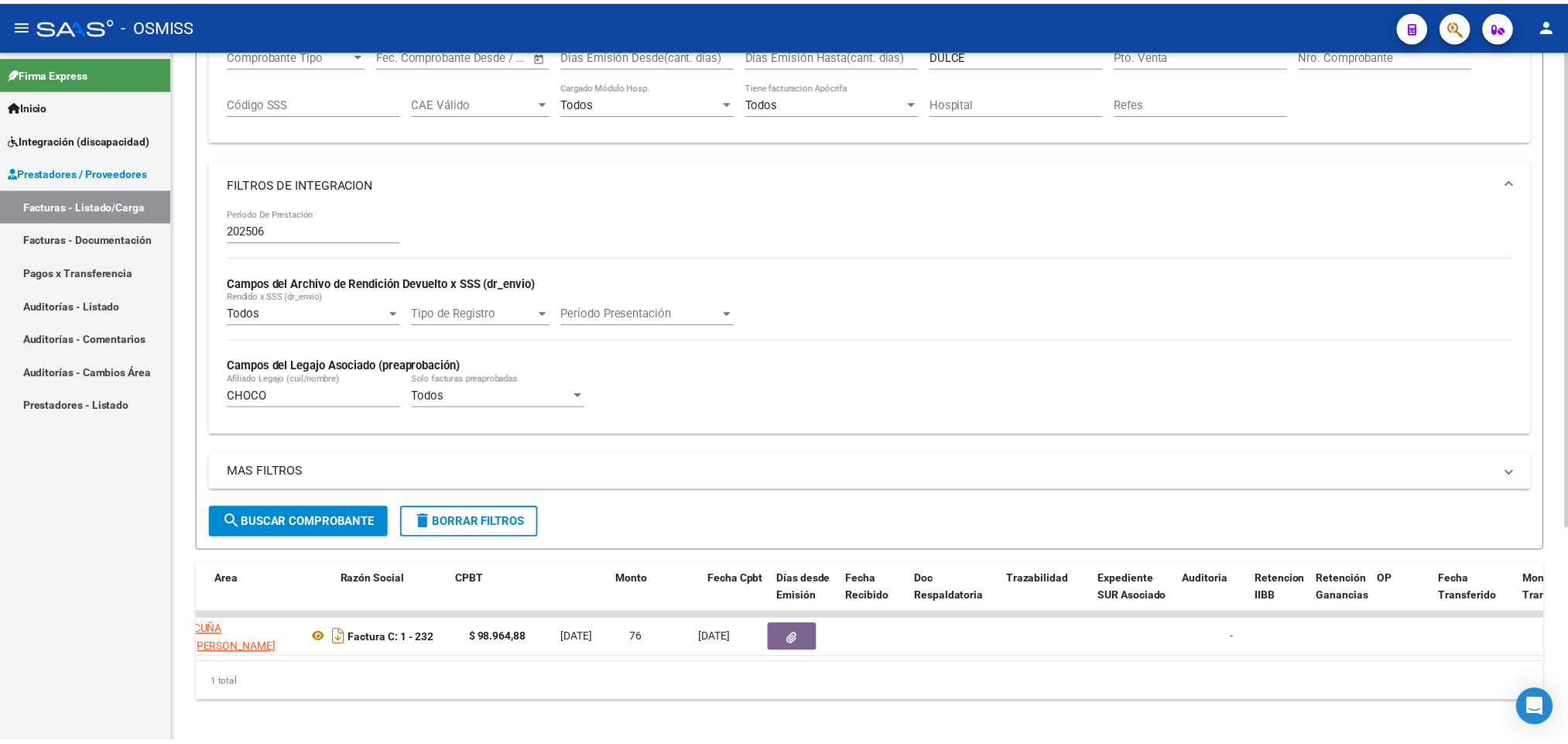
scroll to position [0, 102]
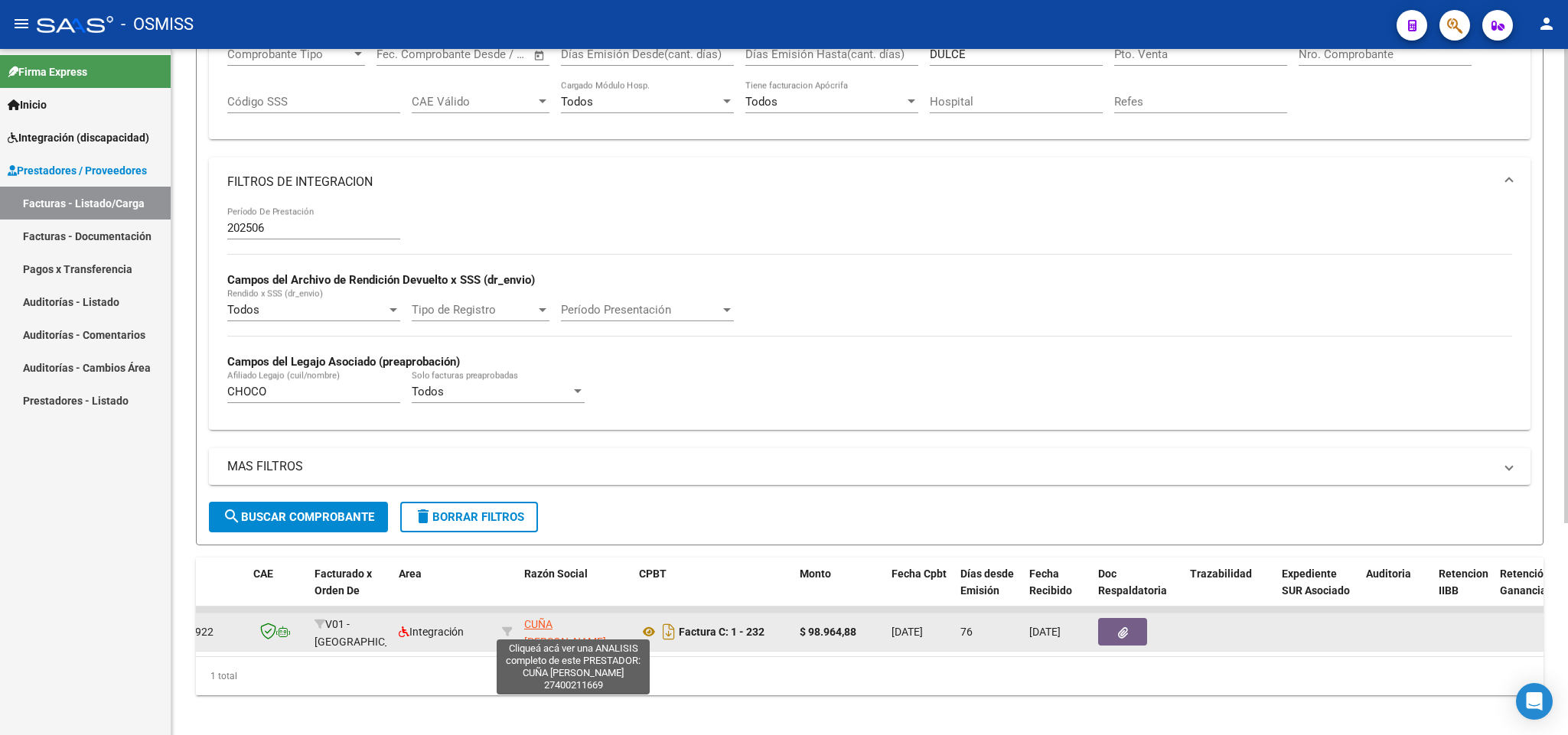
click at [606, 629] on span "CUÑA [PERSON_NAME]" at bounding box center [565, 633] width 82 height 30
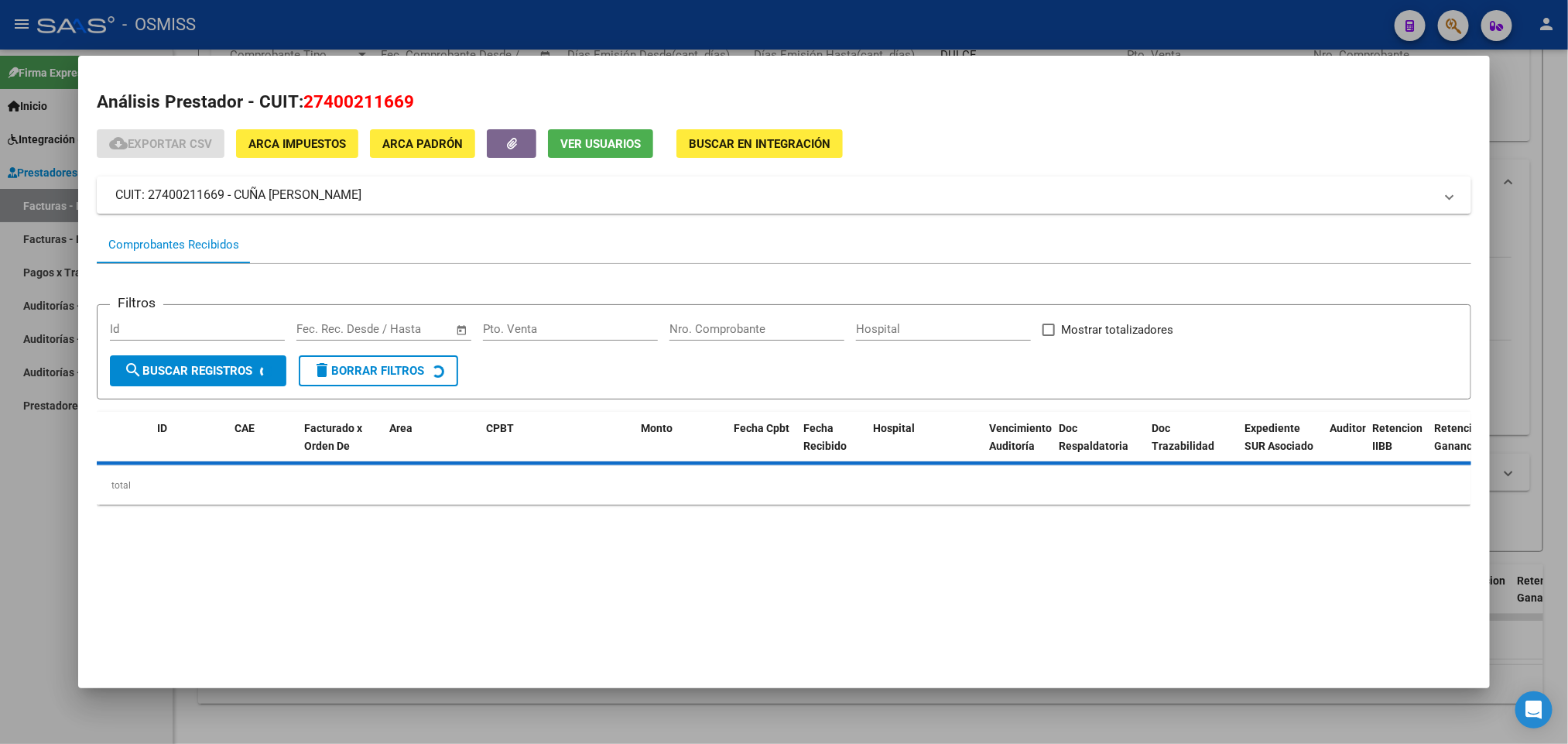
drag, startPoint x: 418, startPoint y: 105, endPoint x: 295, endPoint y: 90, distance: 123.9
click at [295, 90] on h2 "Análisis Prestador - CUIT: 27400211669" at bounding box center [783, 103] width 1373 height 26
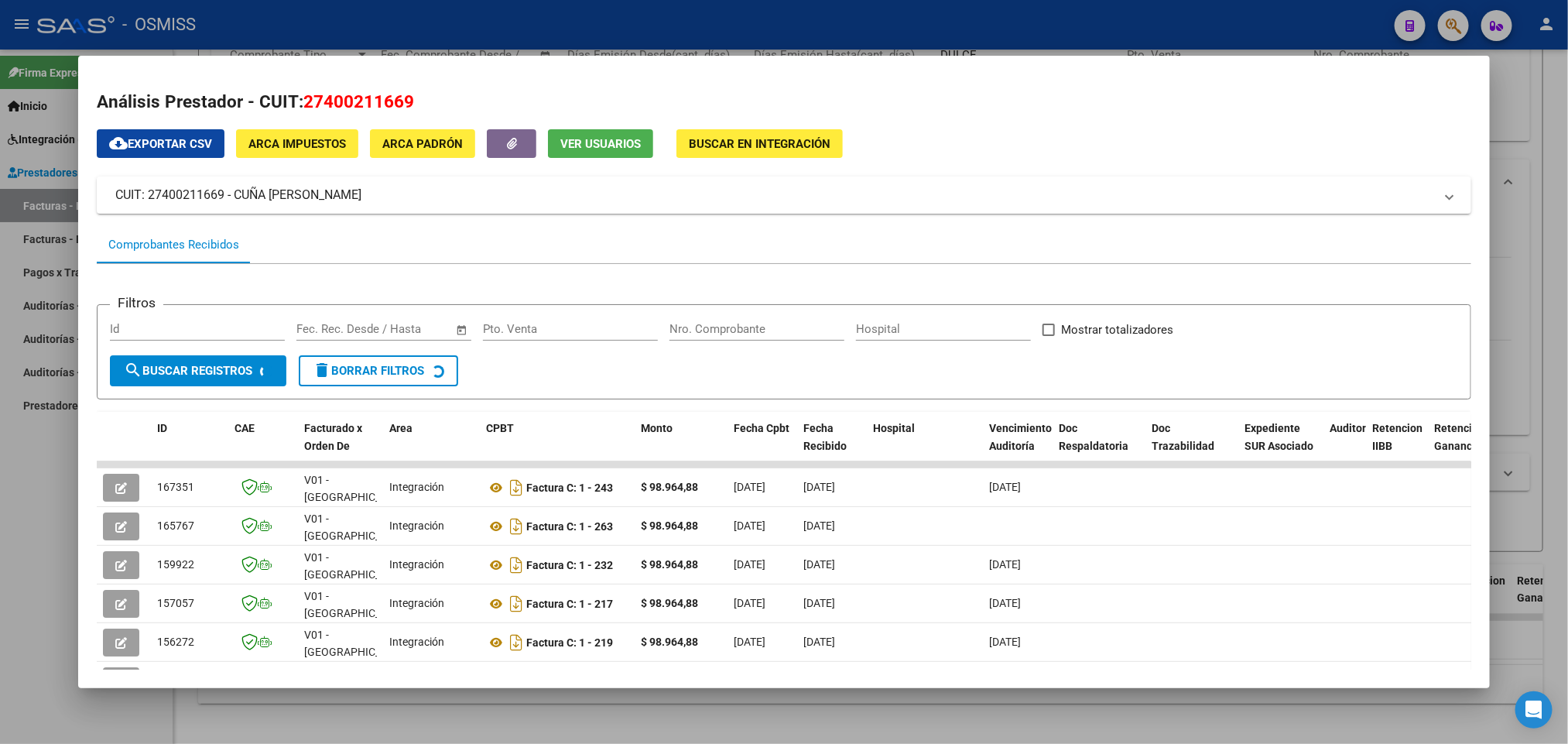
copy span "27400211669"
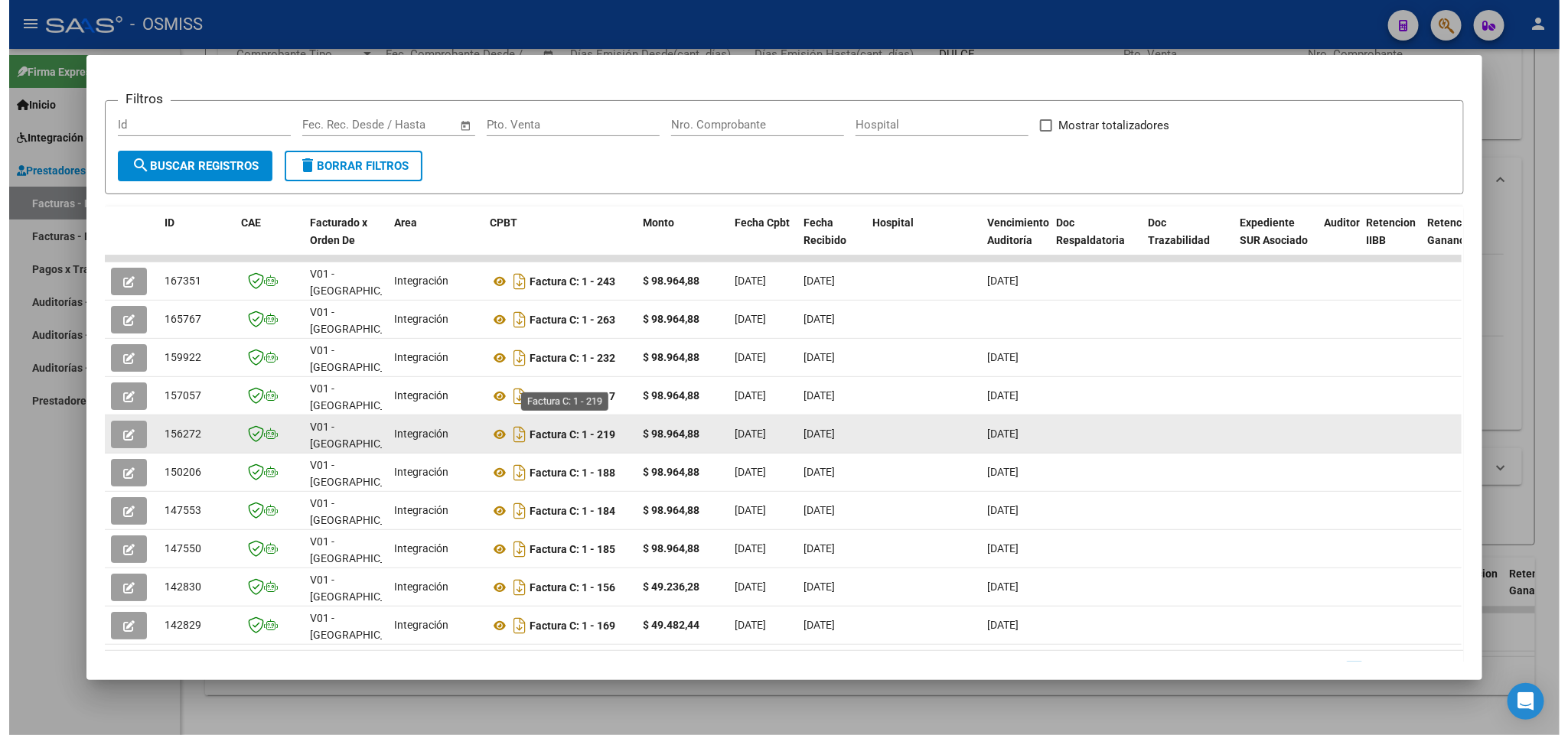
scroll to position [274, 0]
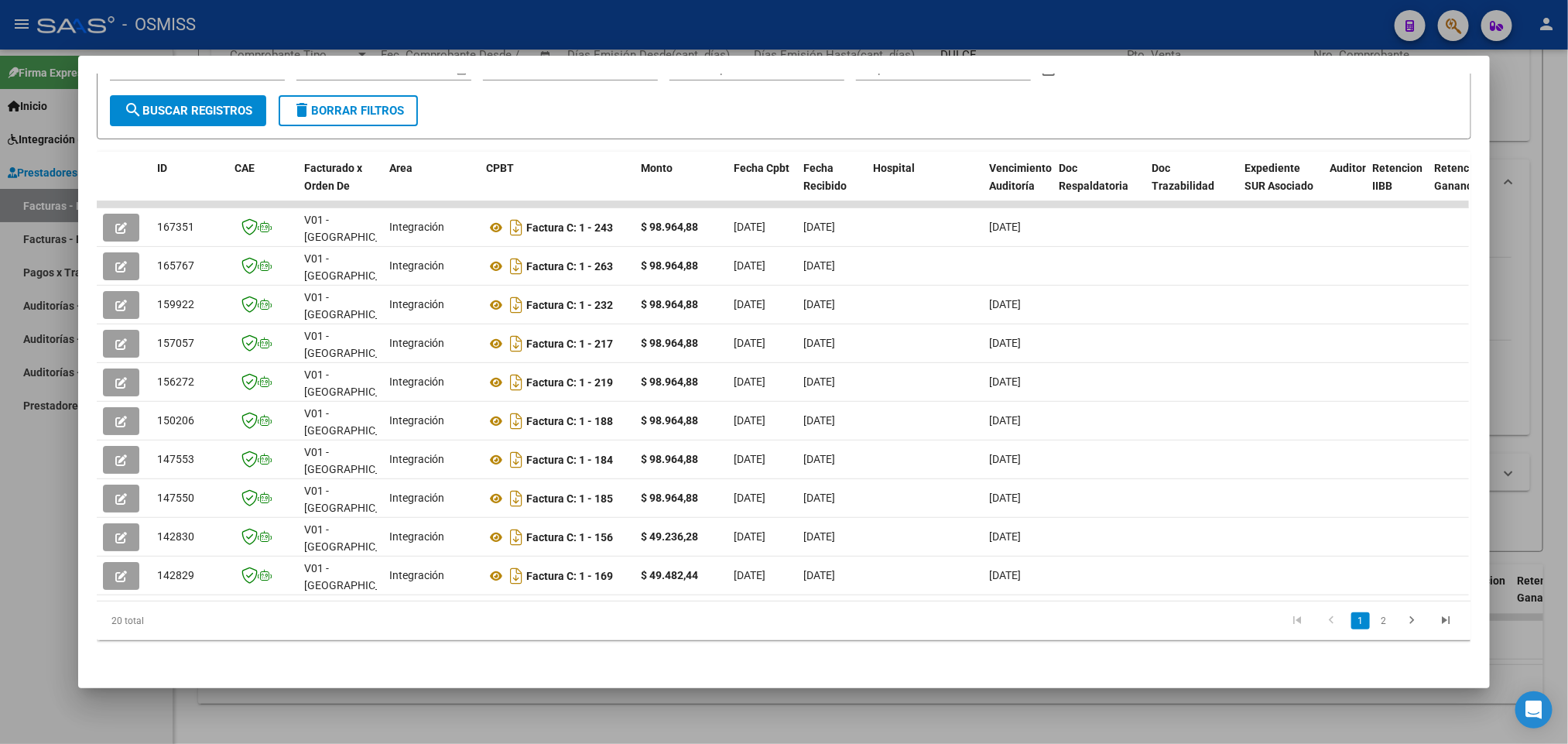
click at [17, 641] on div at bounding box center [784, 372] width 1568 height 744
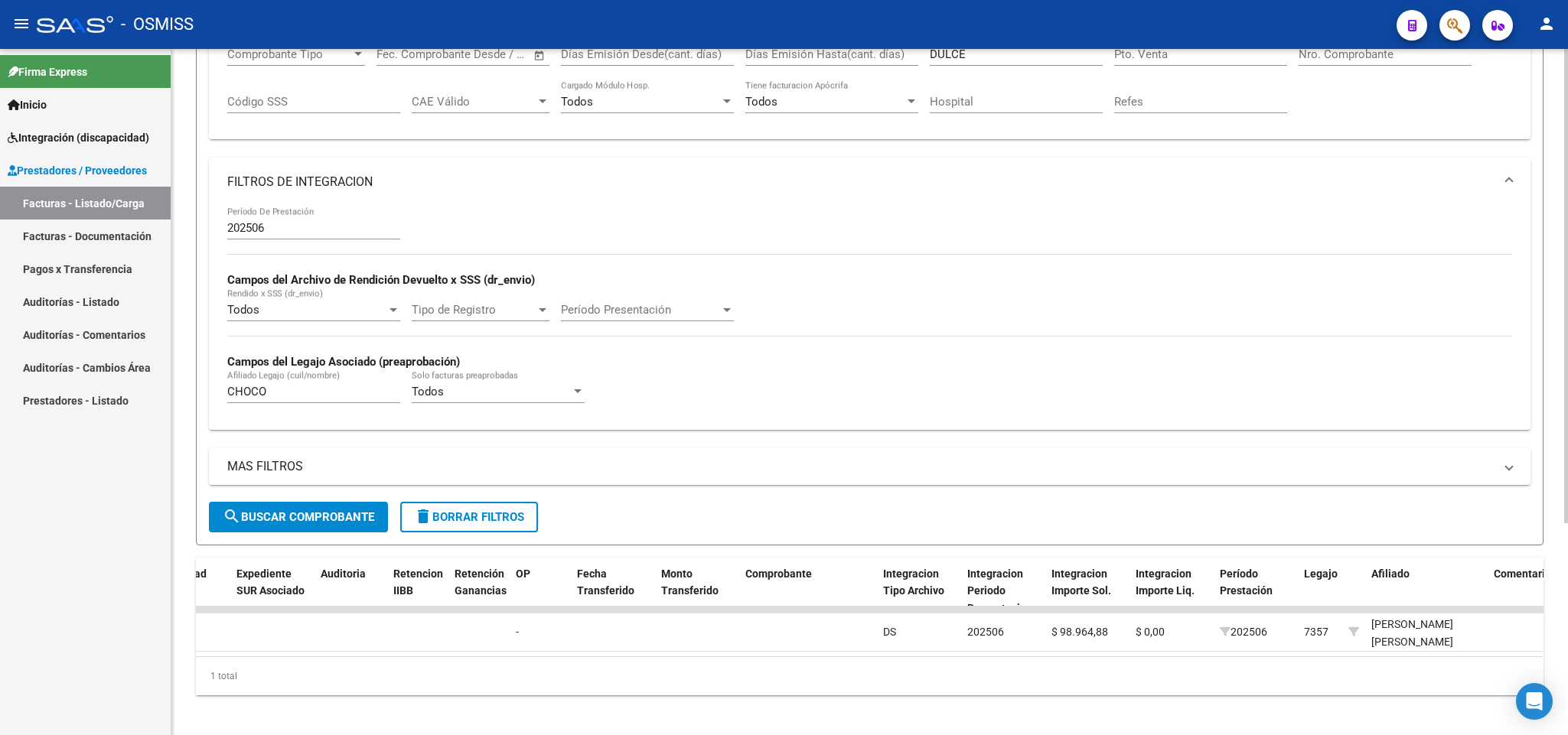
scroll to position [0, 0]
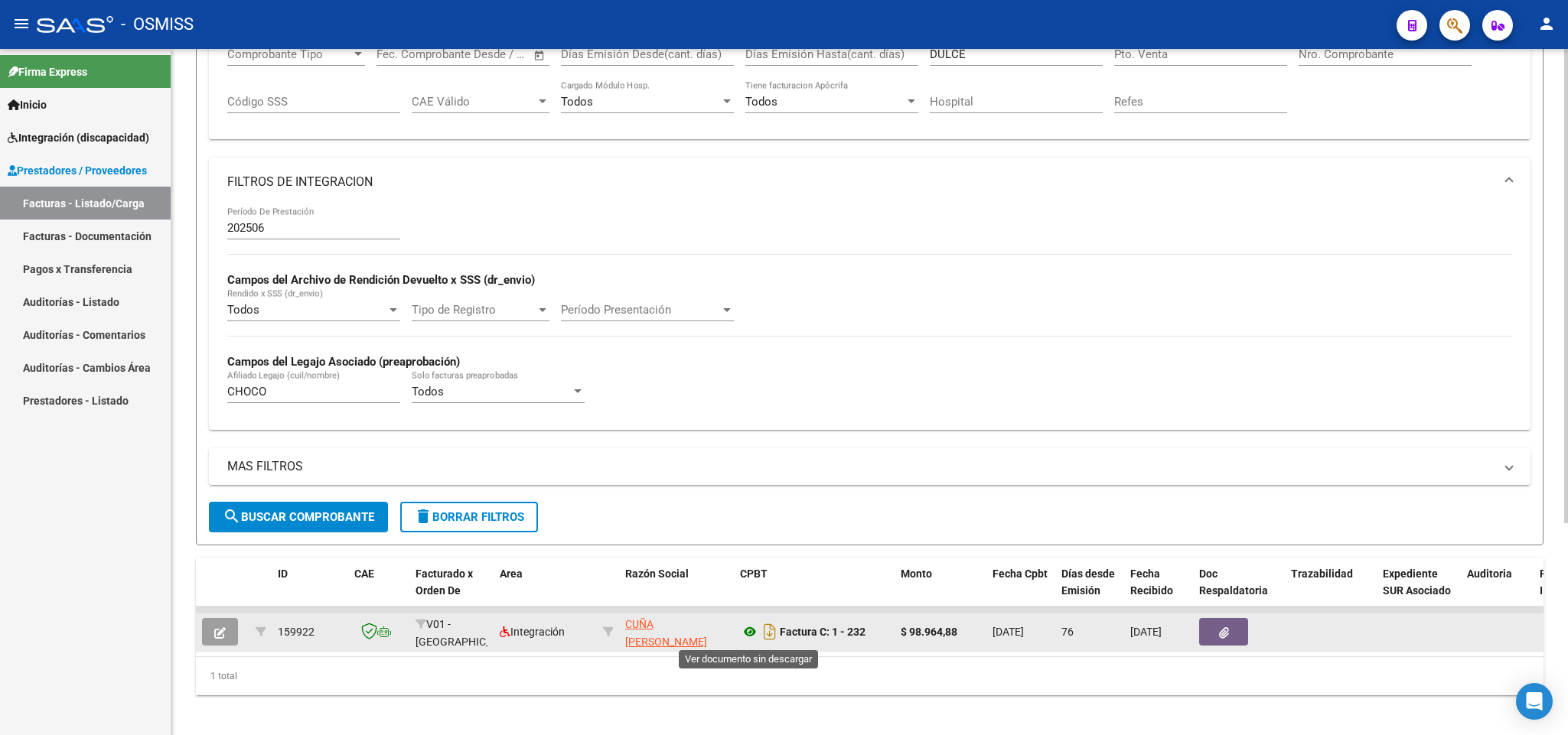
click at [753, 636] on icon at bounding box center [749, 632] width 20 height 19
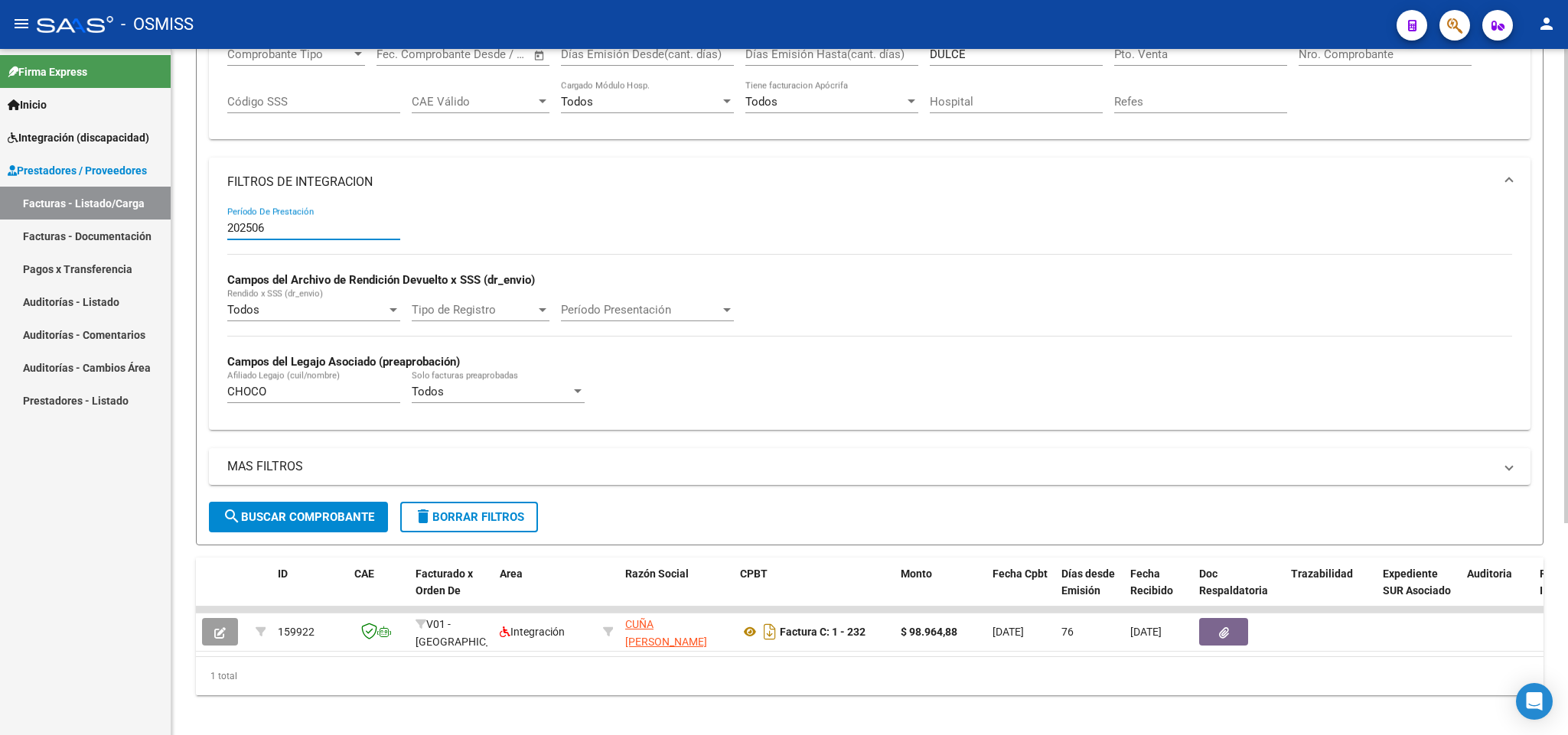
click at [299, 226] on input "202506" at bounding box center [313, 228] width 173 height 14
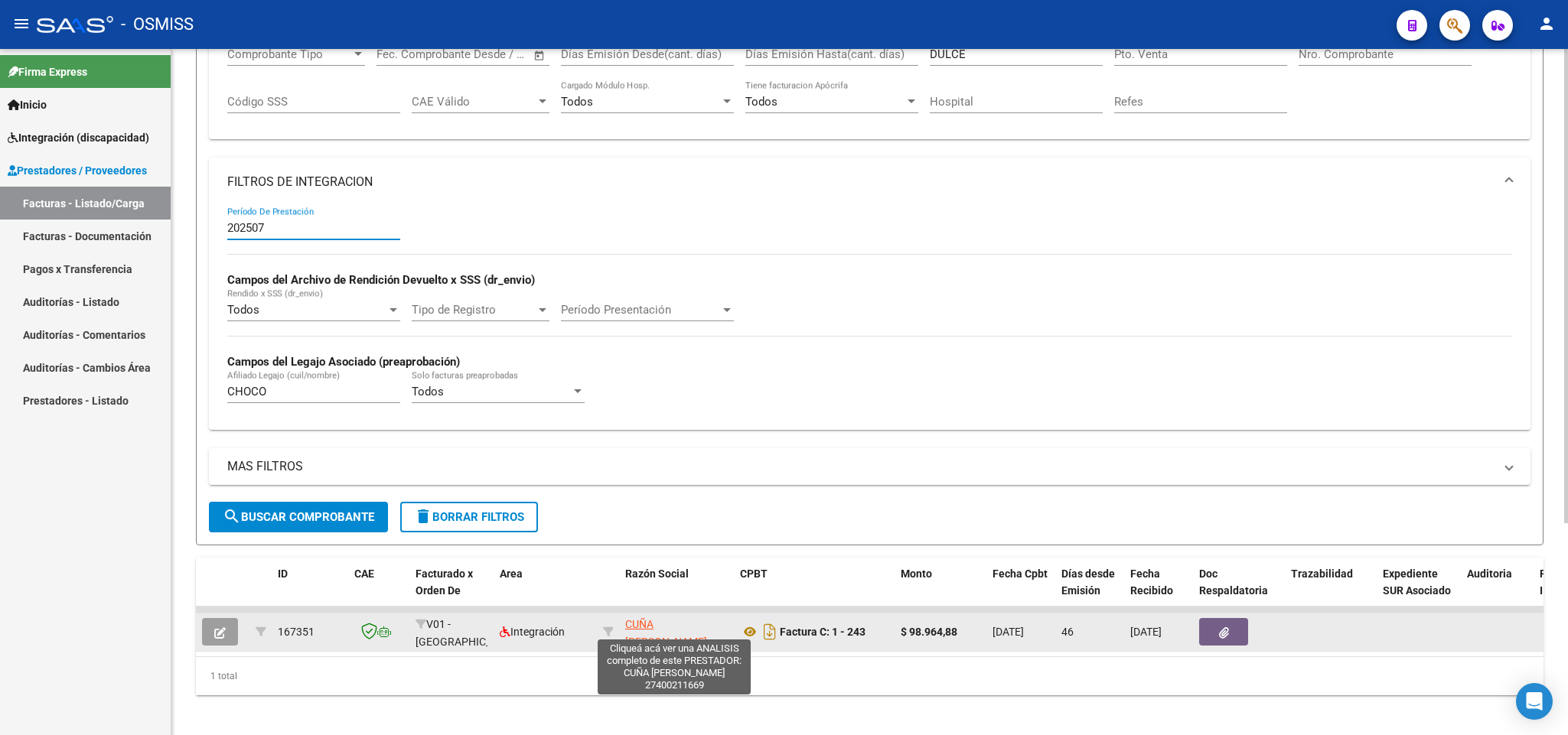
click at [691, 624] on span "CUÑA [PERSON_NAME]" at bounding box center [666, 633] width 82 height 30
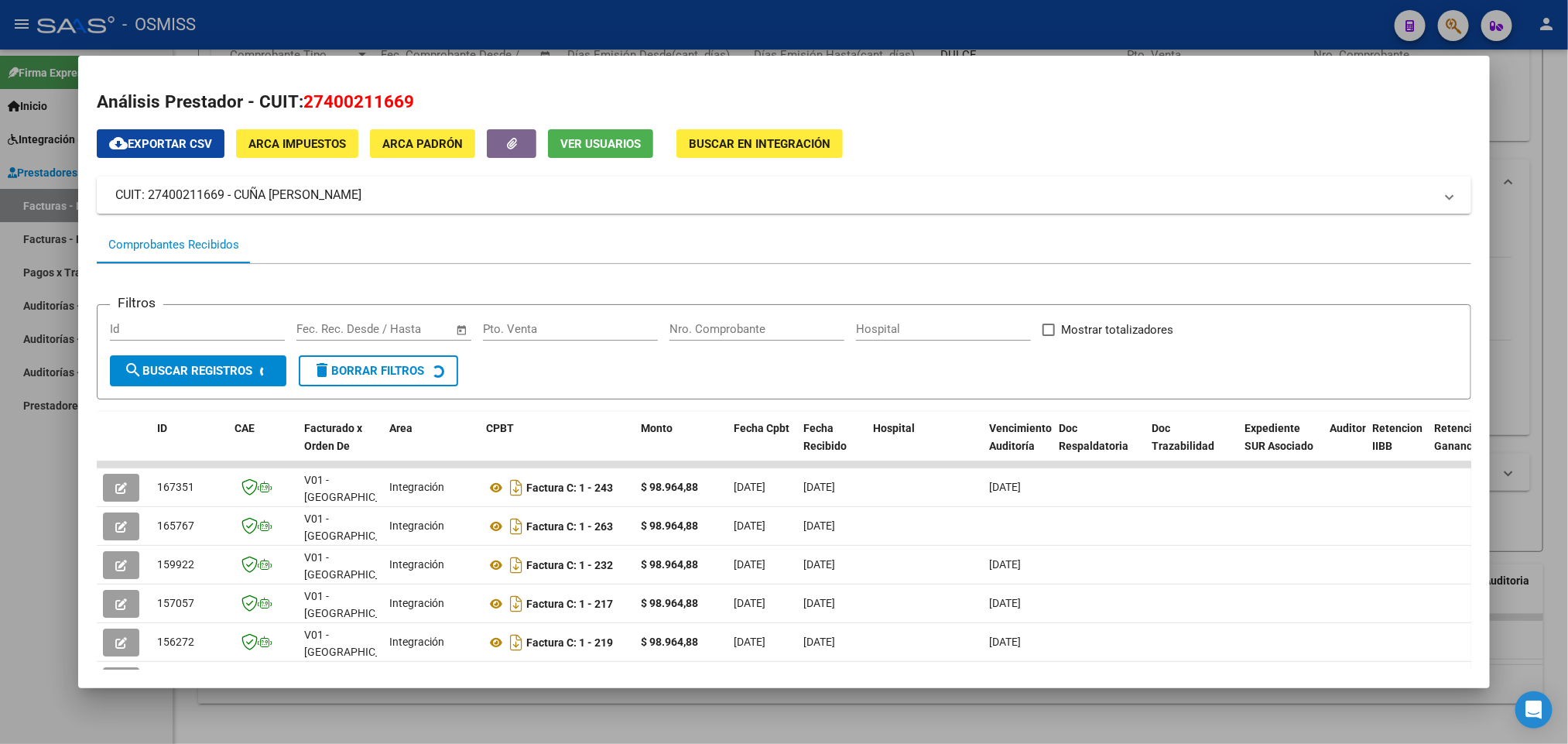
drag, startPoint x: 416, startPoint y: 101, endPoint x: 295, endPoint y: 101, distance: 121.0
click at [295, 101] on h2 "Análisis Prestador - CUIT: 27400211669" at bounding box center [783, 103] width 1373 height 26
copy span "27400211669"
click at [40, 561] on div at bounding box center [784, 372] width 1568 height 744
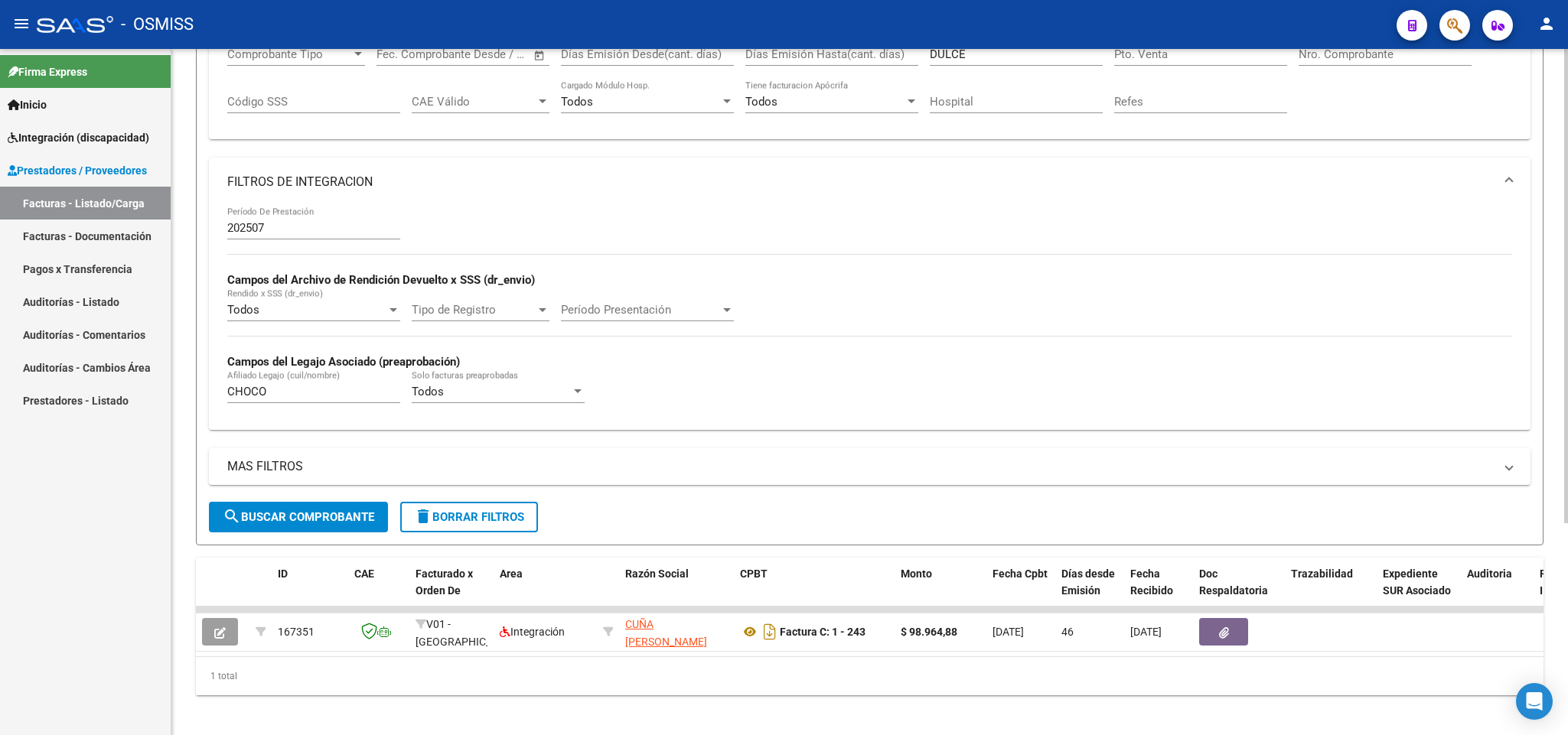
click at [318, 232] on input "202507" at bounding box center [313, 228] width 173 height 14
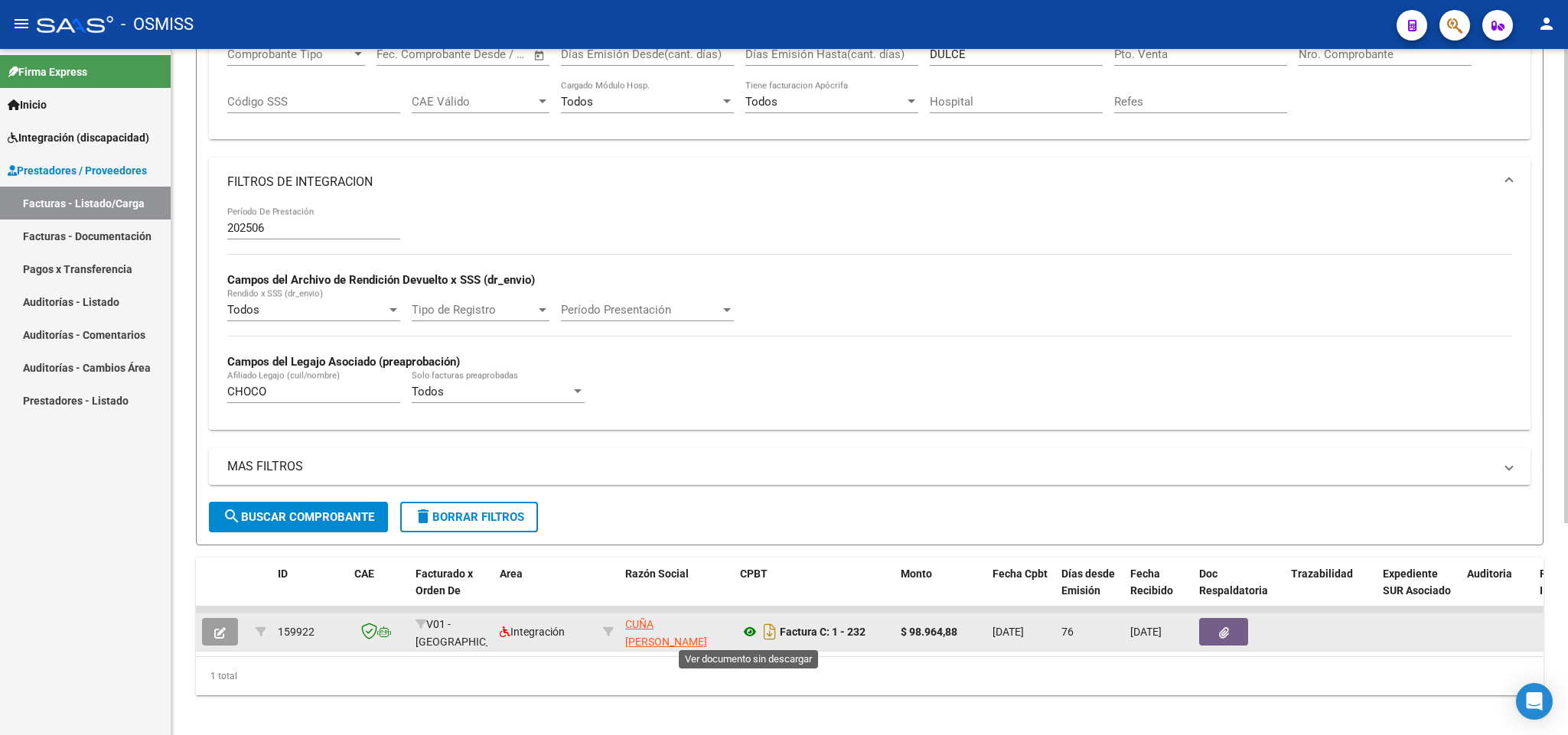
click at [754, 638] on icon at bounding box center [749, 632] width 20 height 19
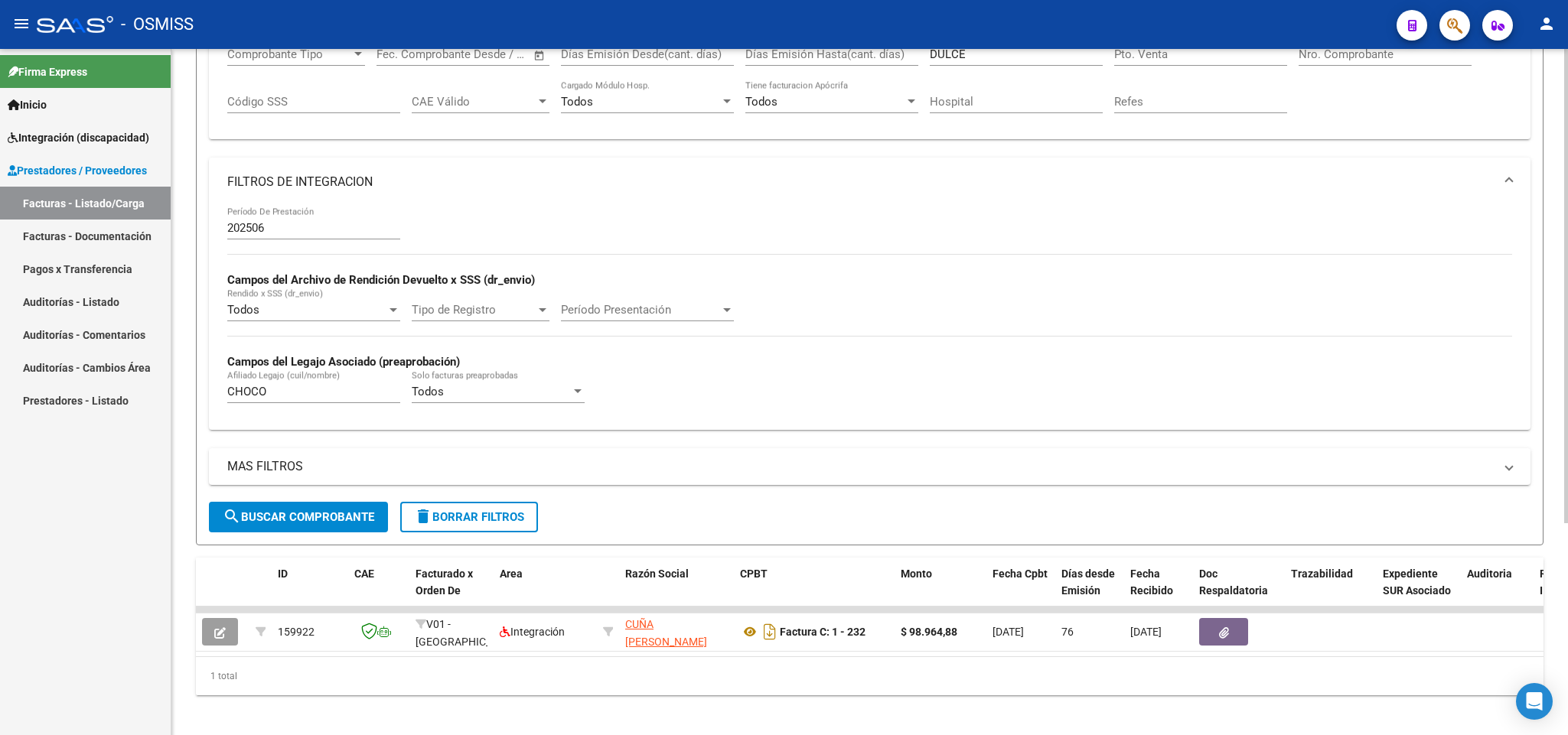
click at [284, 231] on input "202506" at bounding box center [313, 228] width 173 height 14
type input "202507"
drag, startPoint x: 285, startPoint y: 401, endPoint x: 218, endPoint y: 401, distance: 67.0
click at [218, 401] on div "202507 Período De Prestación Campos del Archivo de Rendición Devuelto x SSS (dr…" at bounding box center [870, 318] width 1322 height 223
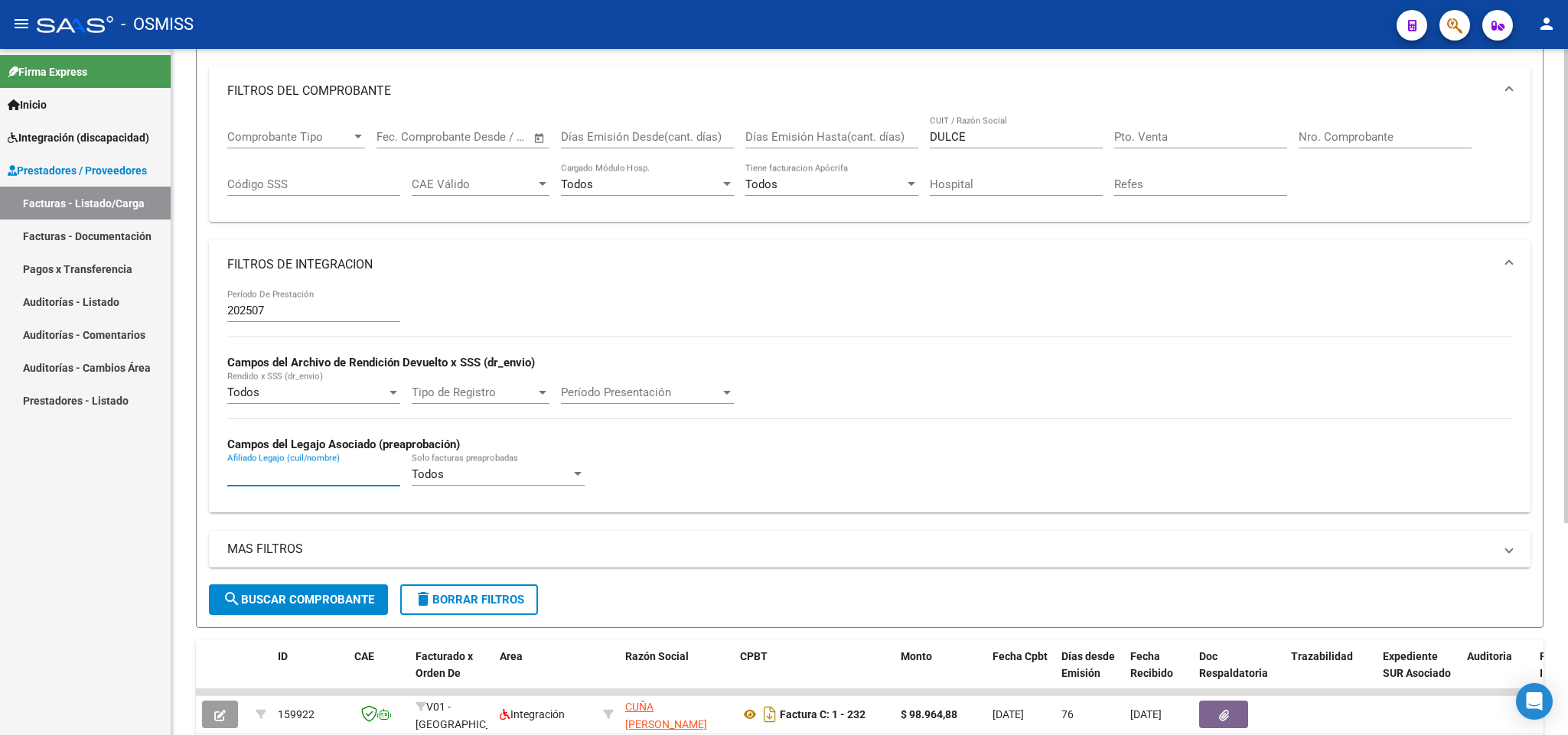
scroll to position [162, 0]
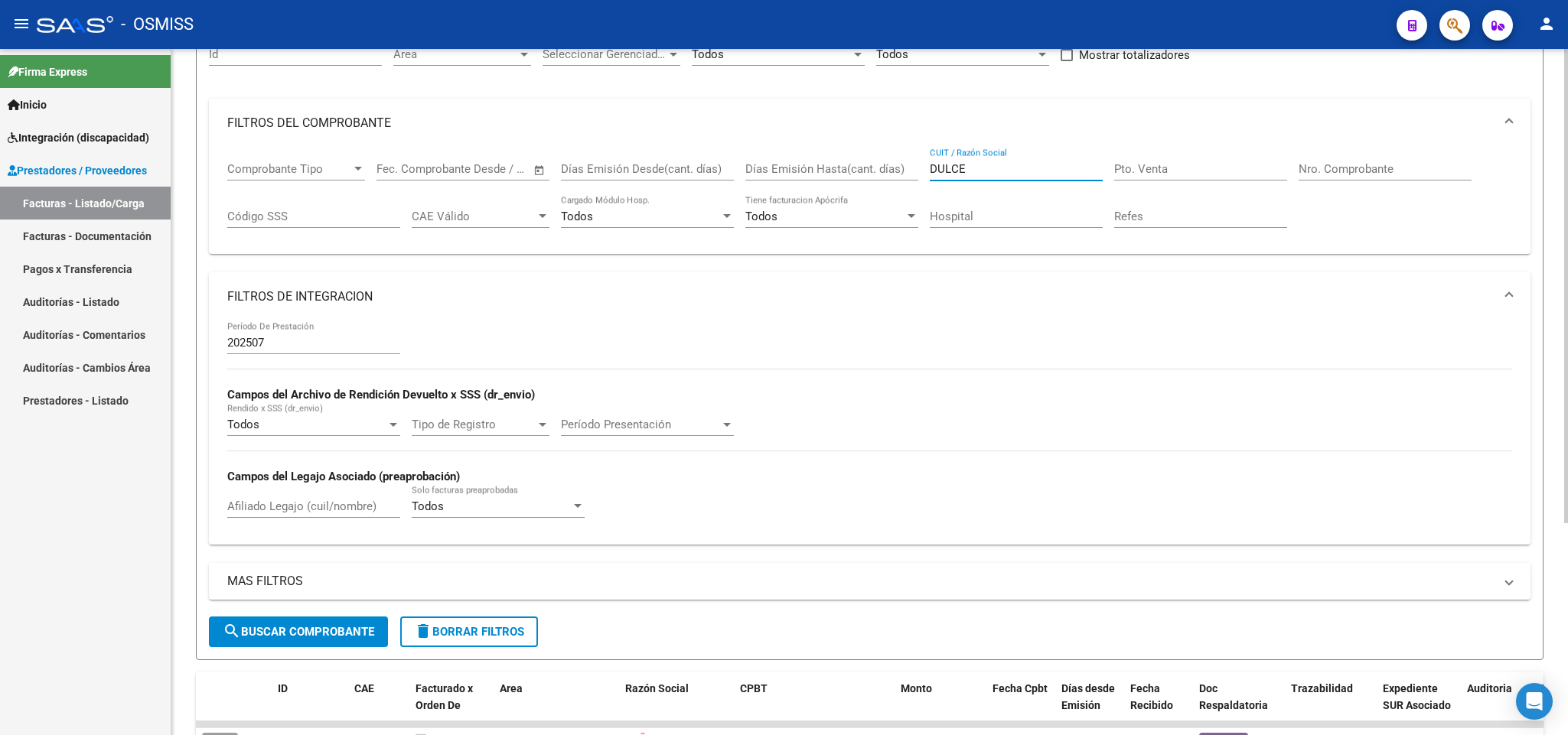
drag, startPoint x: 960, startPoint y: 166, endPoint x: 924, endPoint y: 171, distance: 36.3
click at [924, 171] on div "Comprobante Tipo Comprobante Tipo Fecha inicio – Fecha fin Fec. Comprobante Des…" at bounding box center [869, 195] width 1285 height 95
type input "D"
paste input "27406551844"
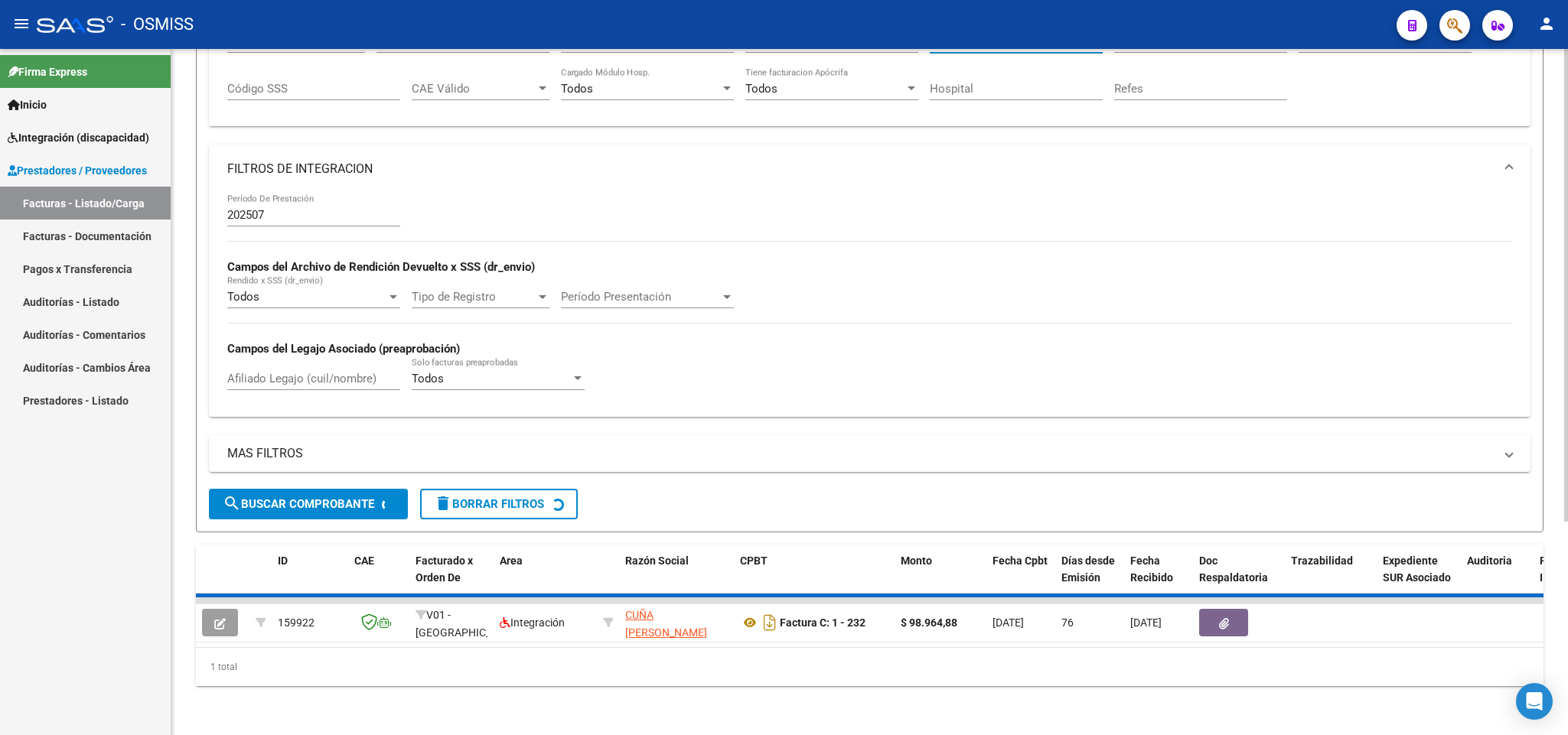
scroll to position [276, 0]
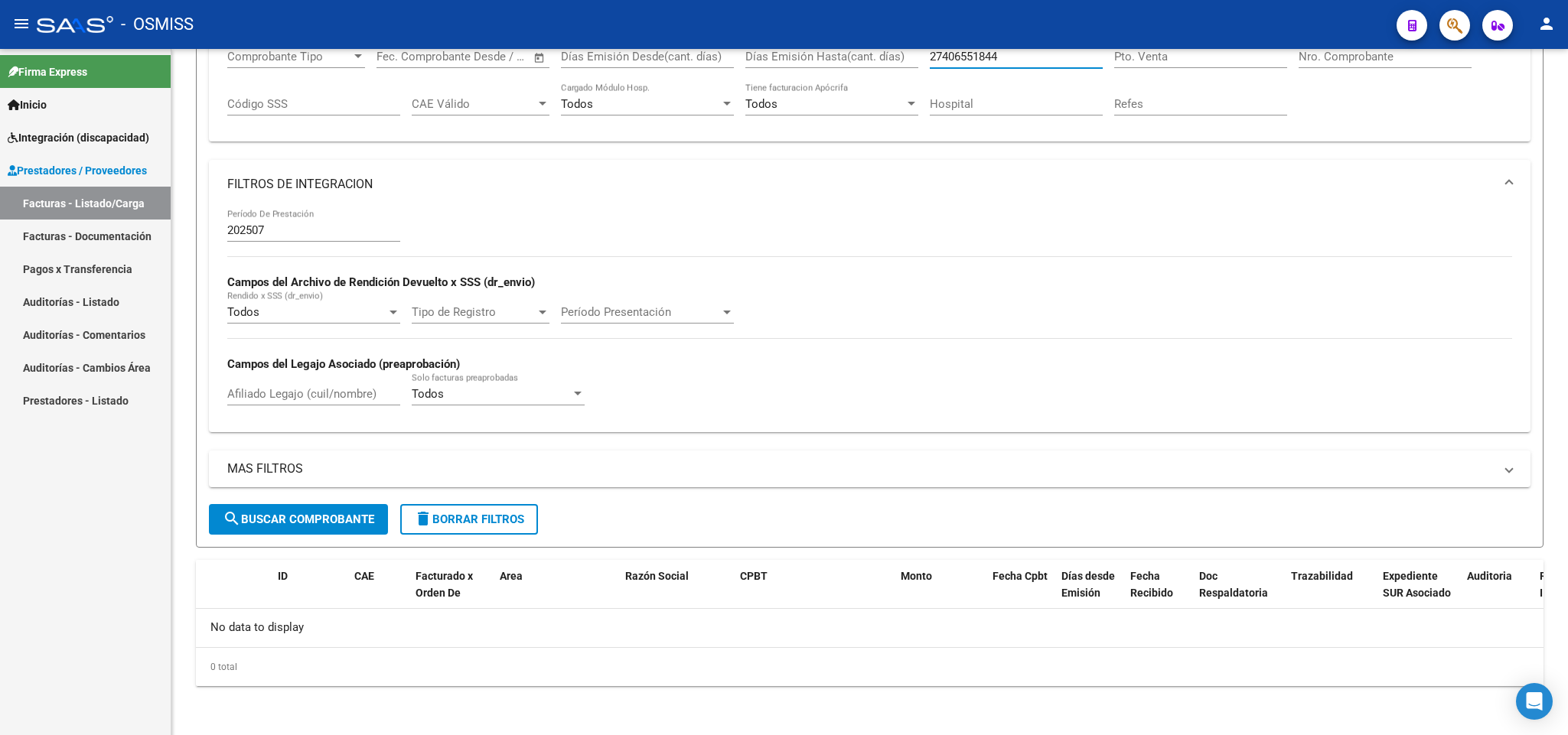
type input "27406551844"
